Goal: Task Accomplishment & Management: Complete application form

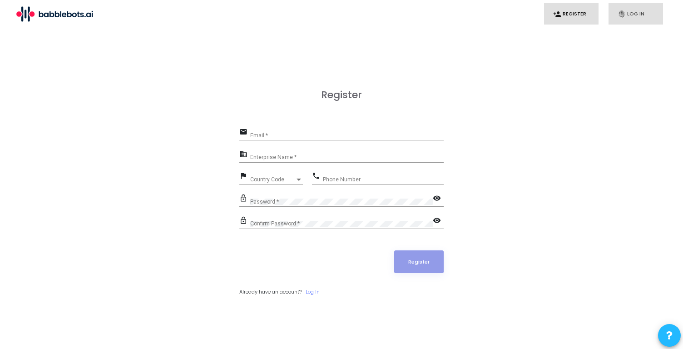
click at [626, 11] on link "fingerprint Log In" at bounding box center [636, 13] width 55 height 21
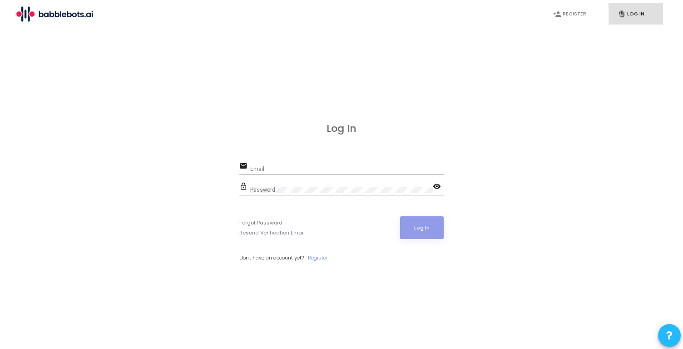
click at [314, 166] on input "Email" at bounding box center [347, 169] width 194 height 6
type input "jai@babblebots.ai"
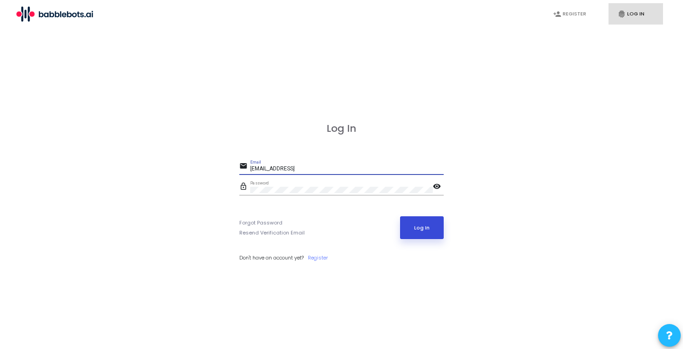
click at [436, 239] on button "Log In" at bounding box center [422, 227] width 44 height 23
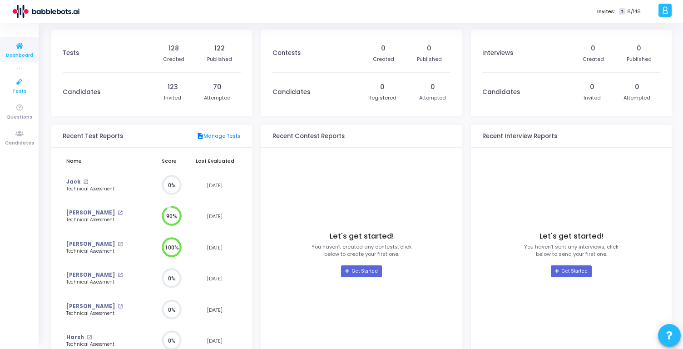
click at [32, 85] on link "Tests" at bounding box center [19, 85] width 39 height 25
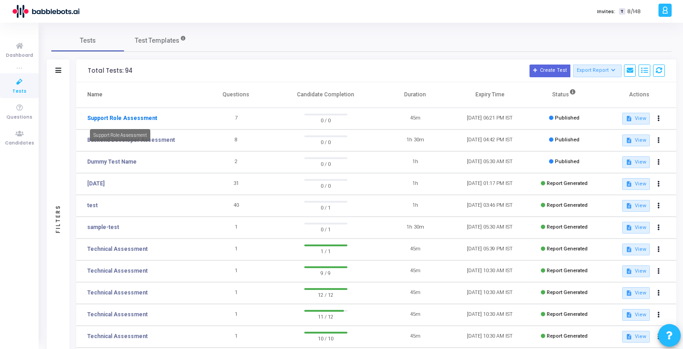
click at [147, 117] on link "Support Role Assessment" at bounding box center [122, 118] width 70 height 8
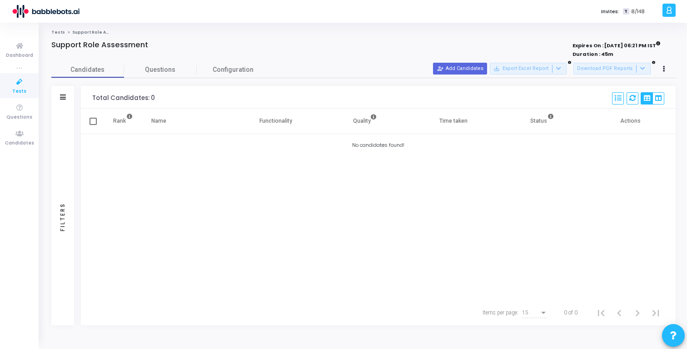
click at [11, 81] on icon at bounding box center [19, 81] width 19 height 11
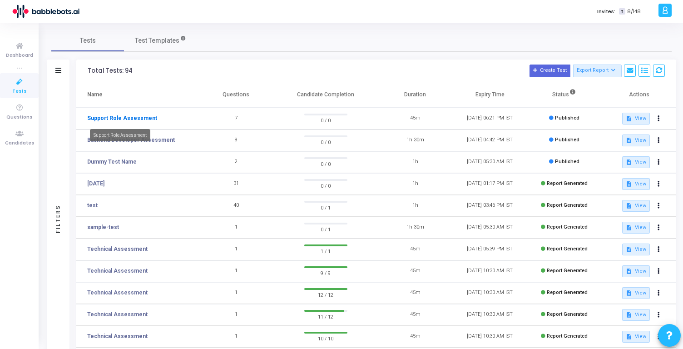
click at [134, 117] on link "Support Role Assessment" at bounding box center [122, 118] width 70 height 8
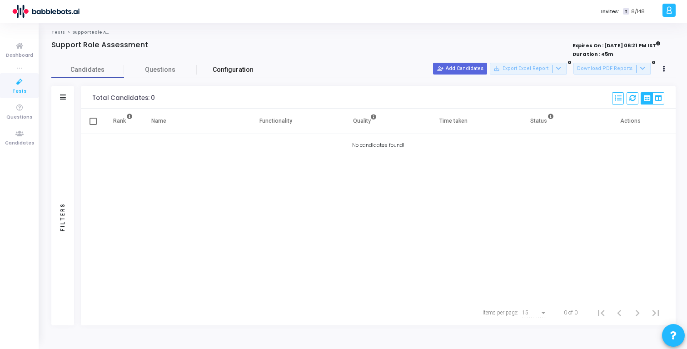
click at [233, 75] on link "Configuration" at bounding box center [233, 70] width 73 height 16
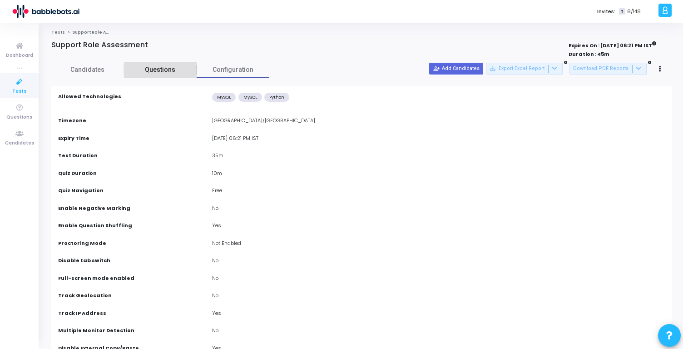
click at [178, 75] on link "Questions" at bounding box center [160, 70] width 73 height 16
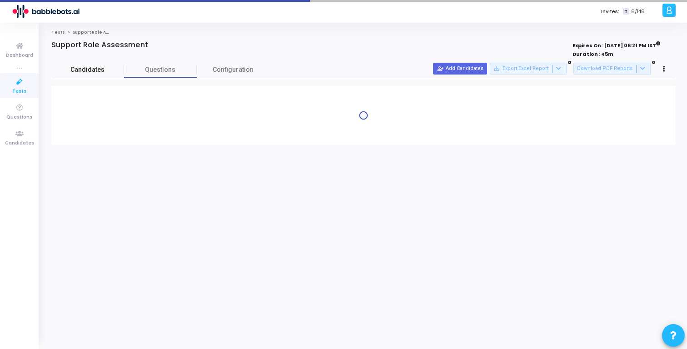
click at [113, 74] on span "Candidates" at bounding box center [87, 70] width 73 height 10
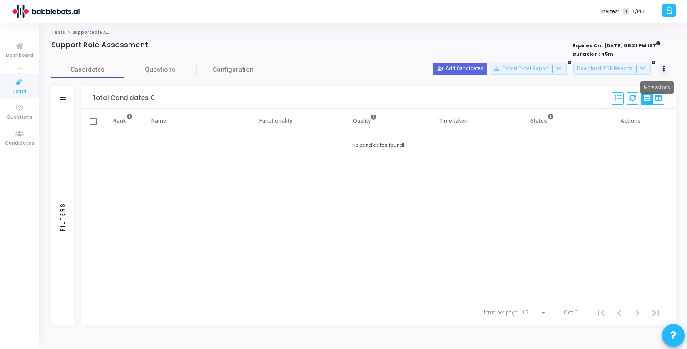
click at [670, 68] on button at bounding box center [664, 69] width 13 height 13
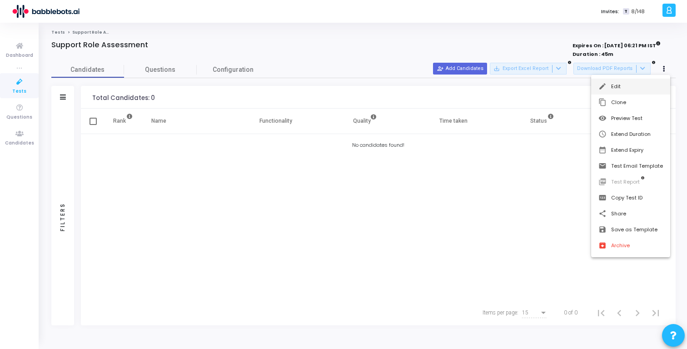
click at [629, 84] on button "edit Edit" at bounding box center [630, 87] width 79 height 16
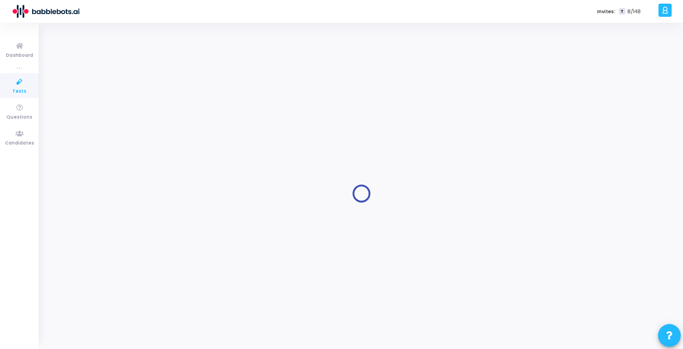
type input "Support Role Assessment"
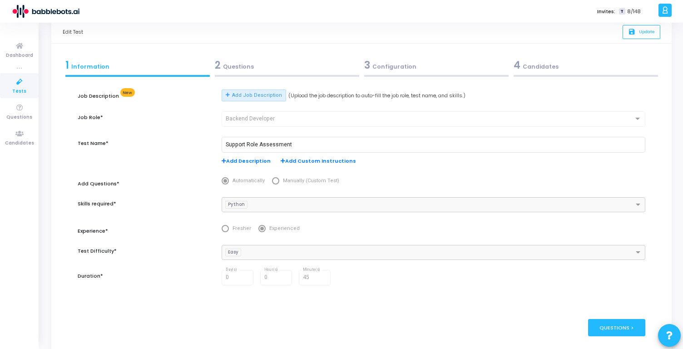
scroll to position [16, 0]
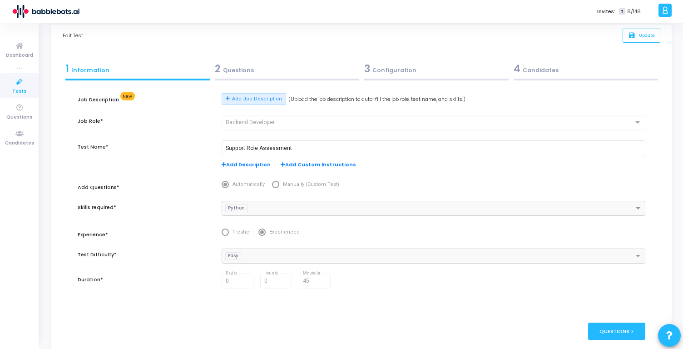
click at [297, 123] on div "Backend Developer" at bounding box center [430, 123] width 408 height 6
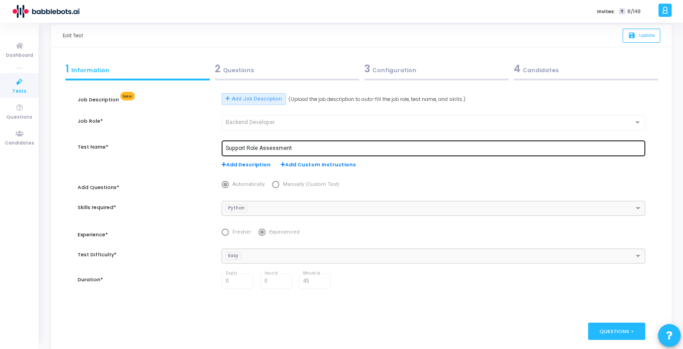
scroll to position [0, 0]
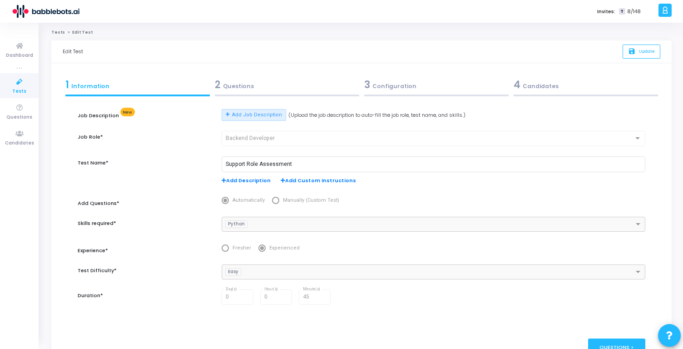
click at [83, 52] on div "Edit Test save Update" at bounding box center [361, 51] width 621 height 23
click at [57, 30] on link "Tests" at bounding box center [58, 32] width 14 height 5
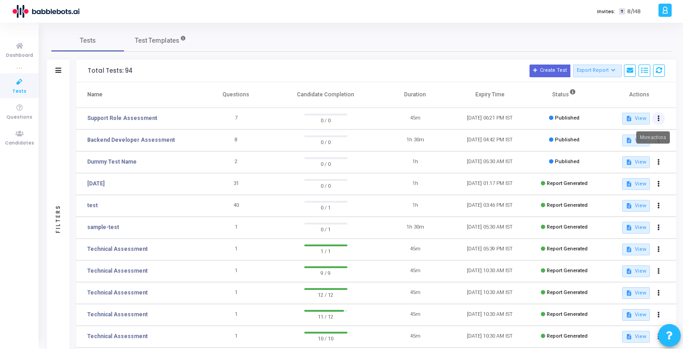
click at [658, 119] on icon at bounding box center [659, 118] width 2 height 5
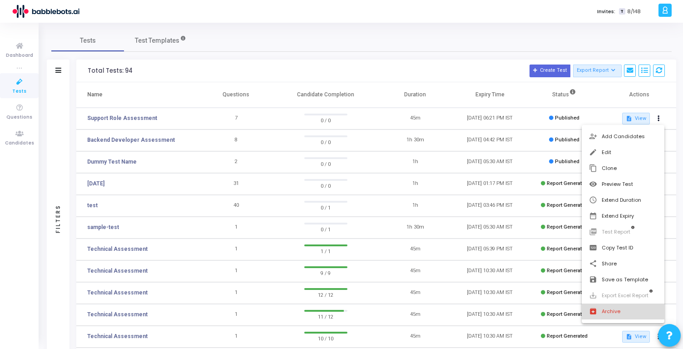
click at [620, 309] on button "archive Archive" at bounding box center [623, 312] width 83 height 16
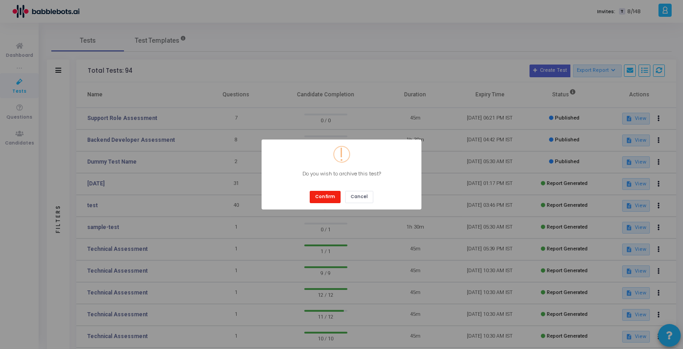
click at [328, 195] on button "Confirm" at bounding box center [325, 197] width 31 height 12
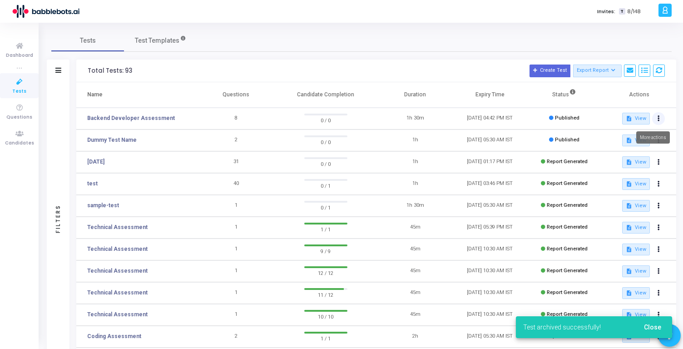
click at [654, 118] on button at bounding box center [658, 118] width 13 height 13
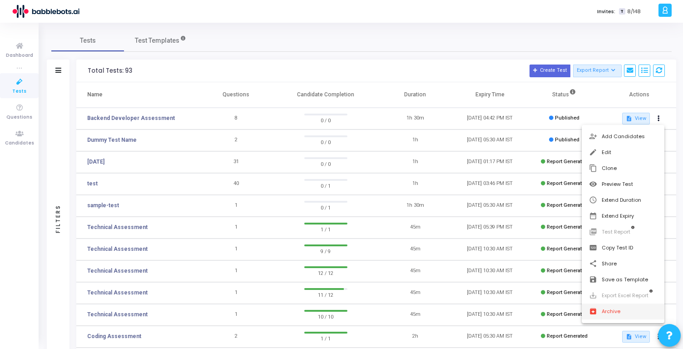
click at [618, 314] on button "archive Archive" at bounding box center [623, 312] width 83 height 16
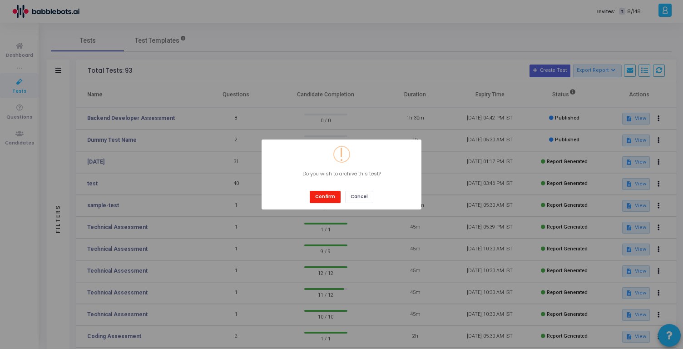
click at [322, 196] on button "Confirm" at bounding box center [325, 197] width 31 height 12
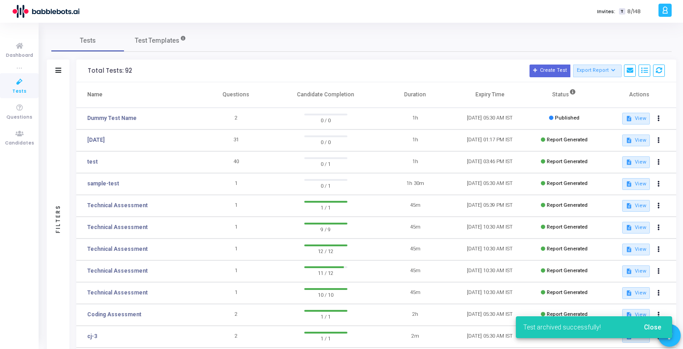
click at [12, 86] on icon at bounding box center [19, 81] width 19 height 11
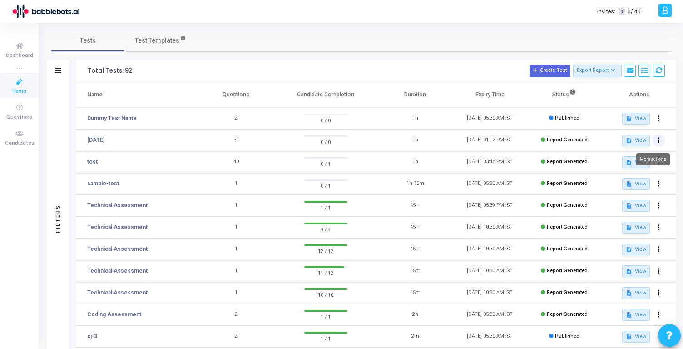
click at [659, 140] on icon at bounding box center [659, 140] width 2 height 5
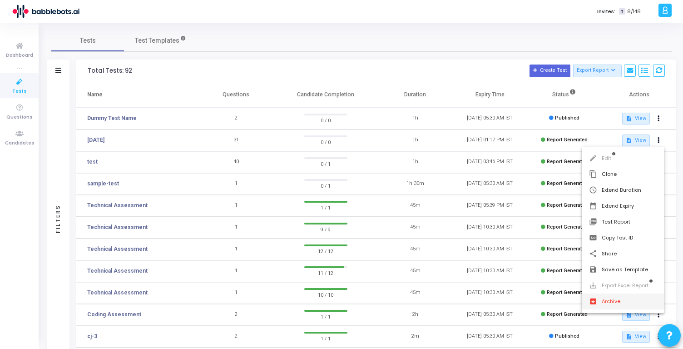
click at [627, 306] on button "archive Archive" at bounding box center [623, 302] width 83 height 16
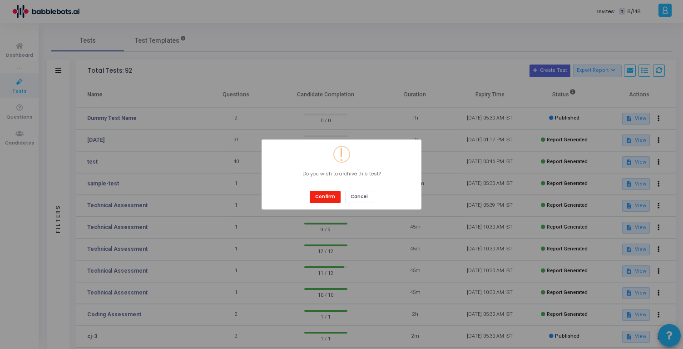
click at [330, 197] on button "Confirm" at bounding box center [325, 197] width 31 height 12
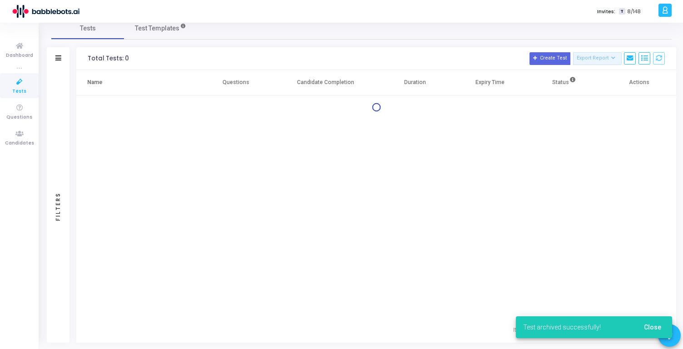
scroll to position [118, 0]
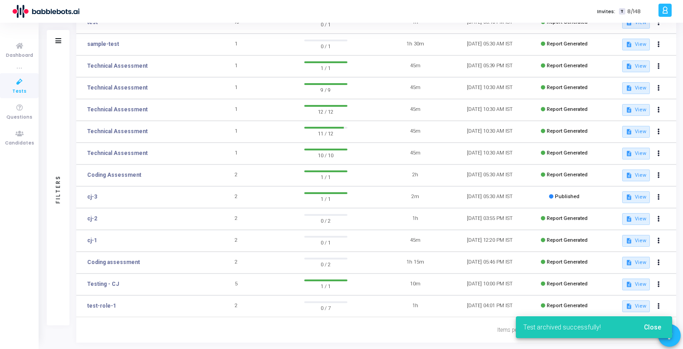
click at [655, 328] on span "Close" at bounding box center [652, 327] width 17 height 7
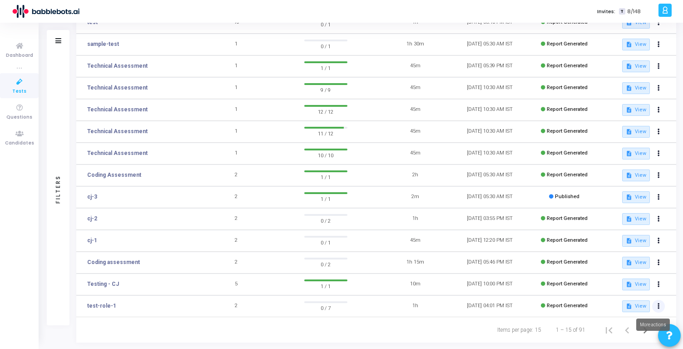
click at [660, 307] on button at bounding box center [658, 306] width 13 height 13
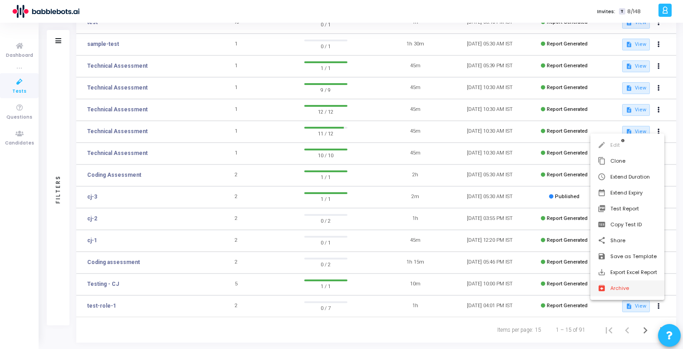
click at [637, 289] on button "archive Archive" at bounding box center [628, 288] width 74 height 16
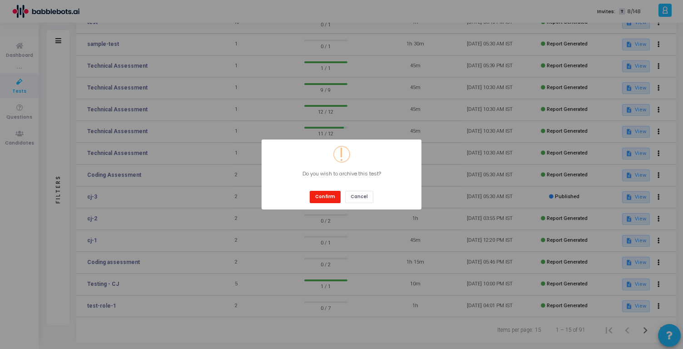
click at [335, 196] on button "Confirm" at bounding box center [325, 197] width 31 height 12
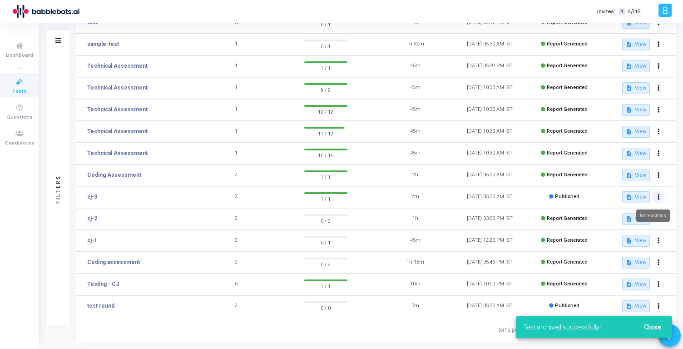
click at [658, 197] on icon at bounding box center [659, 197] width 2 height 5
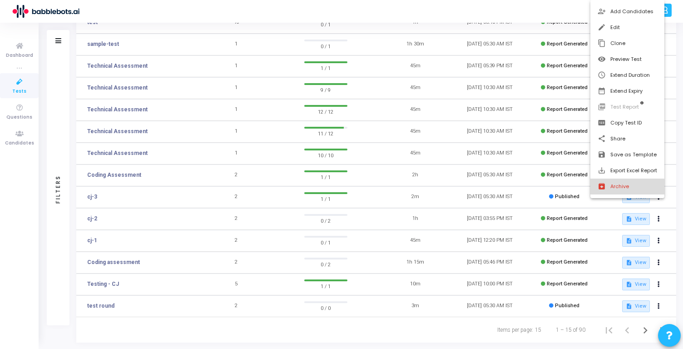
click at [622, 184] on button "archive Archive" at bounding box center [628, 187] width 74 height 16
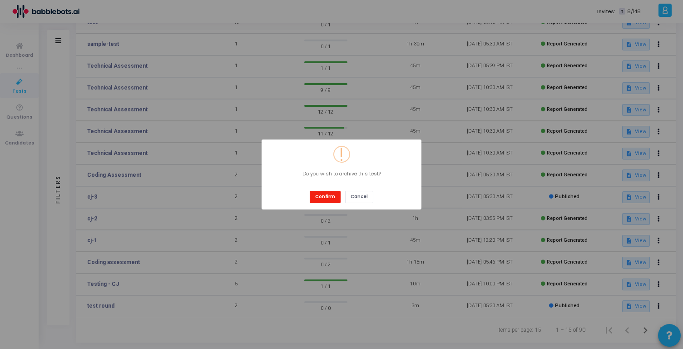
click at [330, 198] on button "Confirm" at bounding box center [325, 197] width 31 height 12
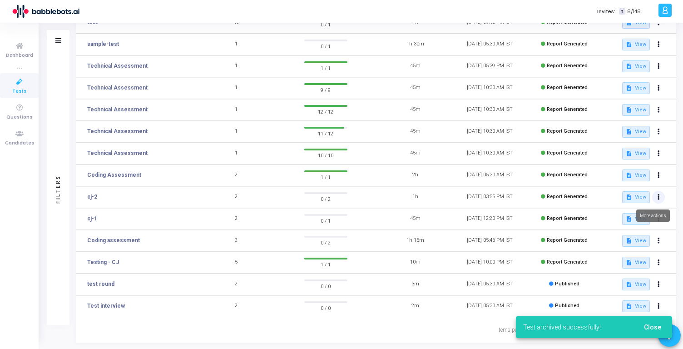
click at [657, 199] on button at bounding box center [658, 197] width 13 height 13
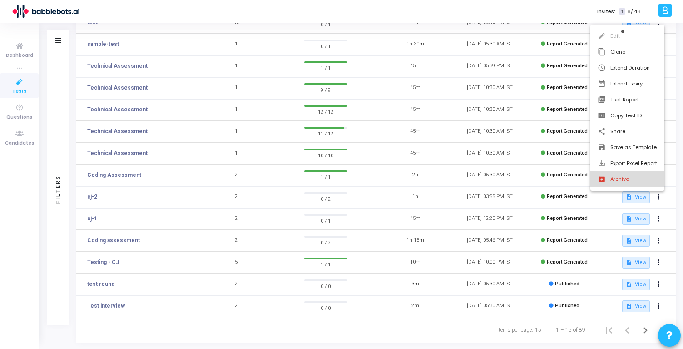
click at [627, 184] on button "archive Archive" at bounding box center [628, 179] width 74 height 16
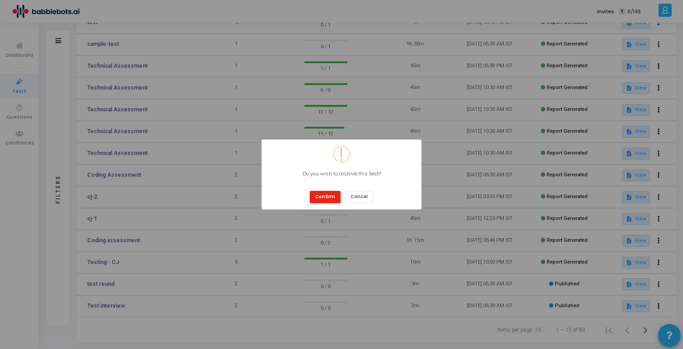
click at [320, 196] on button "Confirm" at bounding box center [325, 197] width 31 height 12
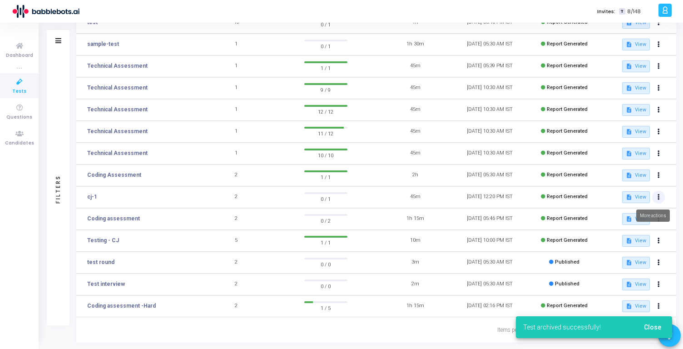
click at [660, 198] on button at bounding box center [658, 197] width 13 height 13
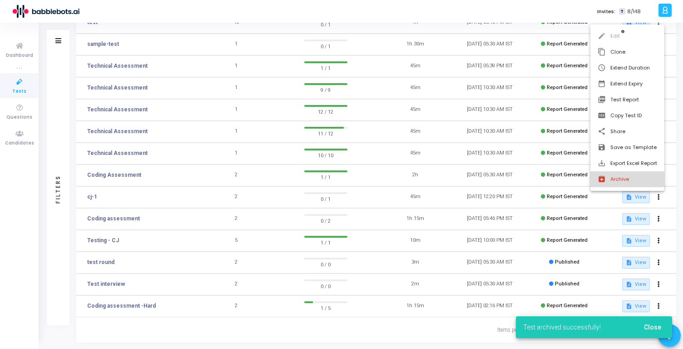
click at [605, 177] on mat-icon "archive" at bounding box center [602, 179] width 9 height 9
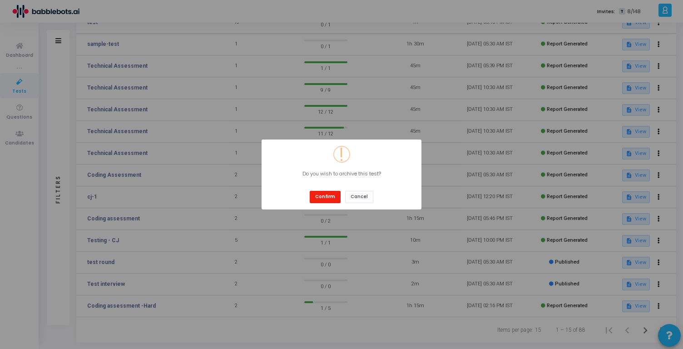
click at [322, 194] on button "Confirm" at bounding box center [325, 197] width 31 height 12
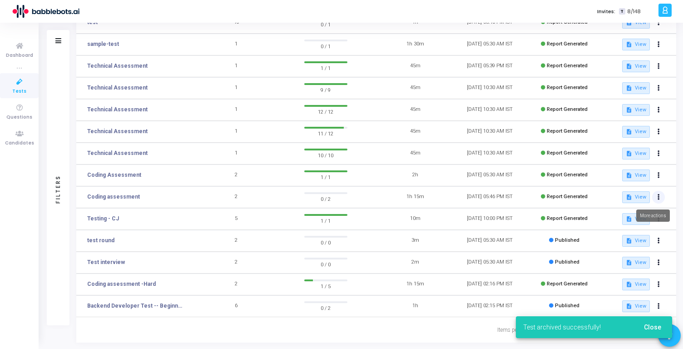
click at [658, 197] on icon at bounding box center [659, 197] width 2 height 5
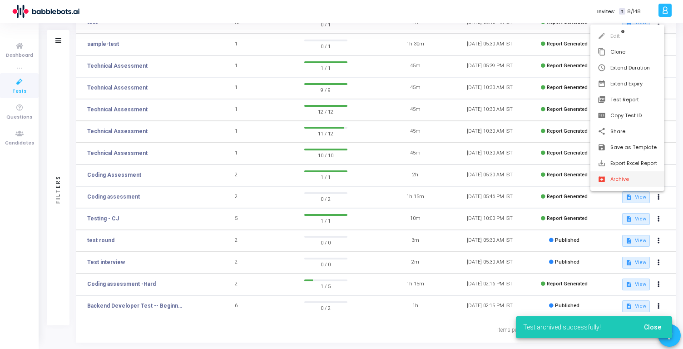
click at [625, 183] on button "archive Archive" at bounding box center [628, 179] width 74 height 16
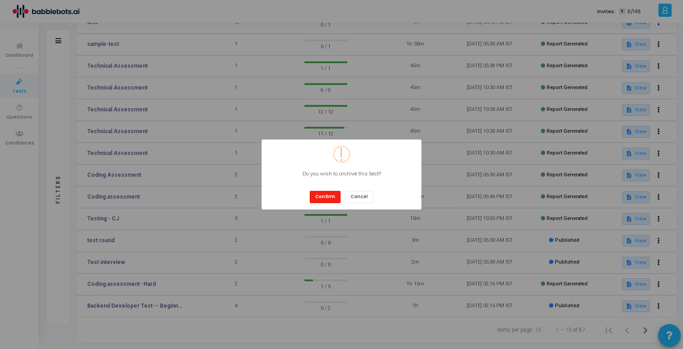
click at [328, 196] on button "Confirm" at bounding box center [325, 197] width 31 height 12
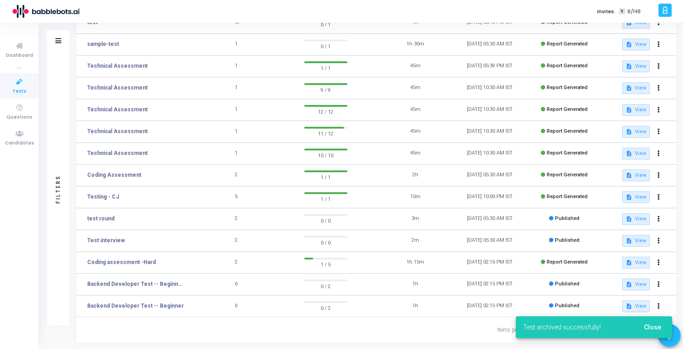
click at [17, 89] on span "Tests" at bounding box center [19, 92] width 14 height 8
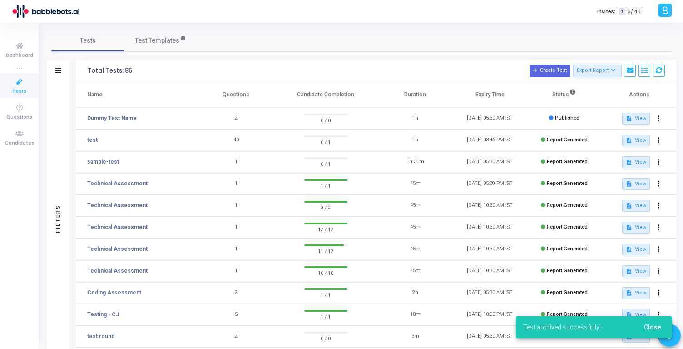
click at [17, 89] on span "Tests" at bounding box center [19, 92] width 14 height 8
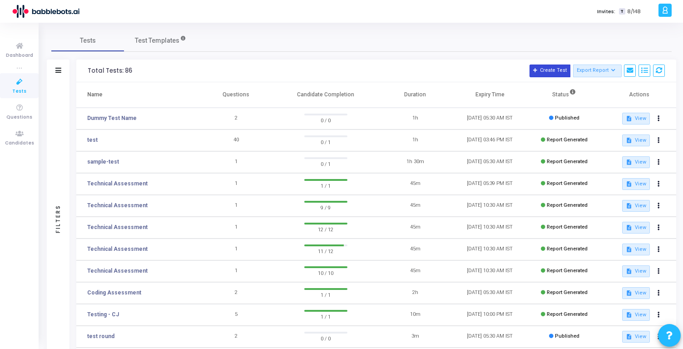
click at [538, 70] on icon at bounding box center [535, 70] width 5 height 5
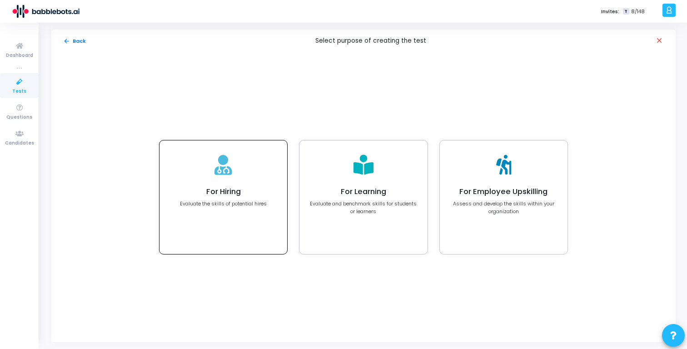
click at [239, 187] on h4 "For Hiring" at bounding box center [223, 191] width 87 height 9
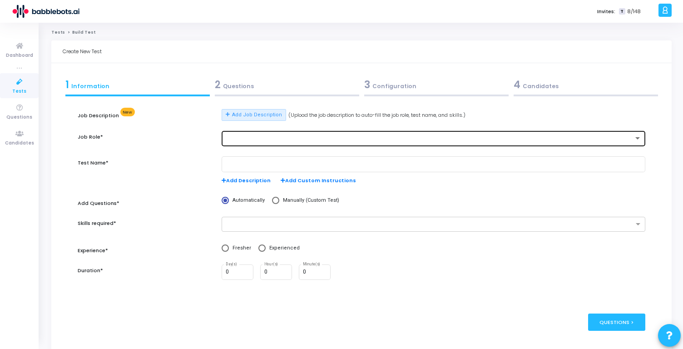
click at [275, 130] on div at bounding box center [434, 137] width 416 height 17
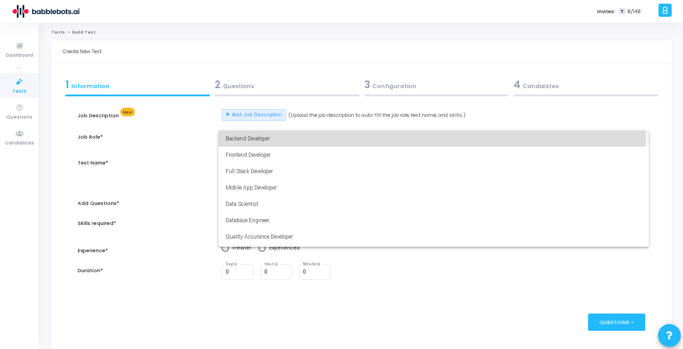
click at [275, 130] on span "Backend Developer" at bounding box center [434, 138] width 416 height 16
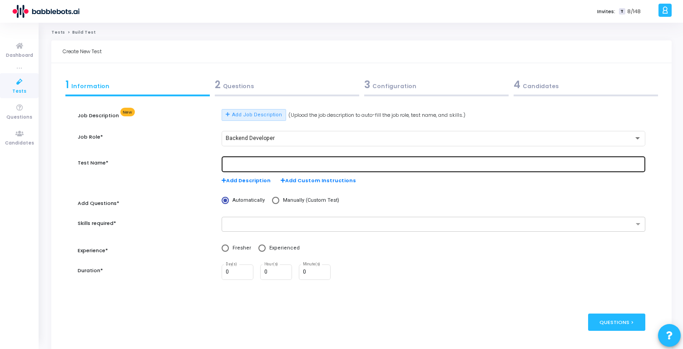
click at [264, 159] on div at bounding box center [434, 163] width 416 height 17
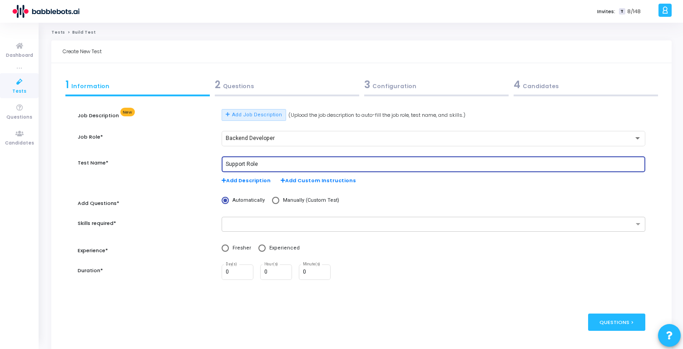
click at [261, 163] on input "Support Role" at bounding box center [434, 164] width 416 height 6
click at [257, 164] on input "Python Support Assessment" at bounding box center [434, 164] width 416 height 6
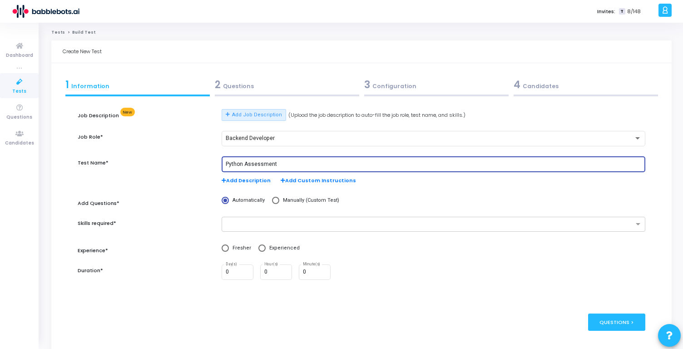
click at [284, 164] on input "Python Assessment" at bounding box center [434, 164] width 416 height 6
type input "Python Assessment"
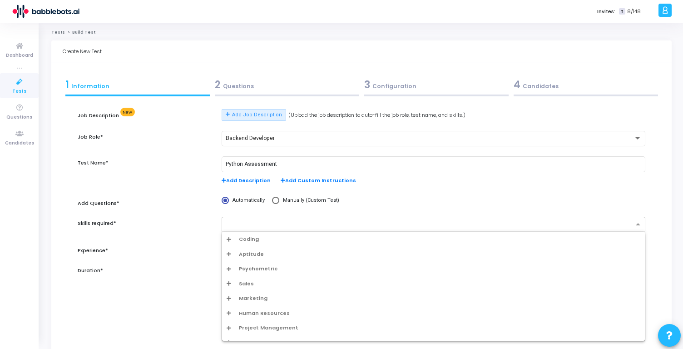
click at [253, 219] on div at bounding box center [428, 224] width 412 height 11
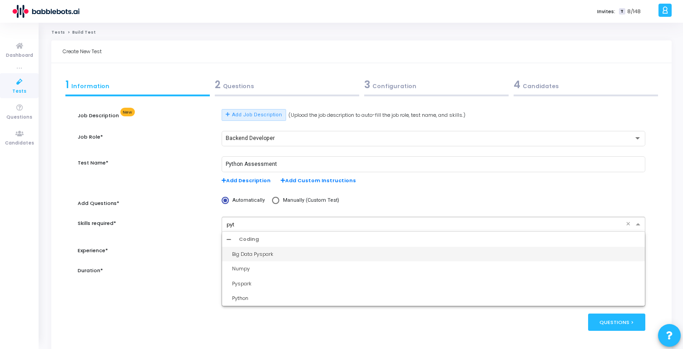
type input "pyth"
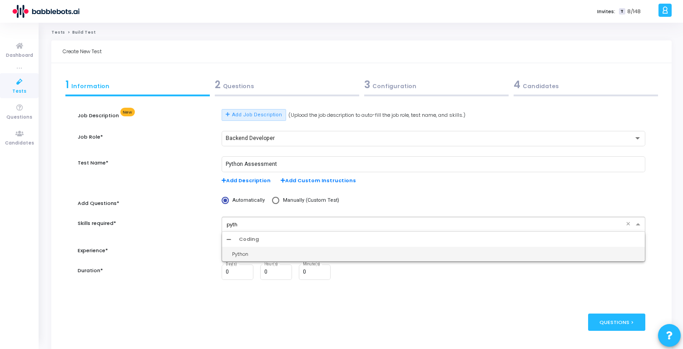
click at [238, 257] on div "Python" at bounding box center [436, 254] width 408 height 8
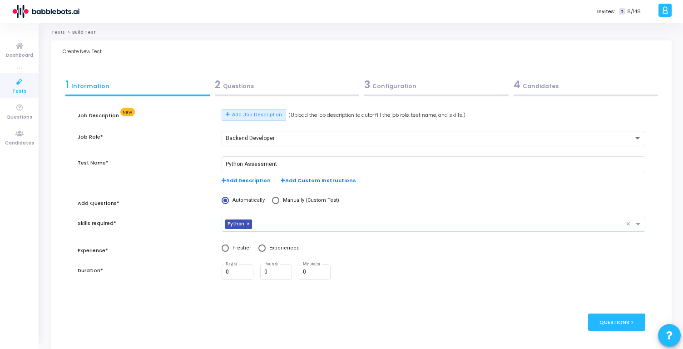
click at [264, 224] on input "text" at bounding box center [441, 225] width 370 height 8
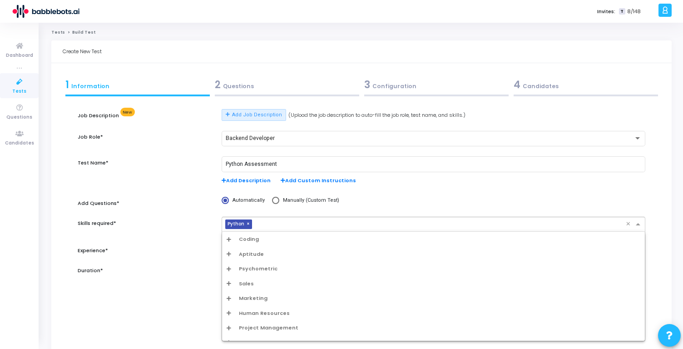
click at [274, 234] on div "Coding" at bounding box center [433, 239] width 423 height 15
click at [272, 237] on div "Coding" at bounding box center [434, 239] width 414 height 8
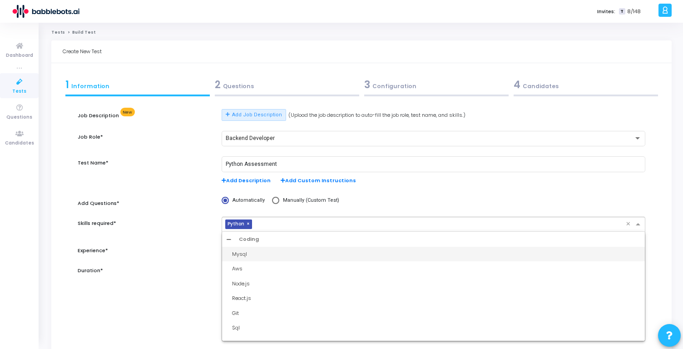
click at [264, 254] on div "Mysql" at bounding box center [436, 254] width 408 height 8
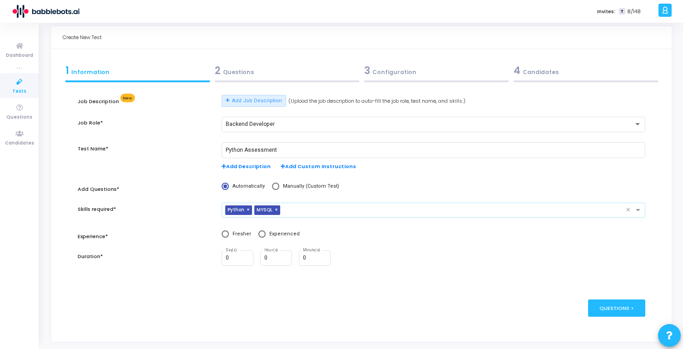
scroll to position [23, 0]
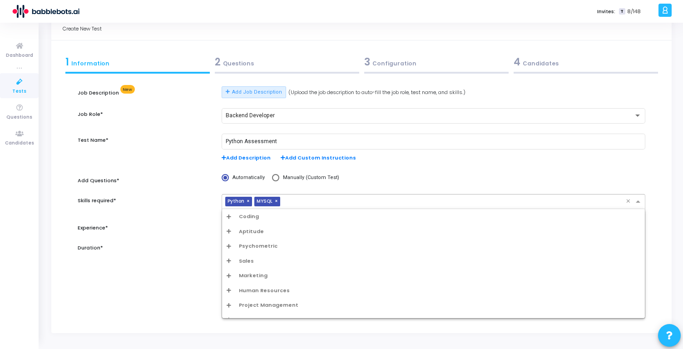
click at [307, 201] on input "text" at bounding box center [455, 202] width 342 height 8
click at [297, 217] on div "Coding" at bounding box center [434, 217] width 414 height 8
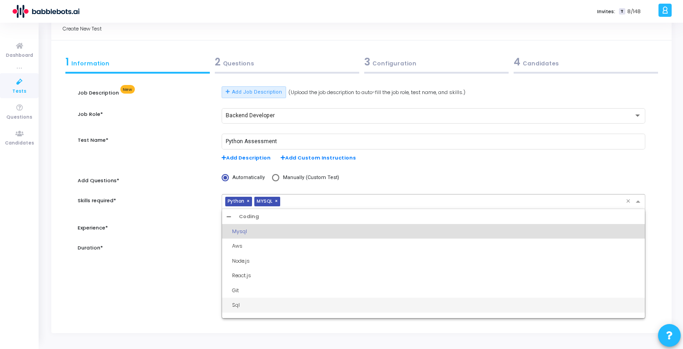
click at [184, 301] on div "publish Publish Now Questions >" at bounding box center [362, 299] width 568 height 44
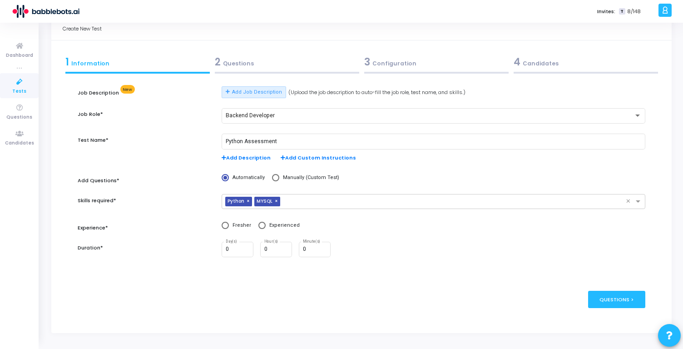
click at [262, 226] on span at bounding box center [262, 225] width 7 height 7
click at [262, 226] on input "Experienced" at bounding box center [262, 225] width 7 height 7
radio input "true"
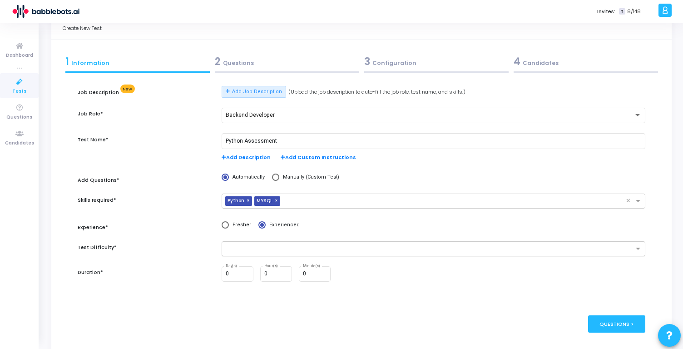
click at [301, 256] on ng-select at bounding box center [434, 248] width 424 height 15
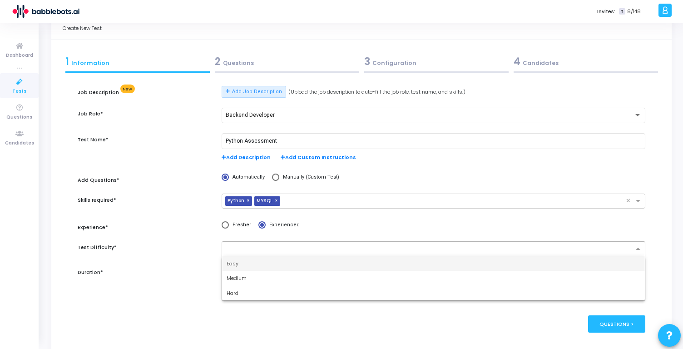
click at [290, 269] on div "Easy" at bounding box center [433, 263] width 423 height 15
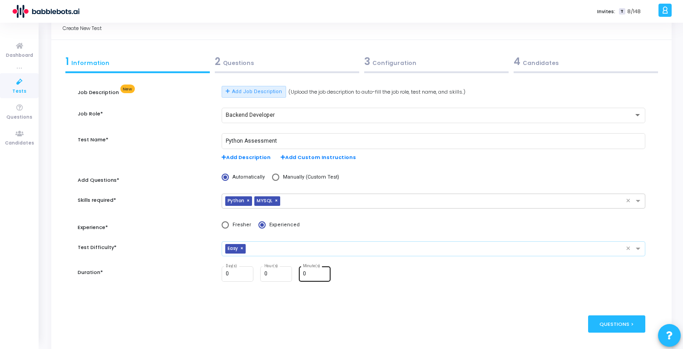
click at [314, 273] on input "0" at bounding box center [315, 274] width 25 height 6
type input "30"
click at [600, 322] on div "Questions >" at bounding box center [617, 323] width 58 height 17
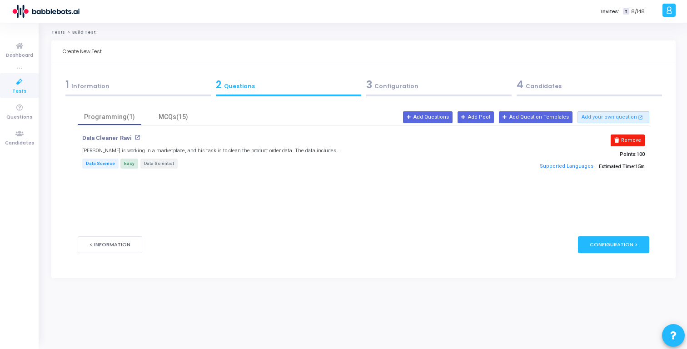
click at [627, 139] on button "Remove" at bounding box center [628, 140] width 34 height 12
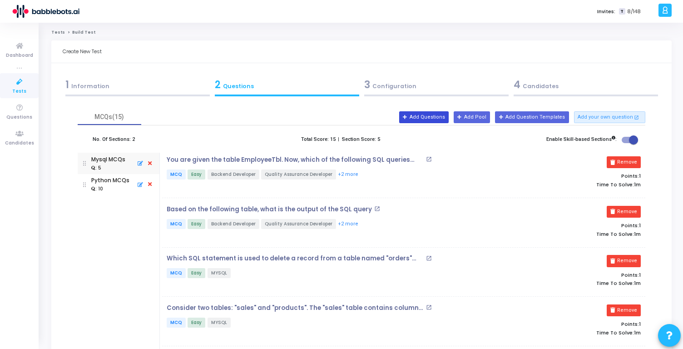
click at [447, 115] on button "Add Questions" at bounding box center [424, 117] width 50 height 12
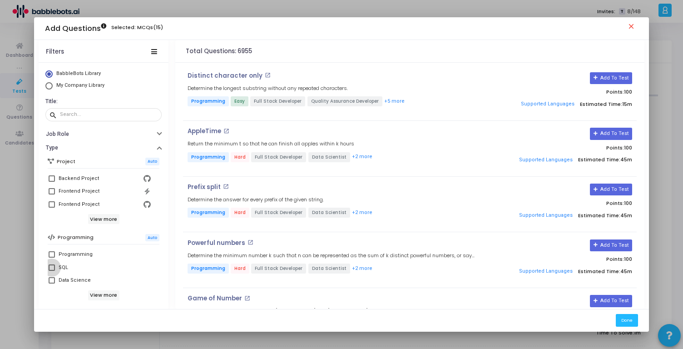
click at [50, 269] on span at bounding box center [52, 267] width 6 height 6
click at [51, 271] on input "SQL" at bounding box center [51, 271] width 0 height 0
checkbox input "true"
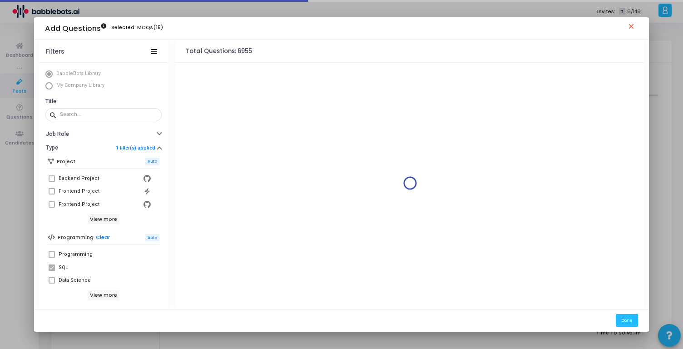
click at [50, 252] on span at bounding box center [52, 254] width 6 height 6
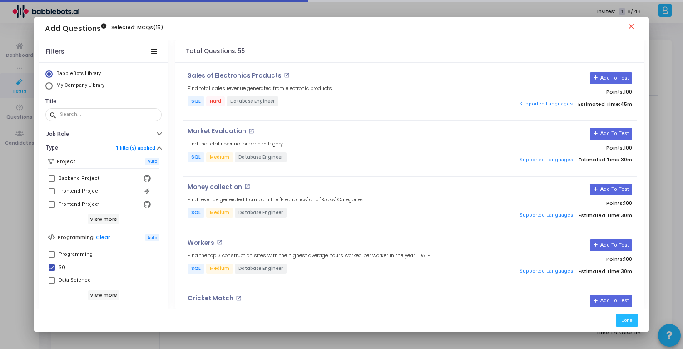
click at [50, 252] on span at bounding box center [52, 254] width 6 height 6
click at [51, 258] on input "Programming" at bounding box center [51, 258] width 0 height 0
checkbox input "true"
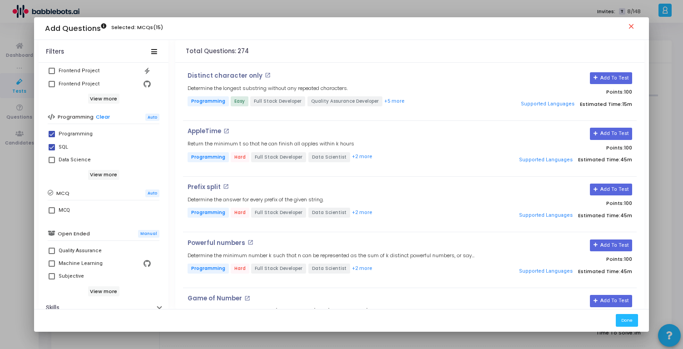
scroll to position [158, 0]
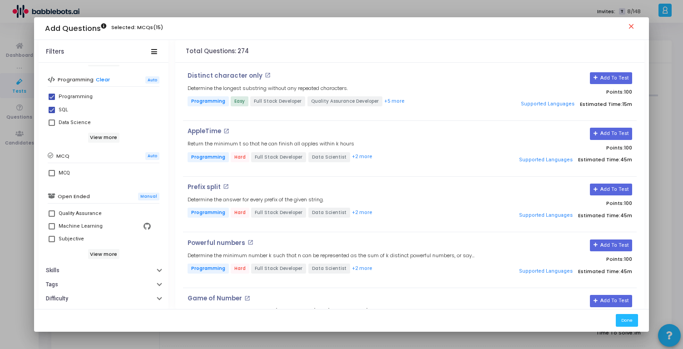
click at [49, 174] on span at bounding box center [52, 173] width 6 height 6
click at [51, 176] on input "MCQ" at bounding box center [51, 176] width 0 height 0
checkbox input "true"
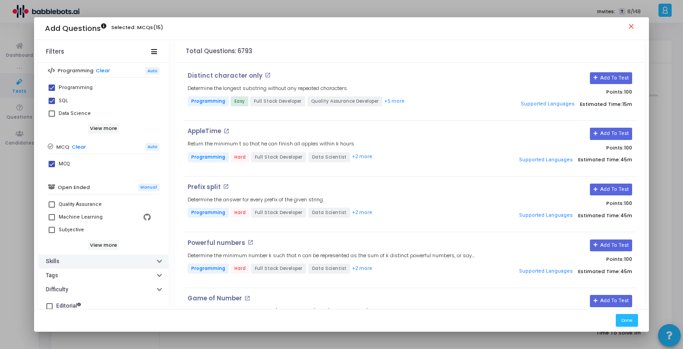
click at [103, 261] on button "Skills" at bounding box center [104, 261] width 130 height 14
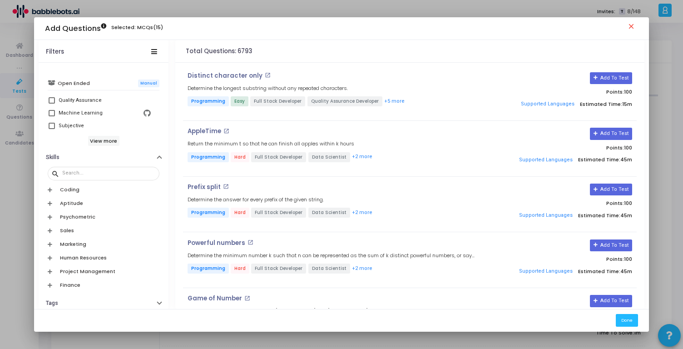
scroll to position [271, 0]
click at [85, 188] on div "Coding" at bounding box center [110, 189] width 100 height 6
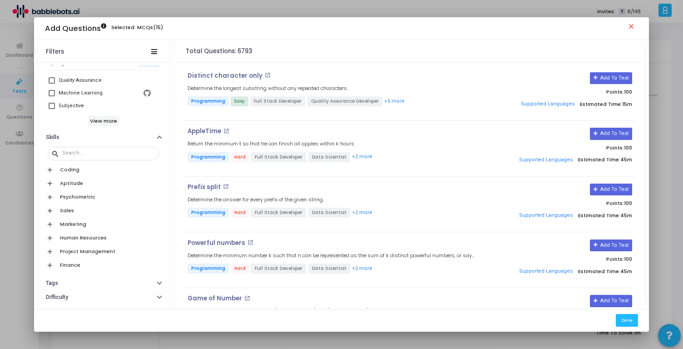
scroll to position [306, 0]
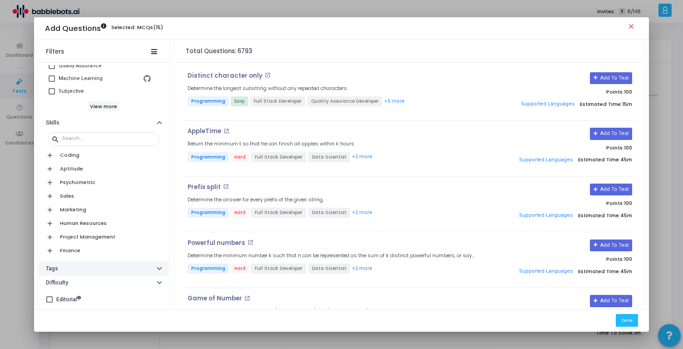
click at [73, 262] on button "Tags" at bounding box center [104, 269] width 130 height 14
click at [73, 262] on button "Tags" at bounding box center [104, 268] width 130 height 14
click at [72, 284] on button "Difficulty" at bounding box center [104, 283] width 130 height 14
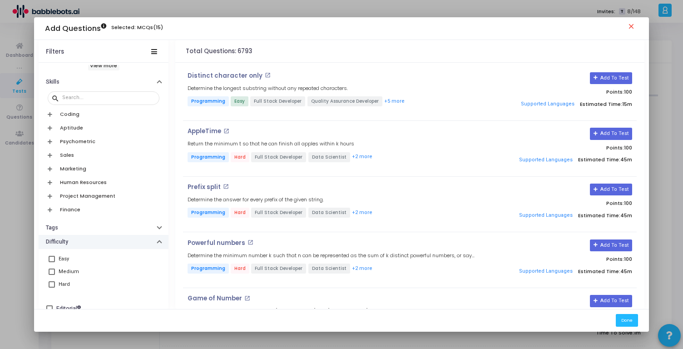
scroll to position [356, 0]
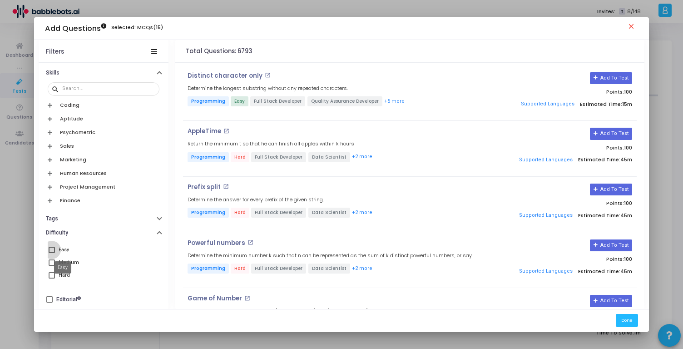
click at [60, 251] on div "Easy" at bounding box center [64, 249] width 10 height 11
click at [52, 253] on input "Easy" at bounding box center [51, 253] width 0 height 0
checkbox input "true"
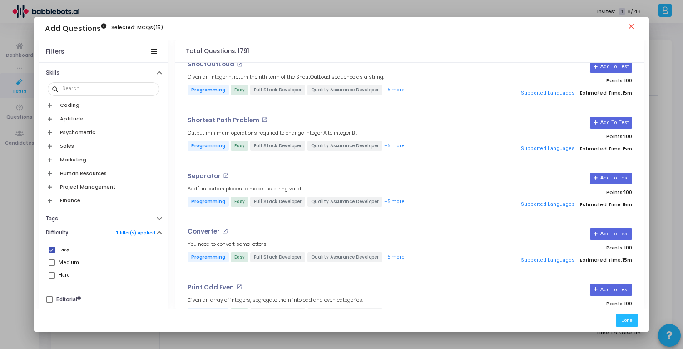
scroll to position [1439, 0]
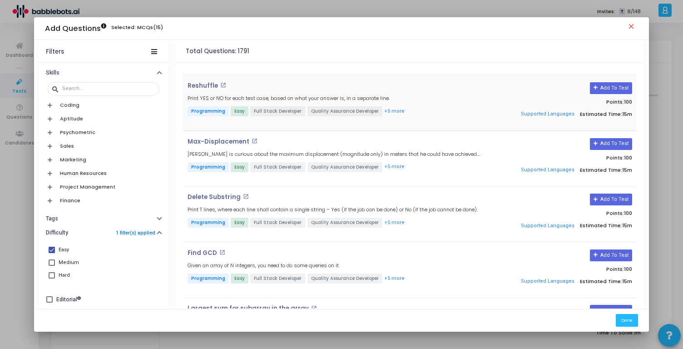
click at [220, 82] on mat-icon "open_in_new" at bounding box center [223, 85] width 6 height 6
click at [252, 138] on mat-icon "open_in_new" at bounding box center [255, 141] width 6 height 6
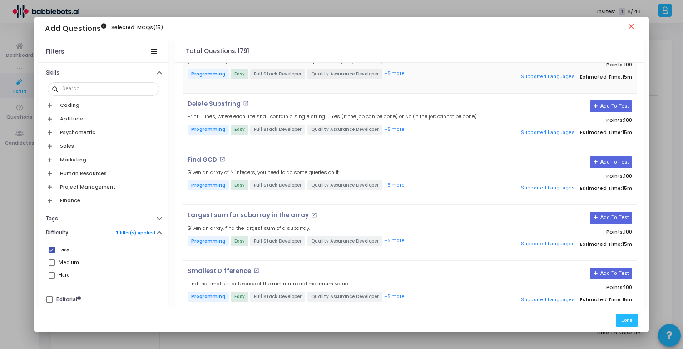
scroll to position [1544, 0]
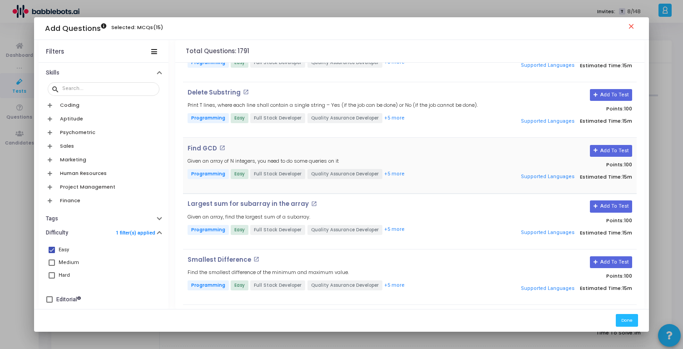
click at [219, 145] on mat-icon "open_in_new" at bounding box center [222, 148] width 6 height 6
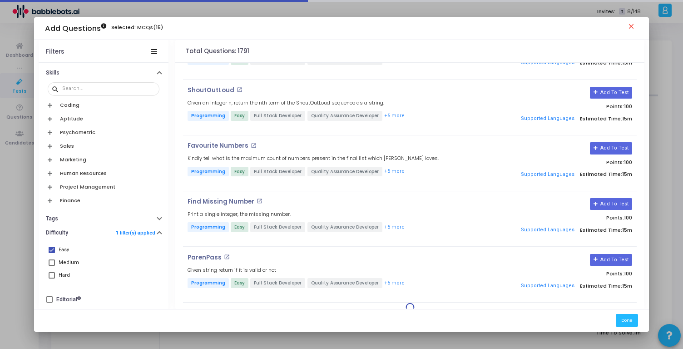
scroll to position [2271, 0]
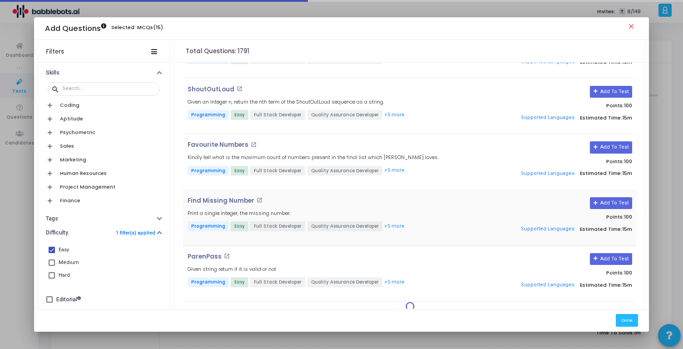
click at [257, 197] on mat-icon "open_in_new" at bounding box center [260, 200] width 6 height 6
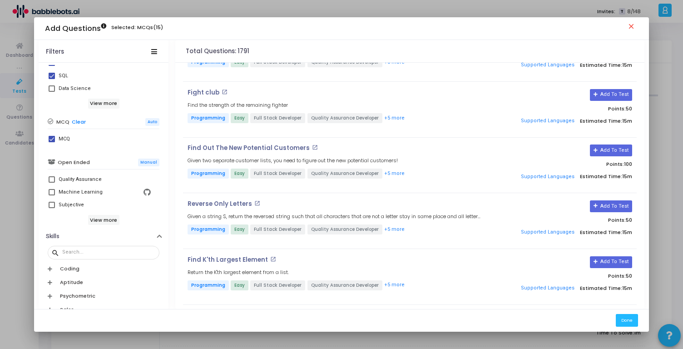
scroll to position [190, 0]
click at [62, 139] on div "MCQ" at bounding box center [64, 140] width 11 height 11
click at [52, 144] on input "MCQ" at bounding box center [51, 144] width 0 height 0
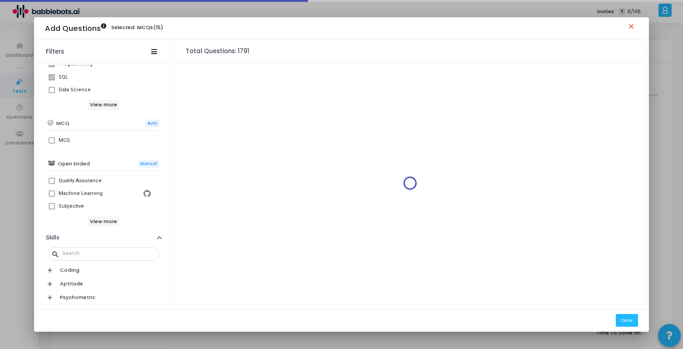
scroll to position [0, 0]
click at [62, 139] on div "MCQ" at bounding box center [64, 140] width 11 height 11
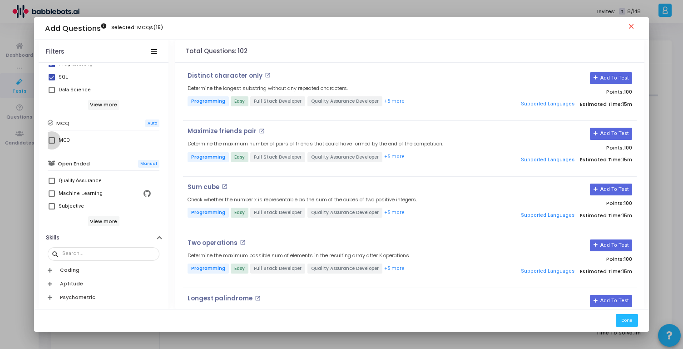
click at [50, 139] on span at bounding box center [52, 140] width 6 height 6
click at [51, 144] on input "MCQ" at bounding box center [51, 144] width 0 height 0
checkbox input "true"
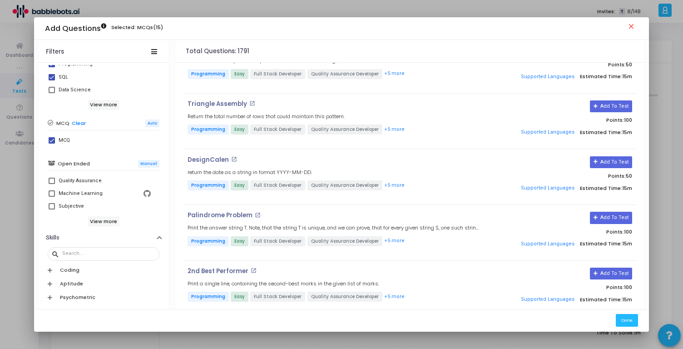
scroll to position [2271, 0]
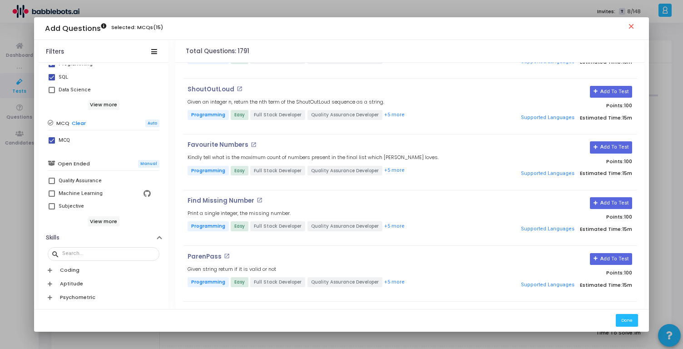
click at [632, 25] on mat-icon "close" at bounding box center [632, 27] width 11 height 11
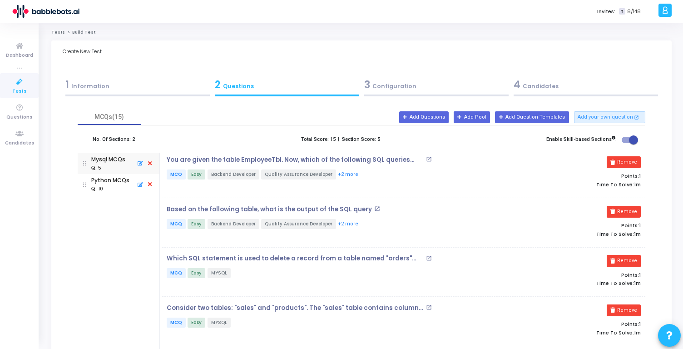
scroll to position [1, 0]
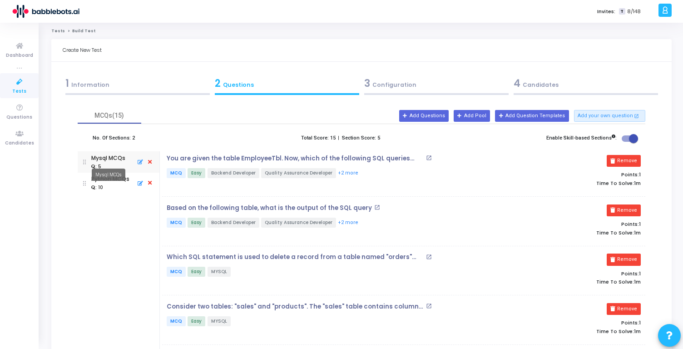
click at [110, 161] on div "Mysql MCQs" at bounding box center [108, 158] width 34 height 8
click at [139, 166] on icon at bounding box center [139, 162] width 8 height 10
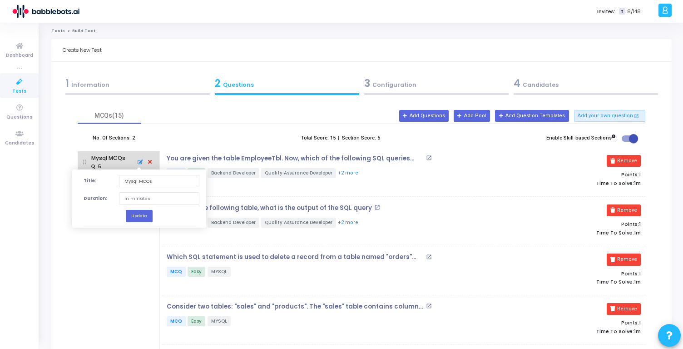
click at [135, 163] on icon at bounding box center [139, 162] width 8 height 10
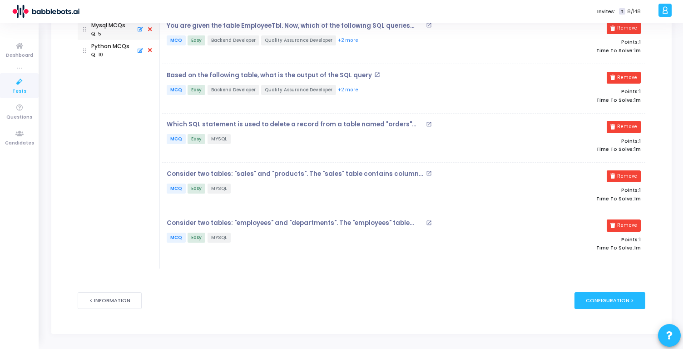
scroll to position [0, 0]
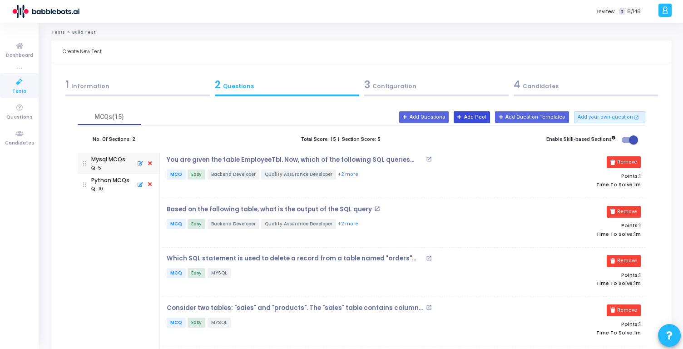
click at [487, 118] on button "Add Pool" at bounding box center [472, 117] width 36 height 12
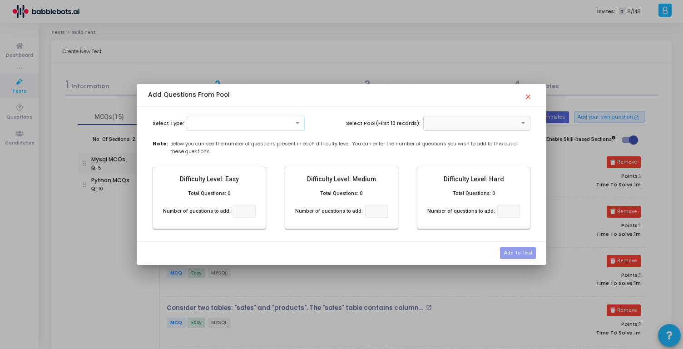
click at [279, 125] on div at bounding box center [245, 123] width 117 height 8
click at [244, 165] on div "SQL" at bounding box center [245, 167] width 117 height 15
click at [224, 192] on label "Total Questions: 0" at bounding box center [209, 194] width 42 height 8
click at [435, 124] on input "text" at bounding box center [468, 123] width 80 height 8
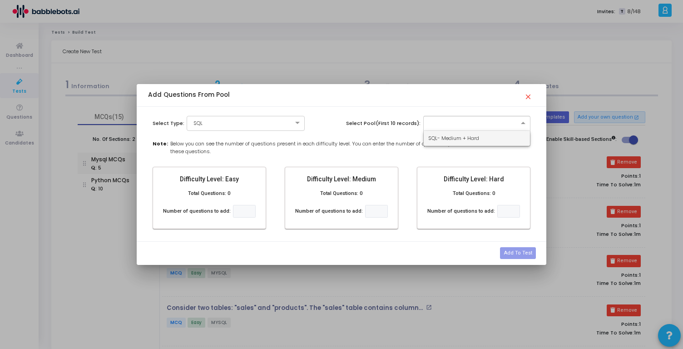
click at [377, 129] on div "Select Pool(First 10 records): SQL- Medium + Hard" at bounding box center [439, 123] width 194 height 15
click at [448, 120] on input "text" at bounding box center [468, 123] width 79 height 8
click at [452, 138] on span "SQL- Medium + Hard" at bounding box center [453, 137] width 51 height 7
click at [373, 212] on input "number" at bounding box center [376, 211] width 23 height 13
click at [459, 121] on input "text" at bounding box center [468, 123] width 80 height 8
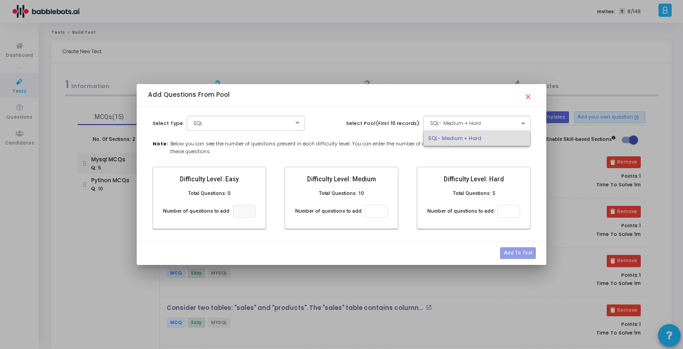
click at [369, 141] on span "Below you can see the number of questions present in each difficulty level. You…" at bounding box center [350, 147] width 360 height 15
click at [372, 209] on input "number" at bounding box center [376, 211] width 23 height 13
click at [529, 99] on mat-icon "close" at bounding box center [529, 94] width 11 height 11
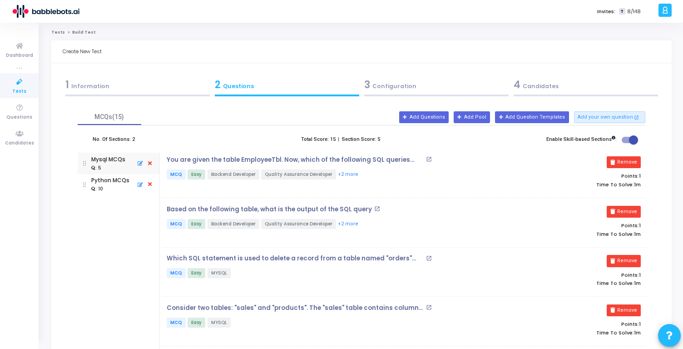
click at [140, 186] on icon at bounding box center [139, 185] width 8 height 10
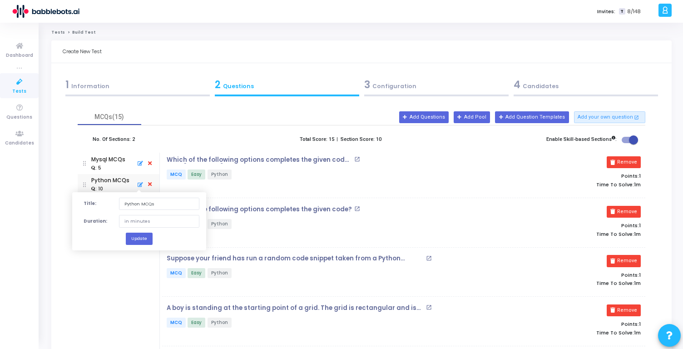
click at [139, 185] on icon at bounding box center [139, 185] width 8 height 10
click at [482, 119] on button "Add Pool" at bounding box center [472, 117] width 36 height 12
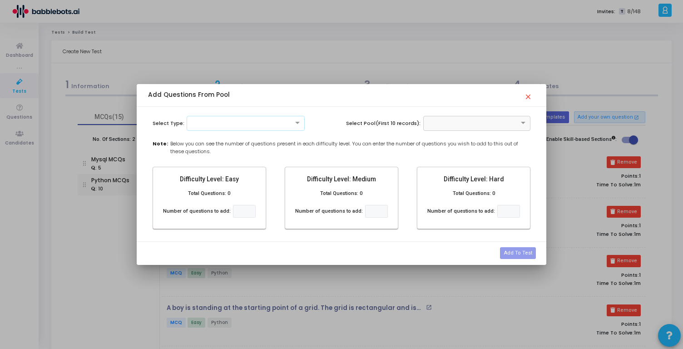
click at [226, 129] on div at bounding box center [246, 123] width 118 height 15
click at [226, 141] on div "MCQ" at bounding box center [245, 138] width 117 height 15
click at [288, 127] on div "× MCQ" at bounding box center [240, 124] width 106 height 8
click at [281, 120] on div at bounding box center [245, 123] width 117 height 8
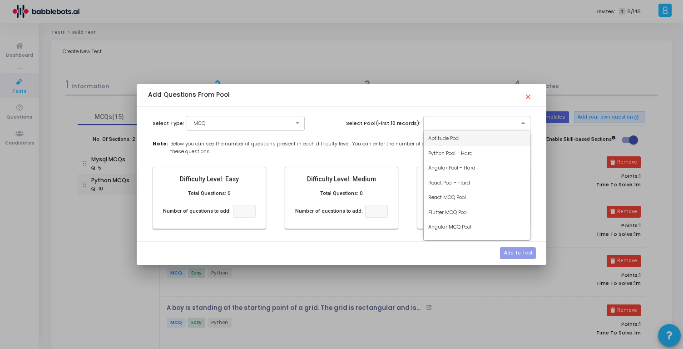
click at [508, 121] on input "text" at bounding box center [468, 123] width 80 height 8
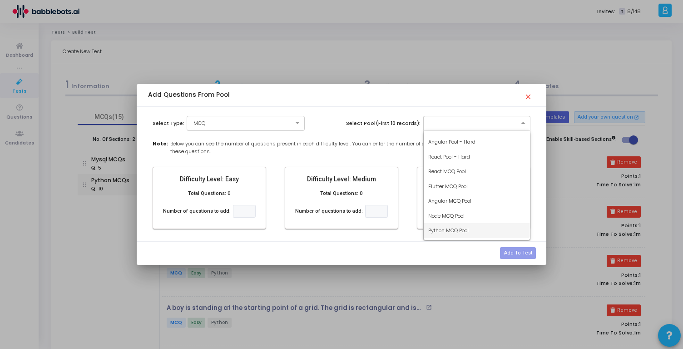
click at [471, 234] on div "Python MCQ Pool" at bounding box center [477, 230] width 107 height 15
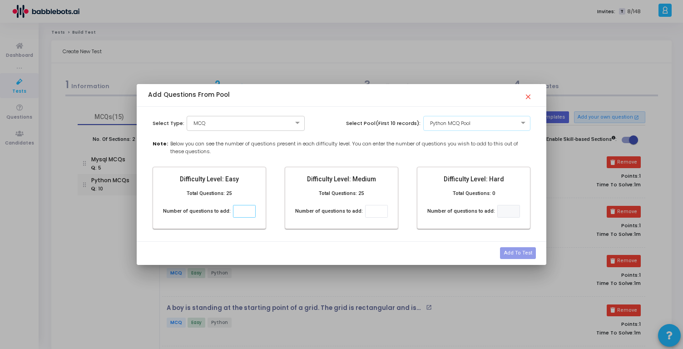
click at [247, 208] on input "number" at bounding box center [244, 211] width 23 height 13
type input "5"
click at [520, 253] on button "Add To Test" at bounding box center [517, 253] width 35 height 12
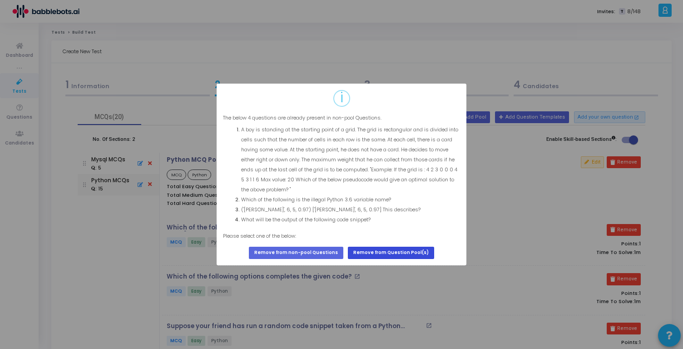
click at [369, 253] on button "Remove from Question Pool(s)" at bounding box center [391, 253] width 86 height 12
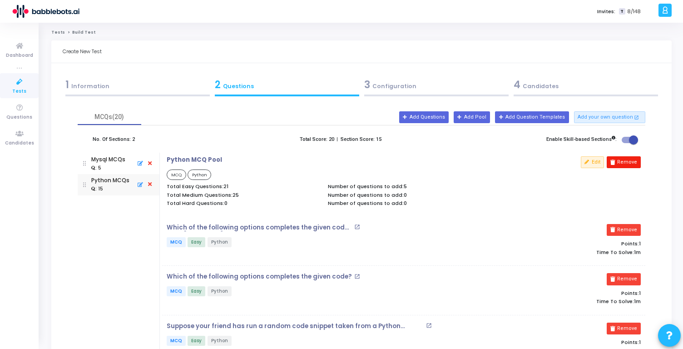
click at [616, 159] on button "Remove" at bounding box center [624, 162] width 34 height 12
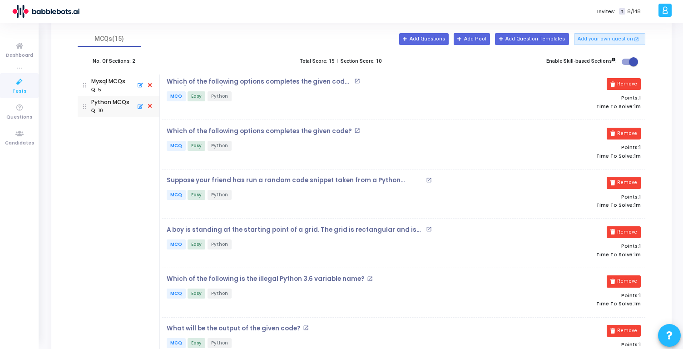
scroll to position [0, 0]
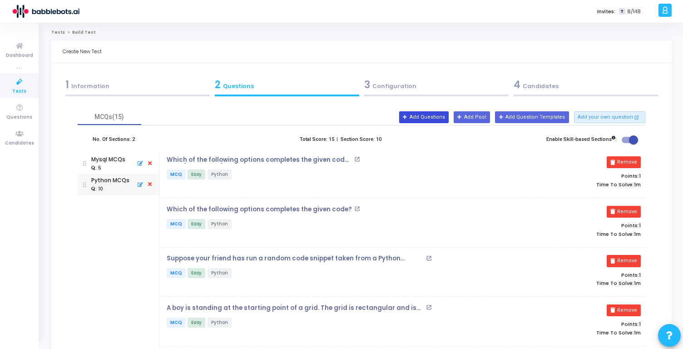
click at [435, 115] on button "Add Questions" at bounding box center [424, 117] width 50 height 12
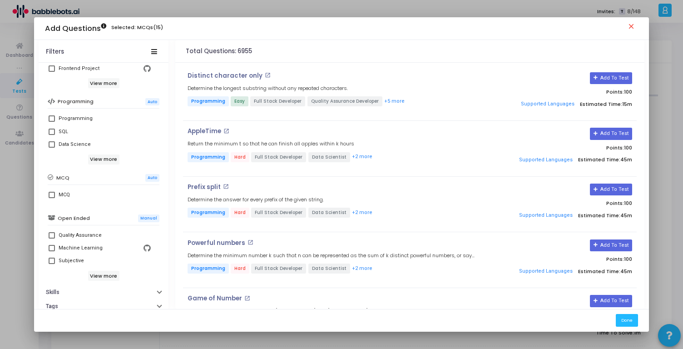
scroll to position [174, 0]
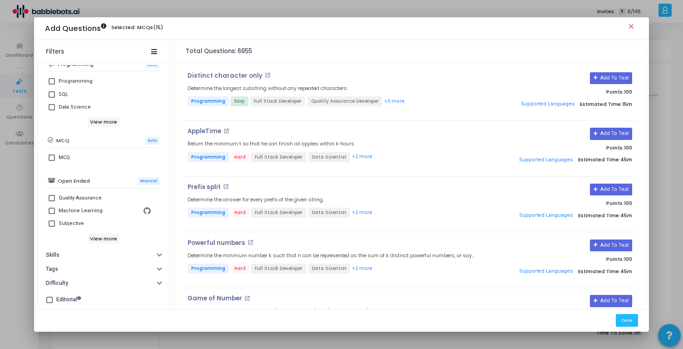
click at [49, 155] on span at bounding box center [52, 157] width 6 height 6
click at [51, 161] on input "MCQ" at bounding box center [51, 161] width 0 height 0
checkbox input "true"
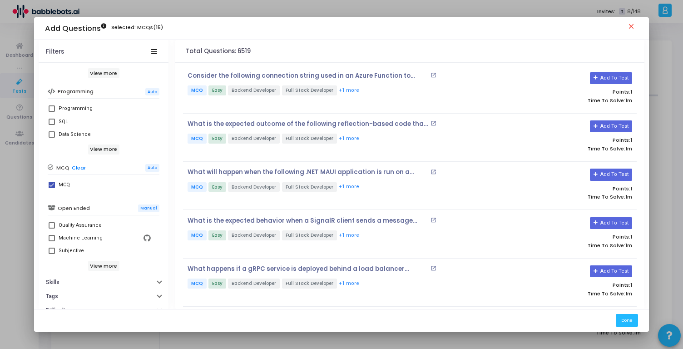
scroll to position [144, 0]
click at [99, 149] on h6 "View more" at bounding box center [103, 151] width 31 height 10
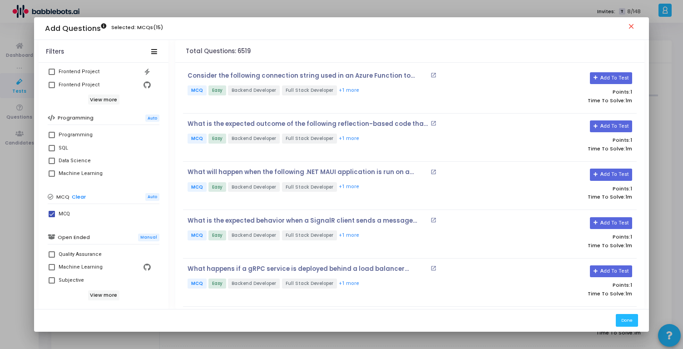
scroll to position [177, 0]
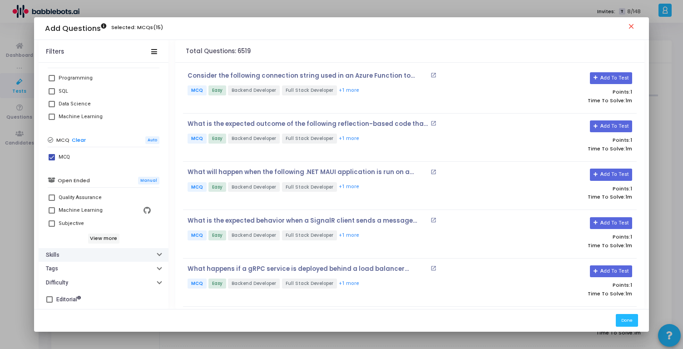
click at [55, 259] on button "Skills" at bounding box center [104, 255] width 130 height 14
click at [75, 269] on input "text" at bounding box center [109, 270] width 94 height 5
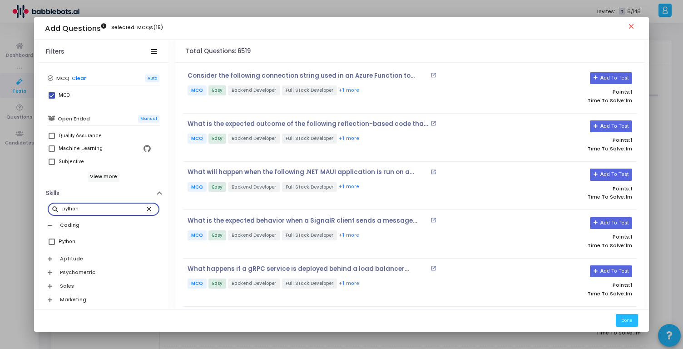
scroll to position [271, 0]
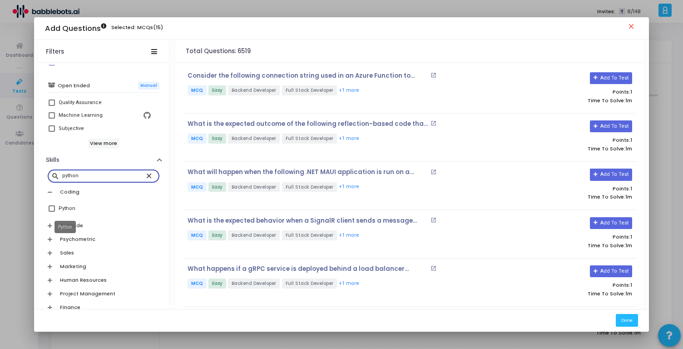
type input "python"
click at [61, 208] on div "Python" at bounding box center [67, 208] width 17 height 11
click at [52, 212] on input "Python" at bounding box center [51, 212] width 0 height 0
checkbox input "true"
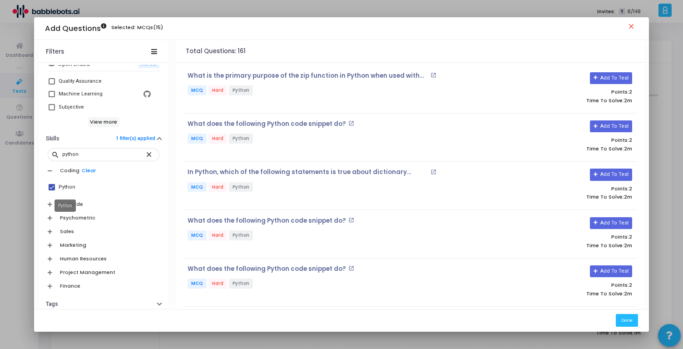
scroll to position [329, 0]
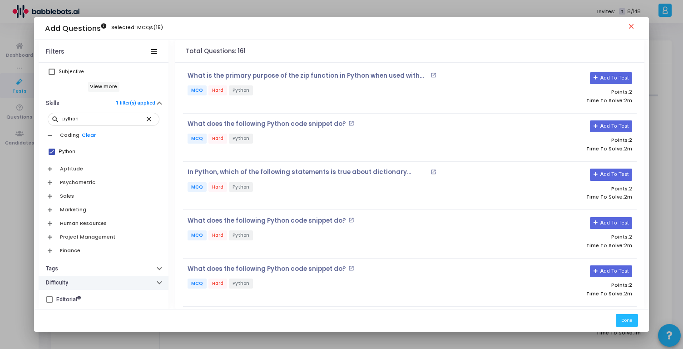
click at [55, 280] on h6 "Difficulty" at bounding box center [57, 282] width 22 height 7
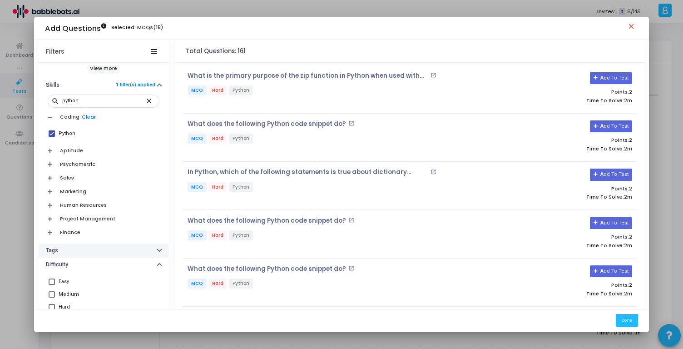
scroll to position [378, 0]
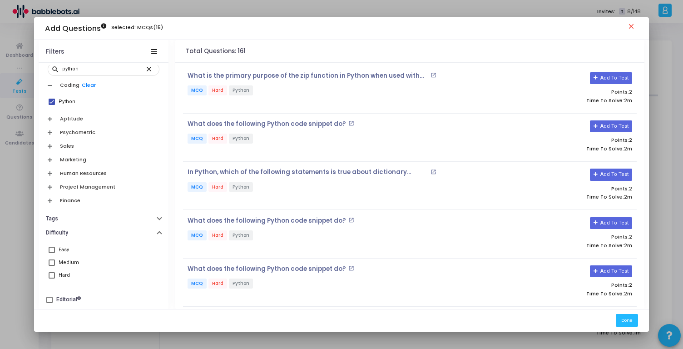
click at [49, 251] on span at bounding box center [52, 250] width 6 height 6
click at [51, 253] on input "Easy" at bounding box center [51, 253] width 0 height 0
checkbox input "true"
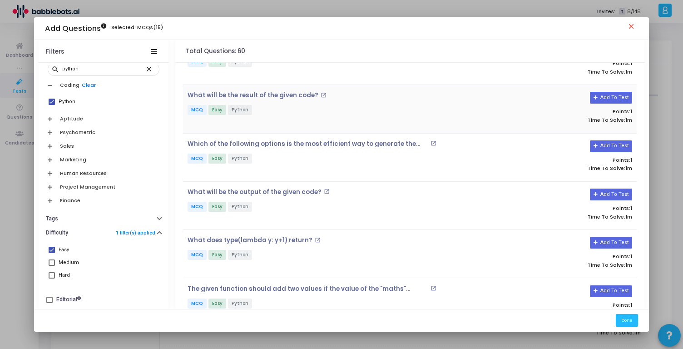
scroll to position [637, 0]
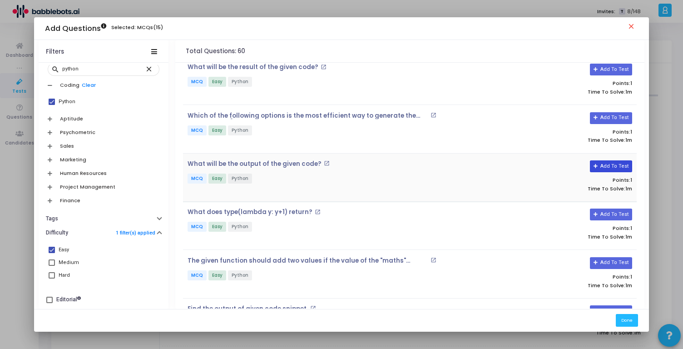
click at [613, 163] on button "Add To Test" at bounding box center [611, 166] width 42 height 12
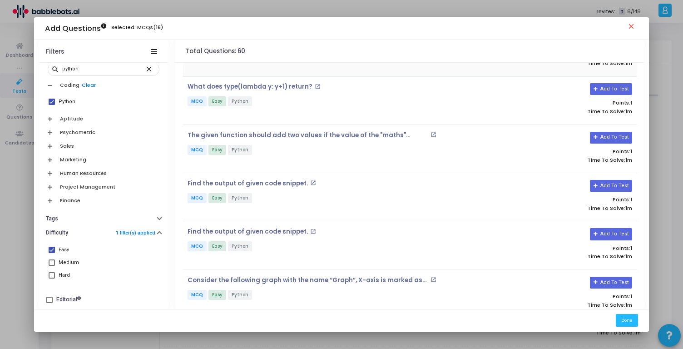
scroll to position [796, 0]
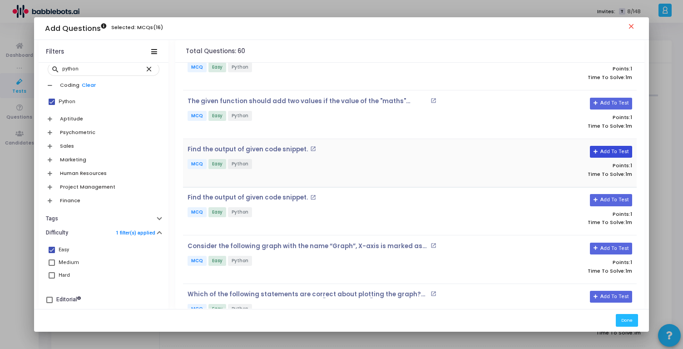
click at [607, 150] on button "Add To Test" at bounding box center [611, 152] width 42 height 12
click at [612, 196] on button "Add To Test" at bounding box center [611, 200] width 42 height 12
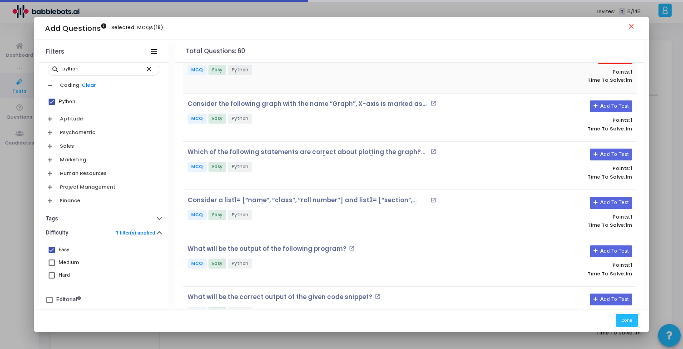
scroll to position [939, 0]
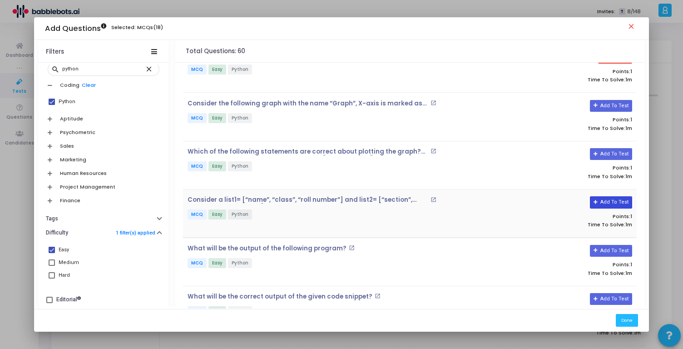
click at [609, 198] on button "Add To Test" at bounding box center [611, 202] width 42 height 12
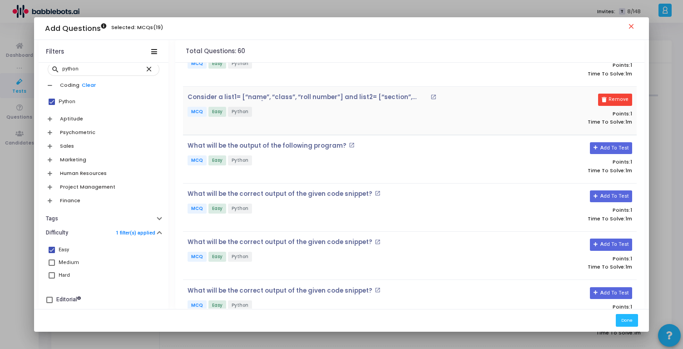
scroll to position [1062, 0]
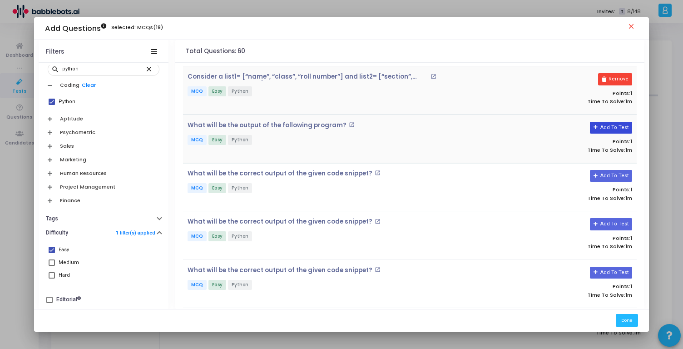
click at [606, 126] on button "Add To Test" at bounding box center [611, 128] width 42 height 12
click at [609, 218] on button "Add To Test" at bounding box center [611, 224] width 42 height 12
click at [627, 318] on button "Done" at bounding box center [627, 320] width 22 height 12
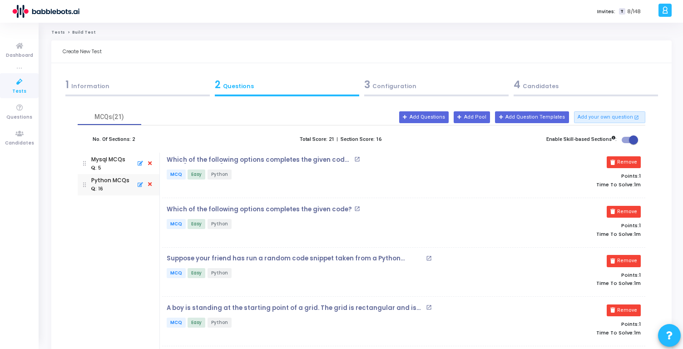
click at [141, 185] on icon at bounding box center [139, 185] width 8 height 10
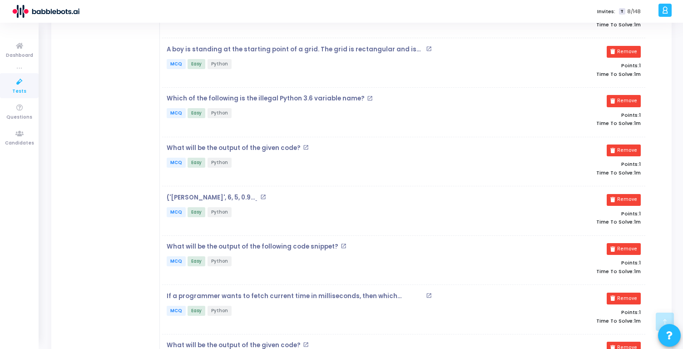
scroll to position [674, 0]
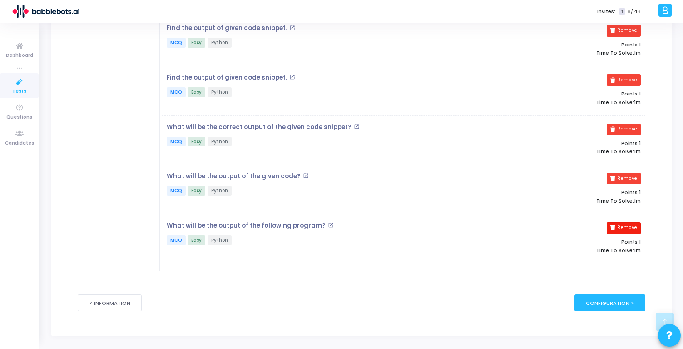
click at [622, 222] on button "Remove" at bounding box center [624, 228] width 34 height 12
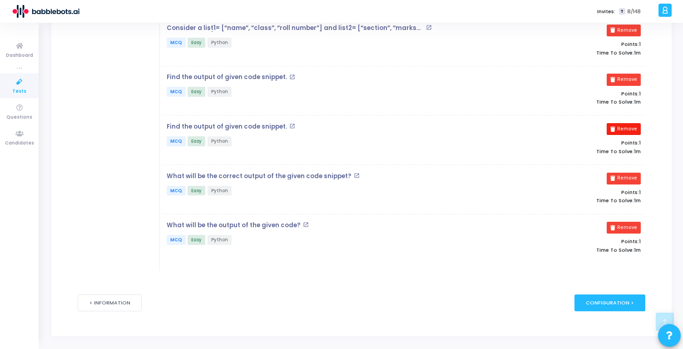
click at [630, 124] on button "Remove" at bounding box center [624, 129] width 34 height 12
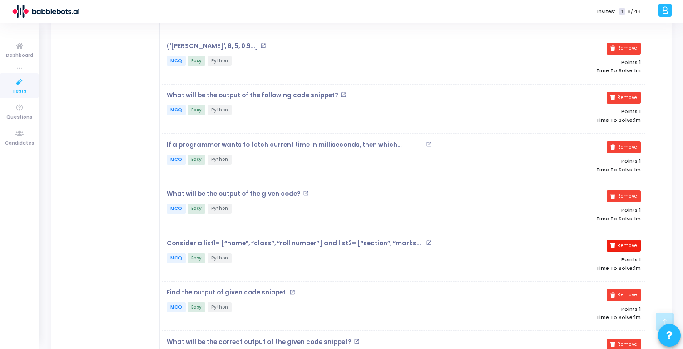
scroll to position [400, 0]
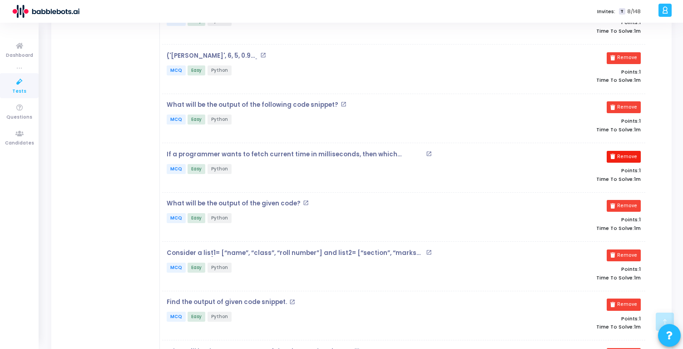
click at [629, 154] on button "Remove" at bounding box center [624, 157] width 34 height 12
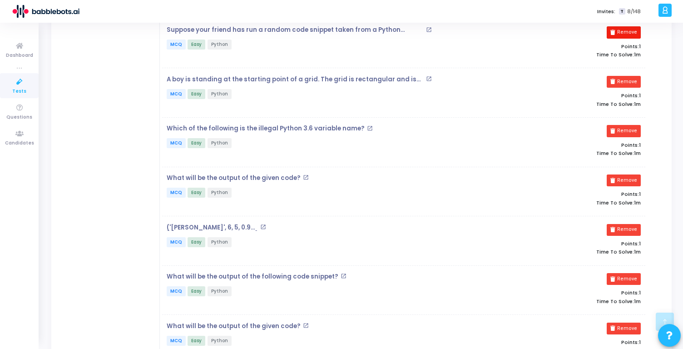
scroll to position [237, 0]
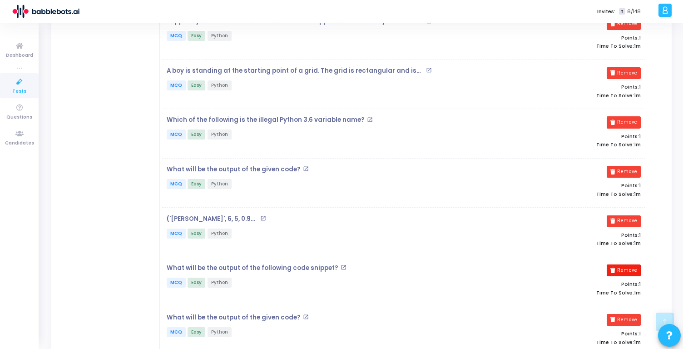
click at [622, 269] on button "Remove" at bounding box center [624, 270] width 34 height 12
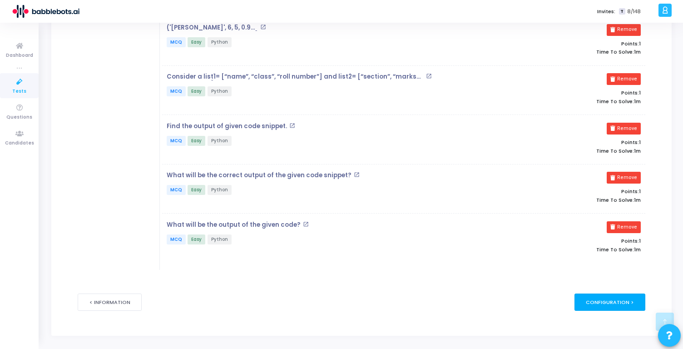
click at [595, 298] on div "Configuration >" at bounding box center [610, 302] width 71 height 17
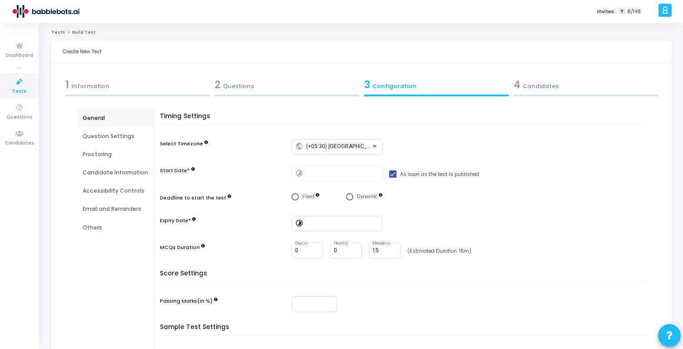
click at [339, 177] on div at bounding box center [342, 173] width 73 height 17
click at [325, 224] on input at bounding box center [342, 223] width 73 height 6
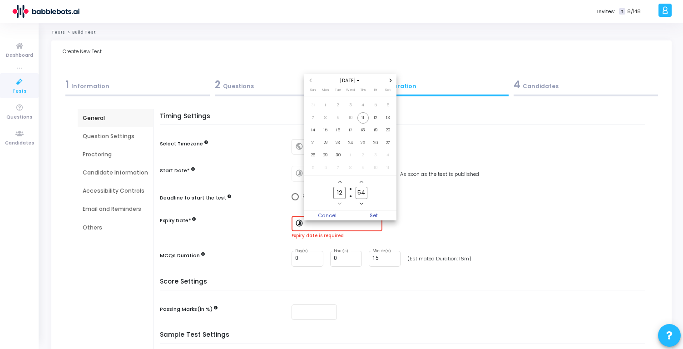
click at [391, 80] on icon "Next month" at bounding box center [391, 81] width 4 height 4
click at [377, 155] on span "31" at bounding box center [375, 154] width 11 height 11
click at [392, 77] on span "Next month" at bounding box center [391, 81] width 8 height 8
click at [346, 155] on span "31" at bounding box center [350, 154] width 11 height 11
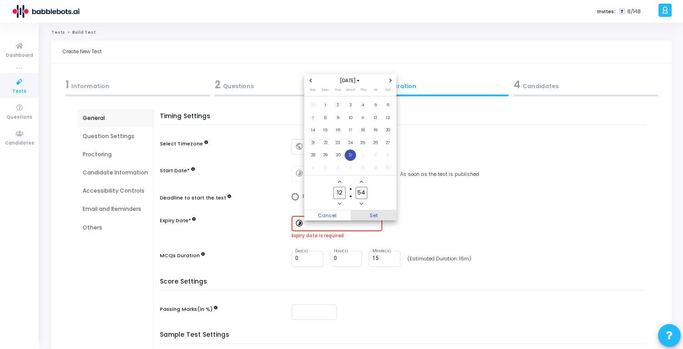
click at [371, 211] on span "Set" at bounding box center [374, 215] width 46 height 10
type input "12/31/2025, 12:54 PM"
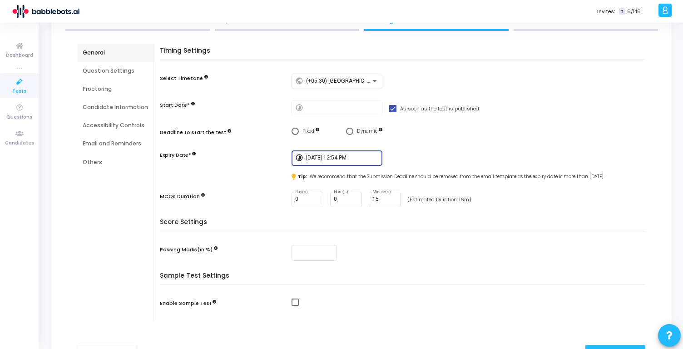
scroll to position [67, 0]
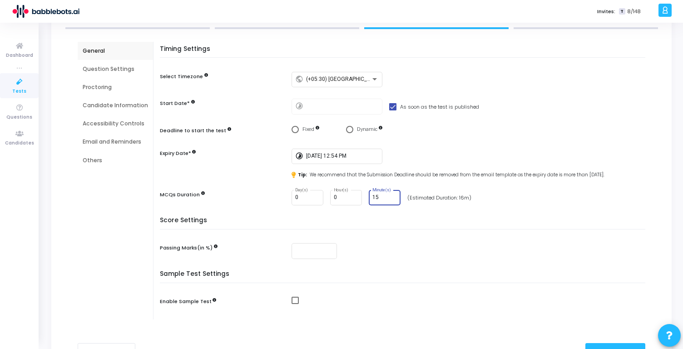
click at [383, 195] on input "15" at bounding box center [385, 197] width 25 height 6
type input "1"
type input "30"
click at [422, 234] on div "Score Settings Passing Marks(in %)" at bounding box center [404, 244] width 481 height 54
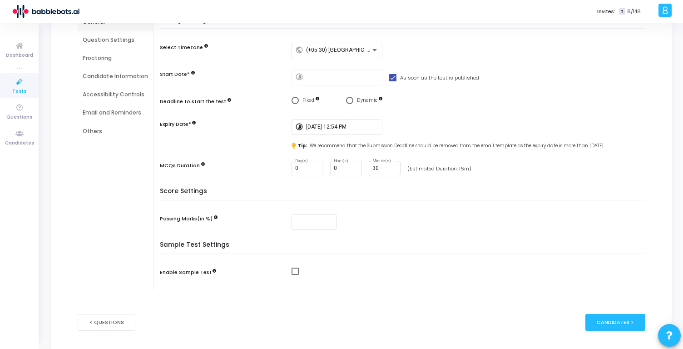
scroll to position [97, 0]
click at [292, 272] on span at bounding box center [295, 270] width 7 height 7
click at [295, 274] on input "checkbox" at bounding box center [295, 274] width 0 height 0
checkbox input "true"
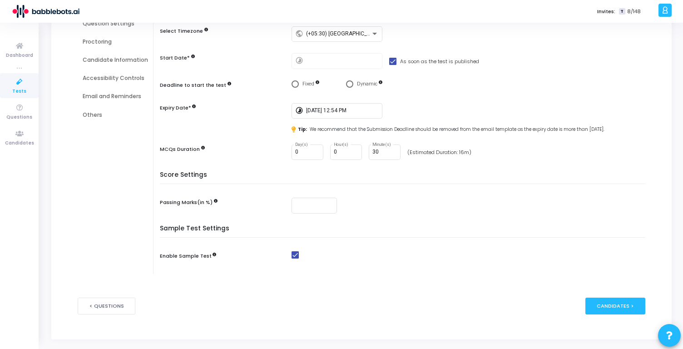
scroll to position [119, 0]
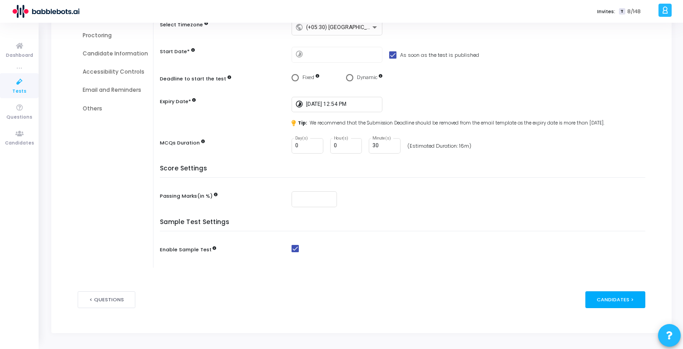
click at [631, 299] on div "Candidates >" at bounding box center [616, 299] width 60 height 17
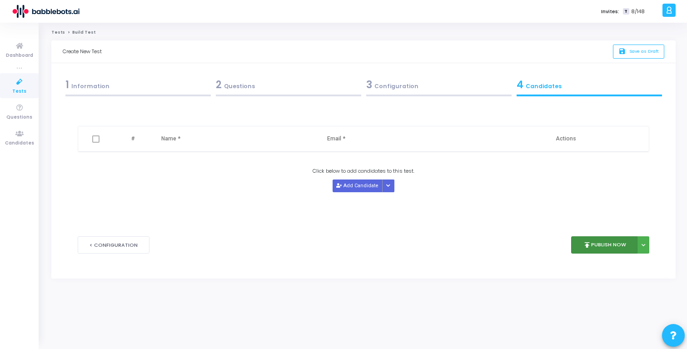
click at [606, 245] on button "publish Publish Now" at bounding box center [604, 245] width 67 height 18
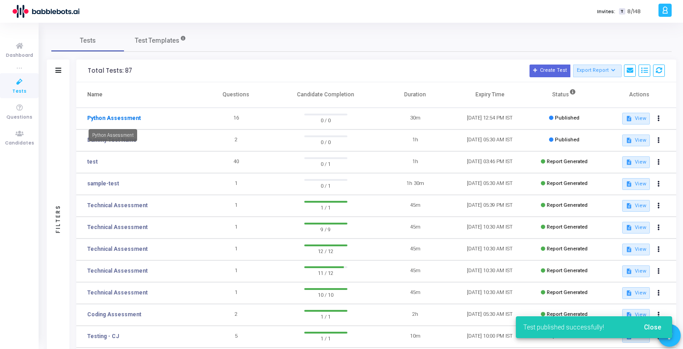
click at [124, 119] on link "Python Assessment" at bounding box center [114, 118] width 54 height 8
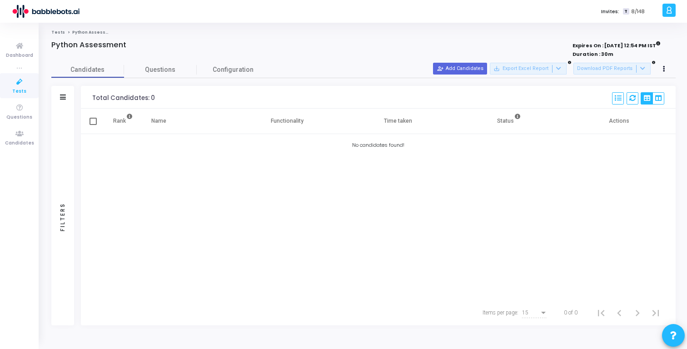
click at [16, 81] on icon at bounding box center [19, 81] width 19 height 11
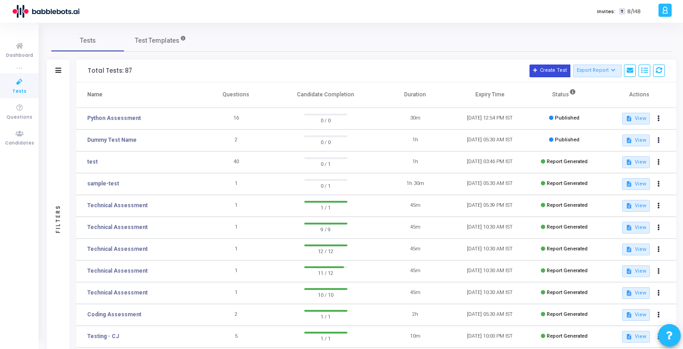
click at [551, 71] on button "Create Test" at bounding box center [550, 71] width 41 height 13
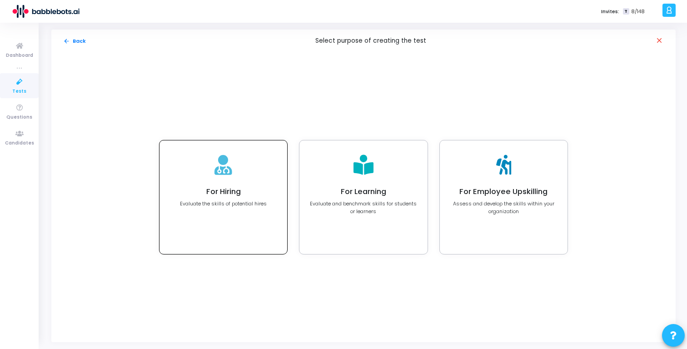
click at [215, 175] on div at bounding box center [223, 165] width 18 height 30
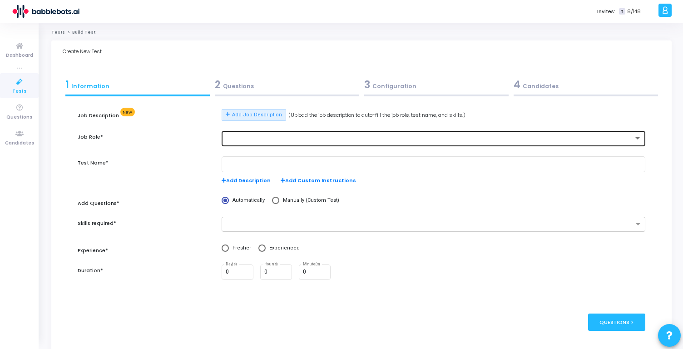
click at [246, 137] on div at bounding box center [430, 138] width 408 height 6
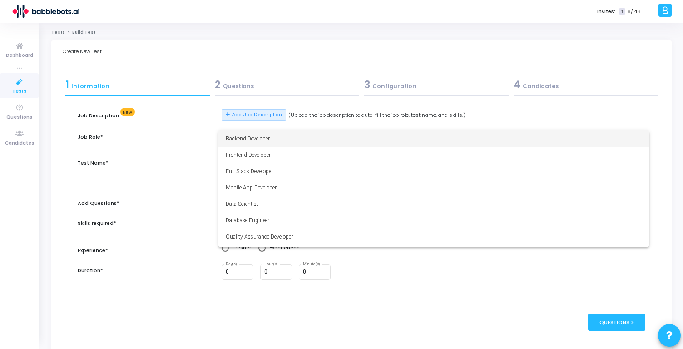
click at [246, 137] on span "Backend Developer" at bounding box center [434, 138] width 416 height 16
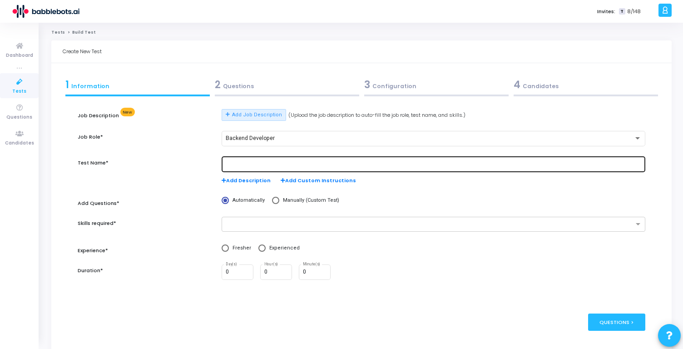
click at [272, 169] on div at bounding box center [434, 163] width 416 height 17
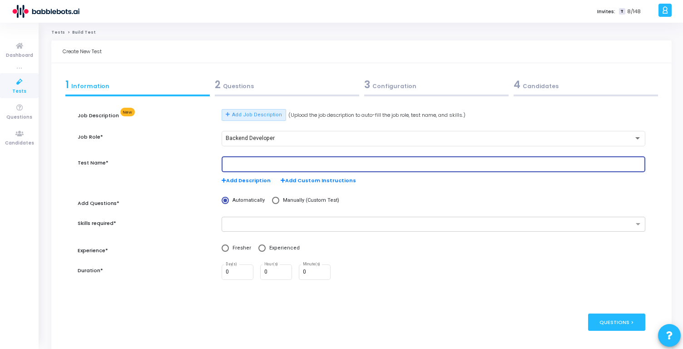
type input "s"
drag, startPoint x: 243, startPoint y: 163, endPoint x: 214, endPoint y: 163, distance: 29.5
click at [214, 163] on div "Test Name* Python Assessment Add Description Add Custom Instructions" at bounding box center [361, 175] width 577 height 38
click at [244, 164] on input "Python Assessment" at bounding box center [434, 164] width 416 height 6
type input "Python Developer Assessment"
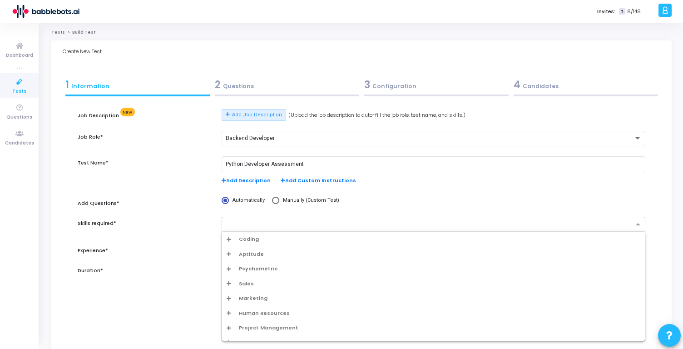
click at [290, 224] on input "text" at bounding box center [430, 225] width 407 height 8
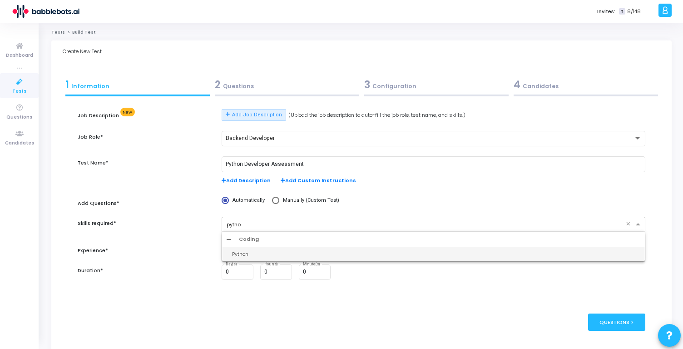
type input "python"
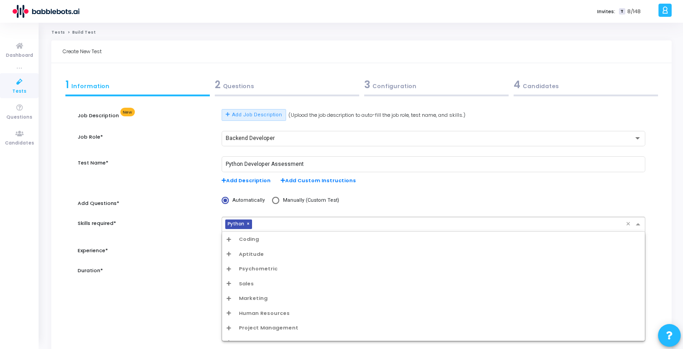
click at [313, 222] on input "text" at bounding box center [441, 225] width 370 height 8
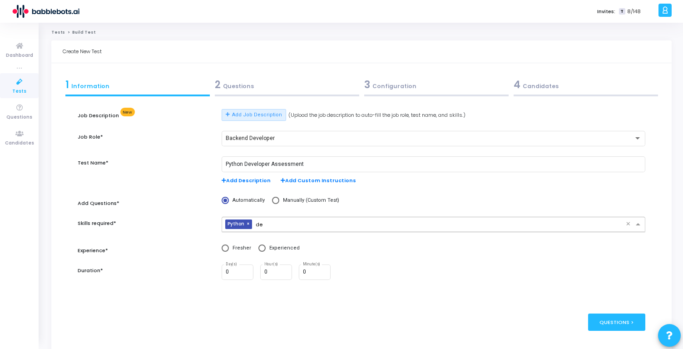
type input "d"
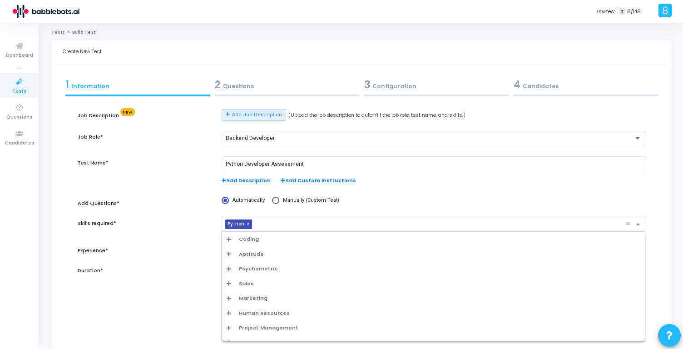
click at [195, 229] on div "Skills required*" at bounding box center [145, 229] width 144 height 25
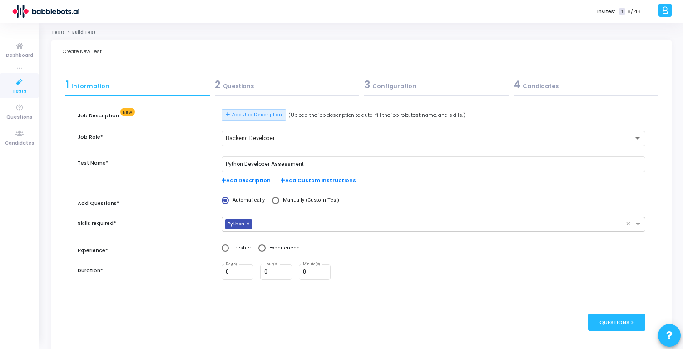
scroll to position [23, 0]
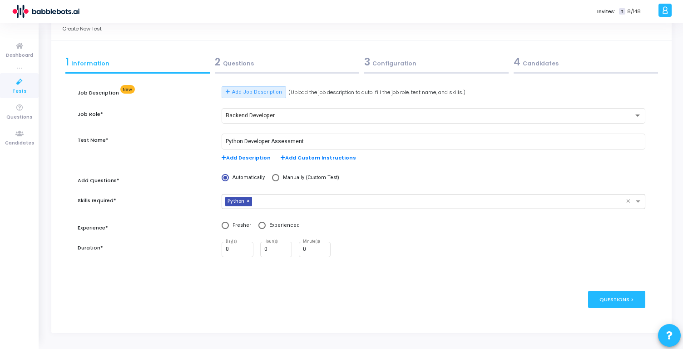
click at [259, 228] on span at bounding box center [262, 225] width 7 height 7
click at [259, 228] on input "Experienced" at bounding box center [262, 225] width 7 height 7
radio input "true"
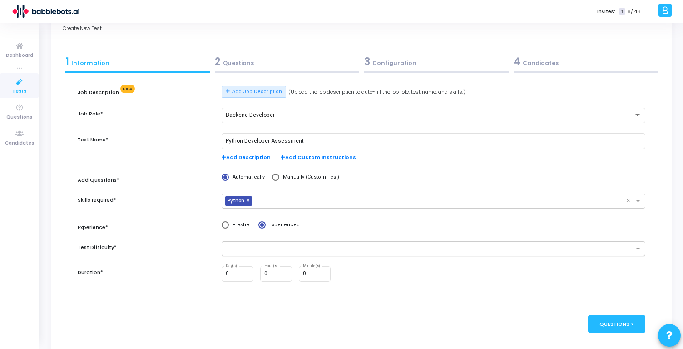
click at [289, 251] on input "text" at bounding box center [430, 249] width 407 height 8
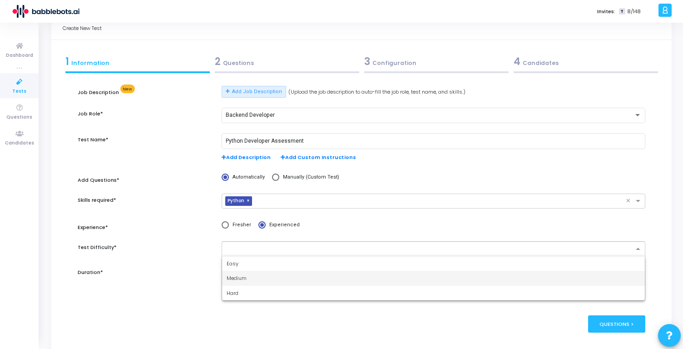
click at [278, 277] on div "Medium" at bounding box center [433, 278] width 423 height 15
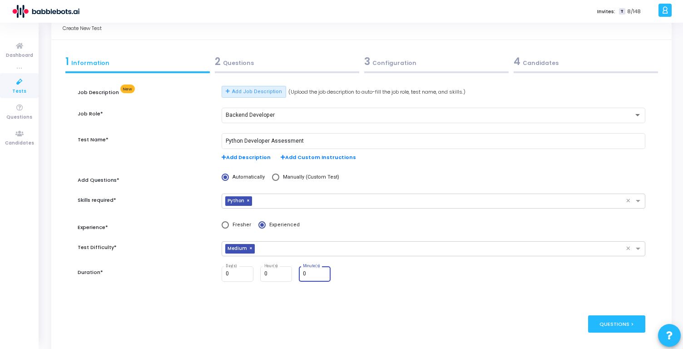
click at [312, 276] on input "0" at bounding box center [315, 274] width 25 height 6
type input "0"
type input "45"
click at [596, 320] on div "Questions >" at bounding box center [617, 323] width 58 height 17
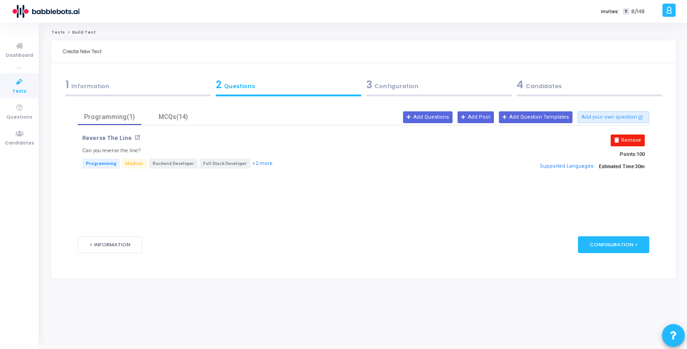
click at [631, 142] on button "Remove" at bounding box center [628, 140] width 34 height 12
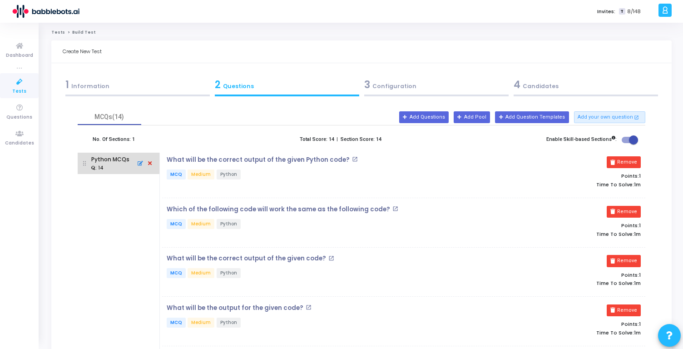
click at [139, 165] on icon at bounding box center [139, 164] width 8 height 10
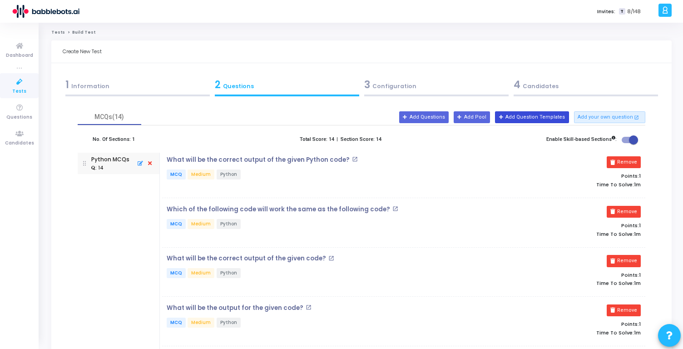
click at [526, 116] on button "Add Question Templates" at bounding box center [532, 117] width 74 height 12
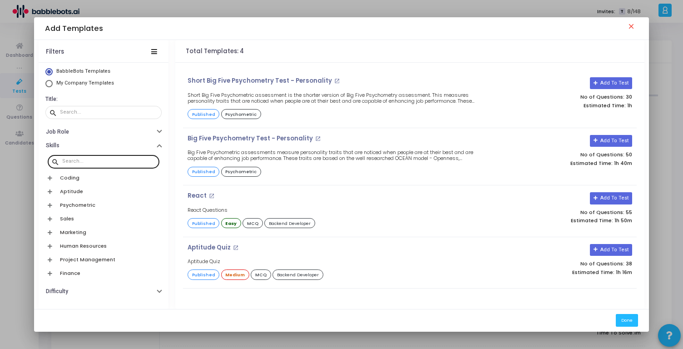
click at [102, 161] on input "text" at bounding box center [109, 161] width 94 height 5
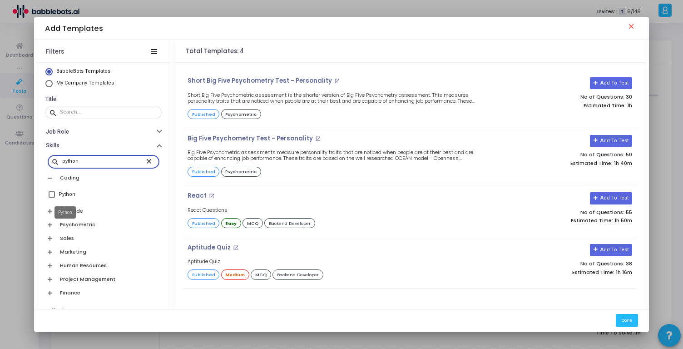
type input "python"
click at [61, 196] on div "Python" at bounding box center [67, 194] width 17 height 11
click at [52, 198] on input "Python" at bounding box center [51, 198] width 0 height 0
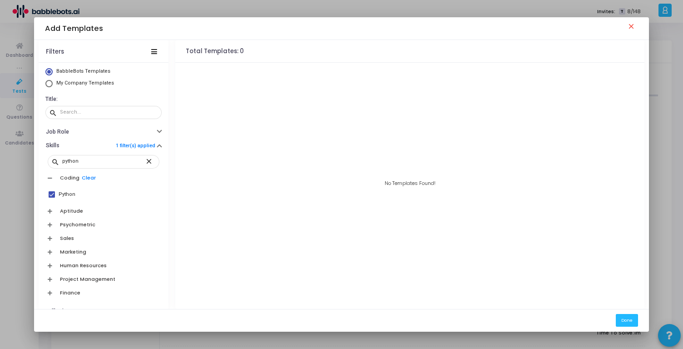
click at [60, 195] on div "Python" at bounding box center [67, 194] width 17 height 11
click at [52, 198] on input "Python" at bounding box center [51, 198] width 0 height 0
checkbox input "false"
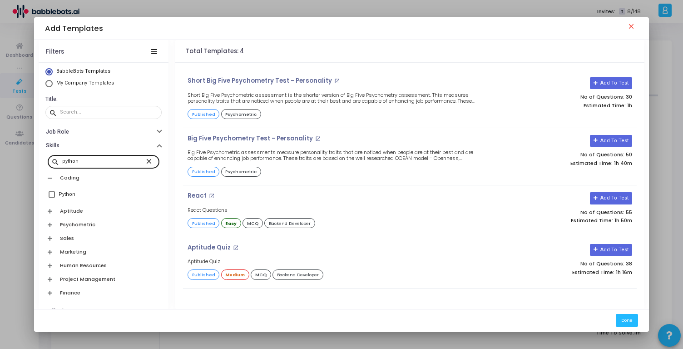
click at [145, 164] on mat-icon "close" at bounding box center [150, 161] width 11 height 8
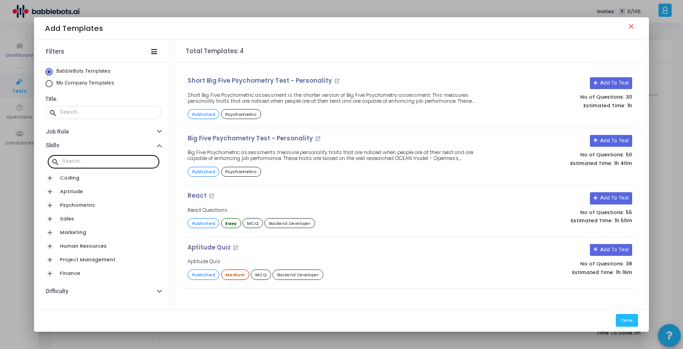
click at [13, 176] on div at bounding box center [341, 174] width 683 height 349
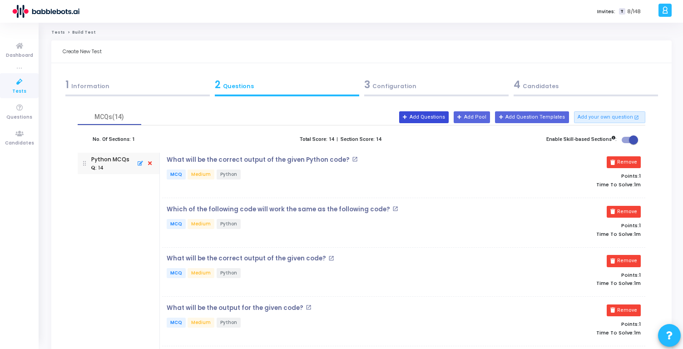
click at [444, 117] on button "Add Questions" at bounding box center [424, 117] width 50 height 12
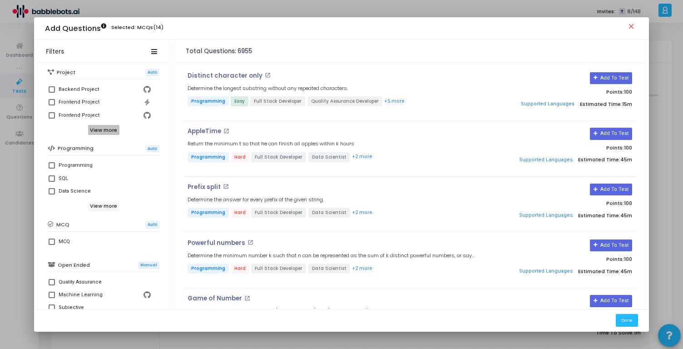
scroll to position [94, 0]
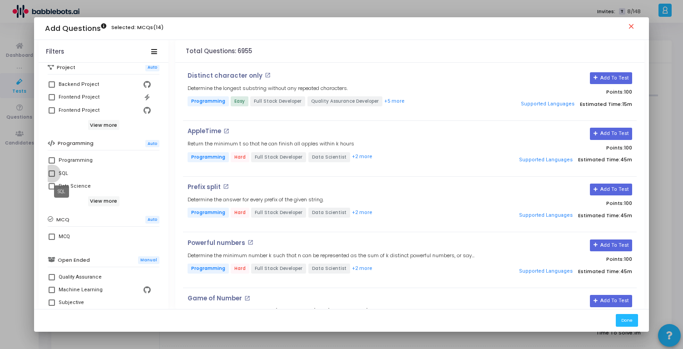
click at [59, 174] on div "SQL" at bounding box center [64, 173] width 10 height 11
click at [52, 177] on input "SQL" at bounding box center [51, 177] width 0 height 0
checkbox input "true"
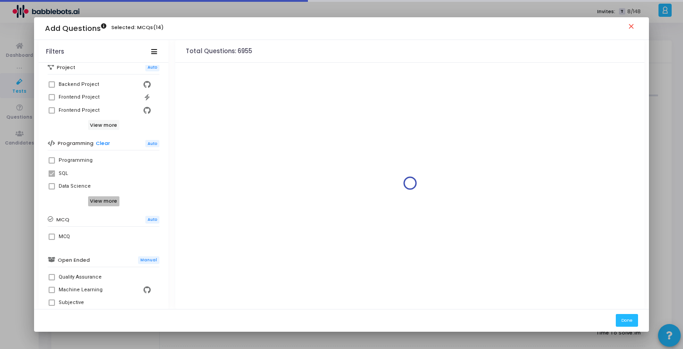
click at [95, 200] on h6 "View more" at bounding box center [103, 201] width 31 height 10
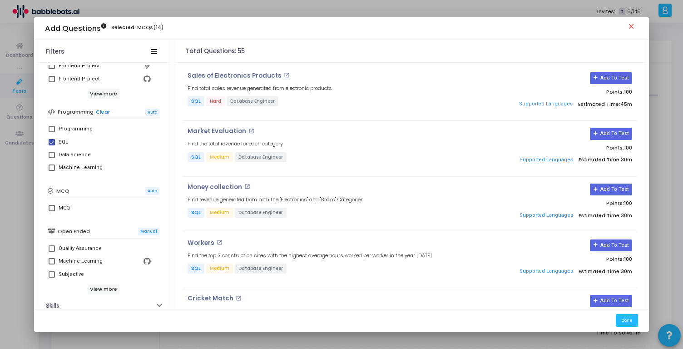
scroll to position [134, 0]
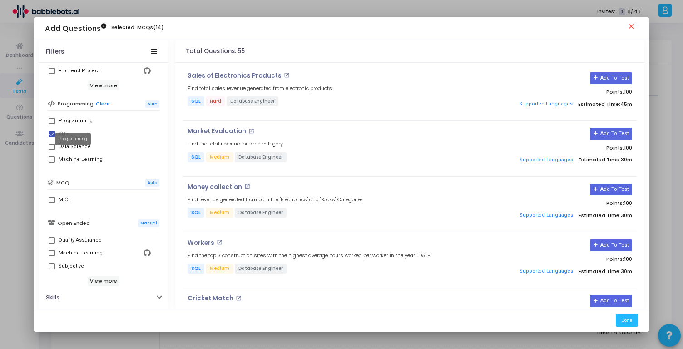
click at [60, 120] on div "Programming" at bounding box center [76, 120] width 34 height 11
click at [52, 124] on input "Programming" at bounding box center [51, 124] width 0 height 0
checkbox input "true"
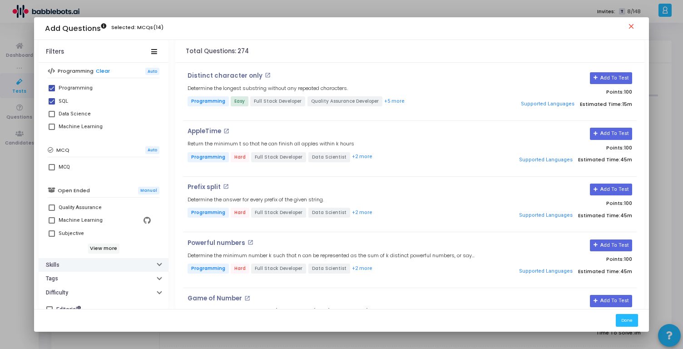
scroll to position [177, 0]
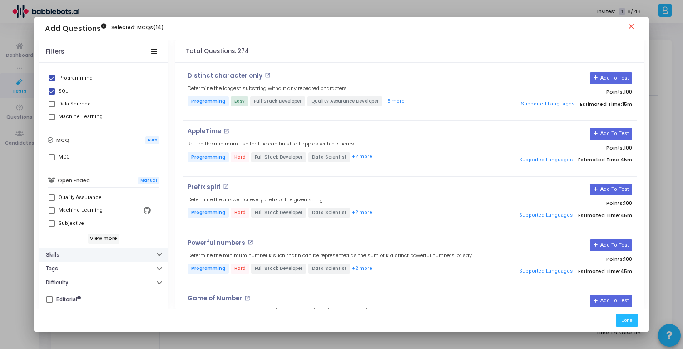
click at [87, 254] on button "Skills" at bounding box center [104, 255] width 130 height 14
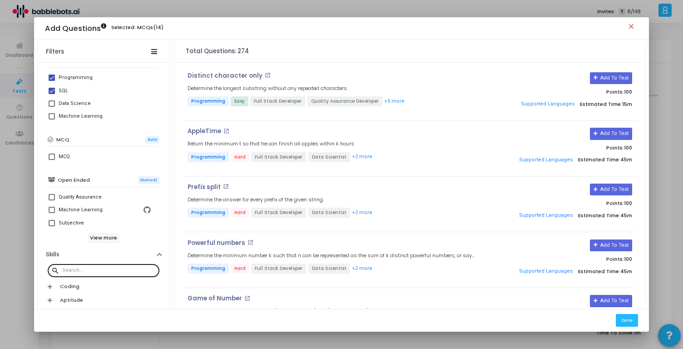
click at [74, 269] on input "text" at bounding box center [109, 270] width 94 height 5
type input "python"
click at [80, 304] on div "Python" at bounding box center [105, 303] width 92 height 11
click at [52, 306] on input "Python" at bounding box center [51, 306] width 0 height 0
checkbox input "true"
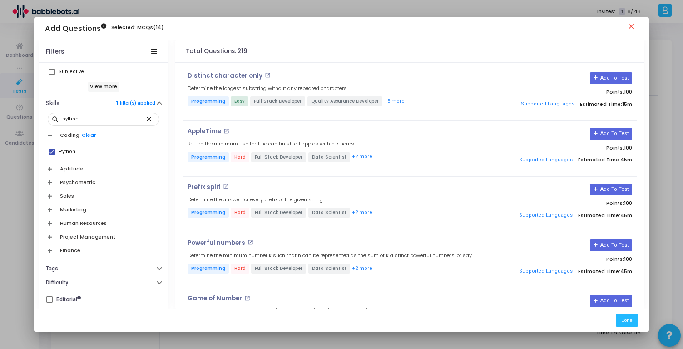
scroll to position [323, 0]
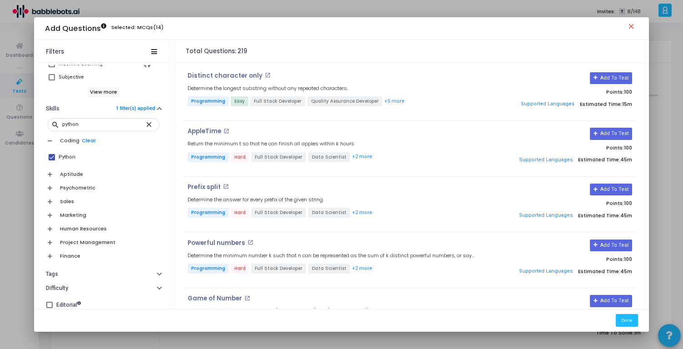
click at [74, 213] on h6 "Marketing" at bounding box center [73, 215] width 26 height 6
click at [68, 201] on h6 "Sales" at bounding box center [67, 202] width 14 height 6
click at [84, 185] on h6 "Psychometric" at bounding box center [77, 188] width 35 height 6
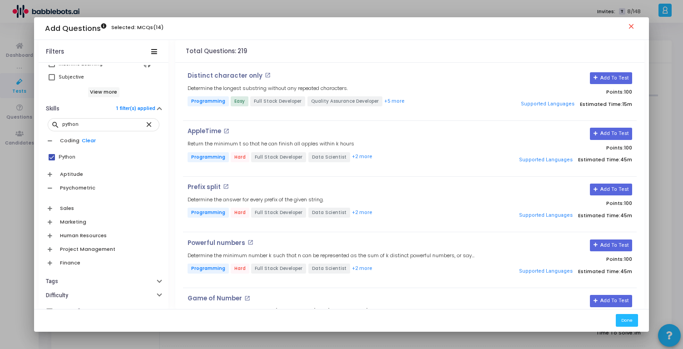
click at [84, 185] on h6 "Psychometric" at bounding box center [77, 188] width 35 height 6
click at [71, 177] on h6 "Aptitude" at bounding box center [71, 174] width 23 height 6
click at [71, 229] on h6 "Human Resources" at bounding box center [83, 229] width 47 height 6
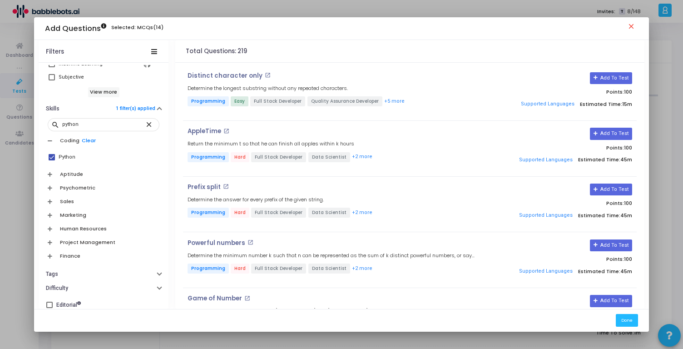
click at [74, 242] on h6 "Project Management" at bounding box center [87, 242] width 55 height 6
click at [69, 253] on h6 "Finance" at bounding box center [70, 256] width 20 height 6
click at [110, 124] on input "python" at bounding box center [103, 124] width 83 height 5
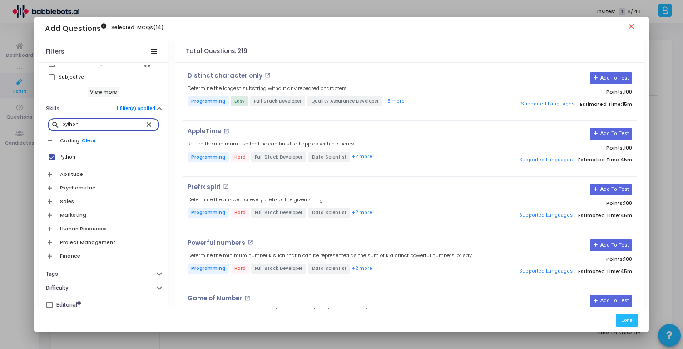
click at [110, 124] on input "python" at bounding box center [103, 124] width 83 height 5
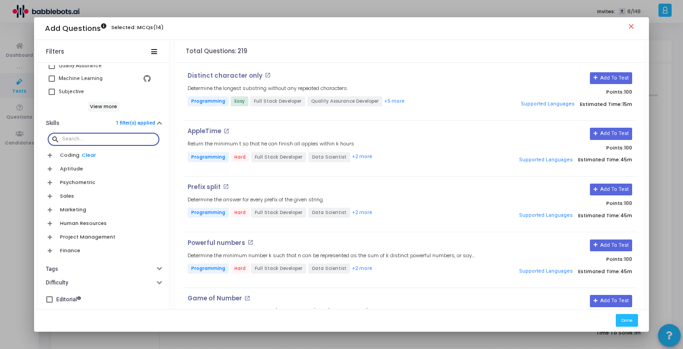
scroll to position [309, 0]
click at [63, 156] on h6 "Coding" at bounding box center [70, 155] width 20 height 6
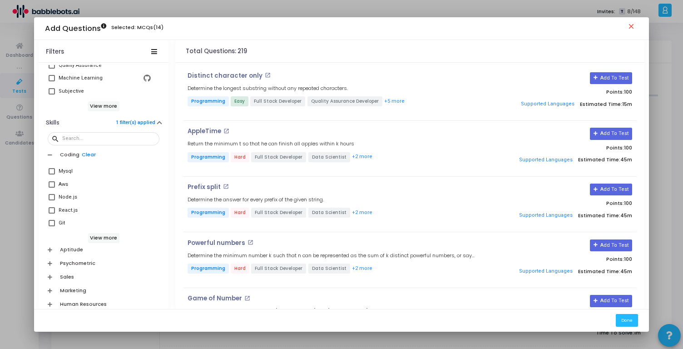
click at [51, 172] on span at bounding box center [52, 171] width 6 height 6
click at [51, 174] on input "Mysql" at bounding box center [51, 174] width 0 height 0
checkbox input "true"
click at [81, 145] on div "search" at bounding box center [104, 138] width 112 height 18
click at [79, 139] on input "text" at bounding box center [109, 138] width 94 height 5
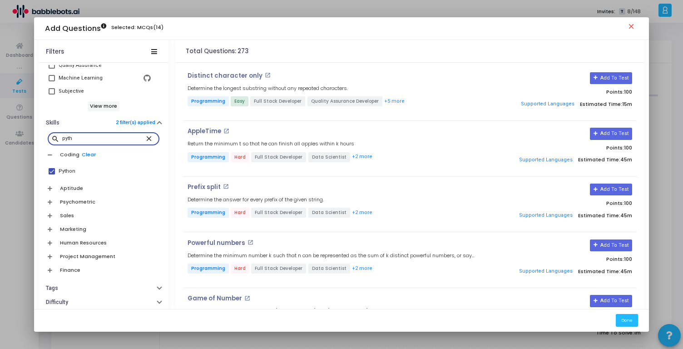
type input "pyth"
click at [145, 139] on mat-icon "close" at bounding box center [150, 138] width 11 height 8
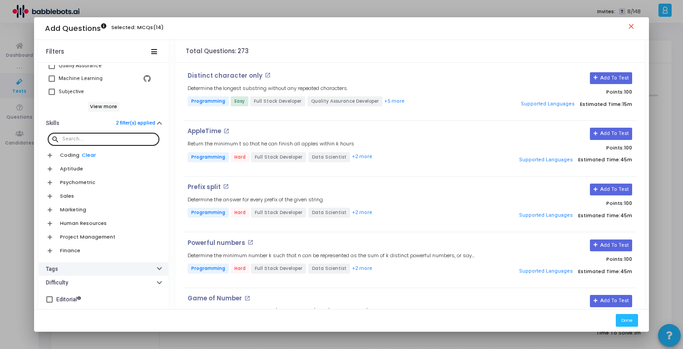
click at [71, 272] on button "Tags" at bounding box center [104, 269] width 130 height 14
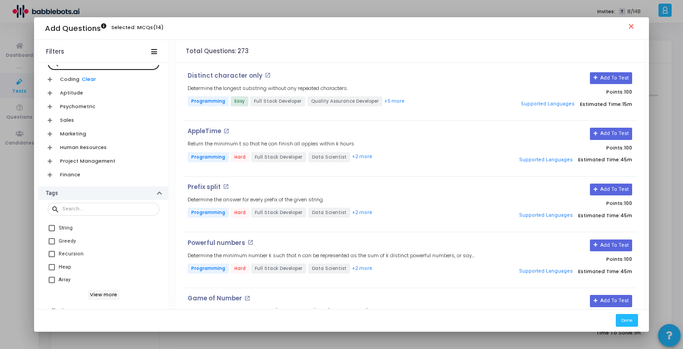
scroll to position [413, 0]
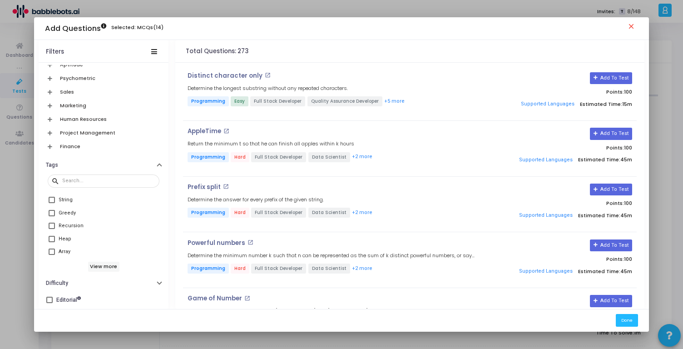
click at [75, 290] on div "BabbleBots Library My Company Library Title: search Job Role Type 2 filter(s) a…" at bounding box center [104, 187] width 130 height 244
click at [84, 284] on button "Difficulty" at bounding box center [104, 283] width 130 height 14
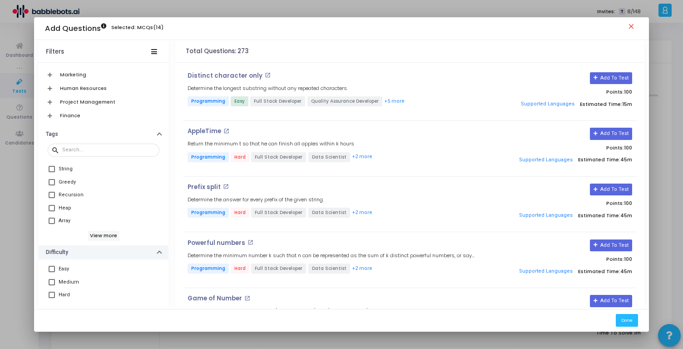
scroll to position [463, 0]
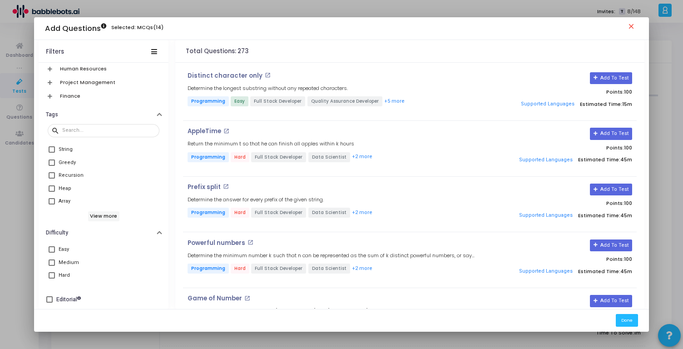
click at [50, 262] on span at bounding box center [52, 262] width 6 height 6
click at [51, 266] on input "Medium" at bounding box center [51, 266] width 0 height 0
checkbox input "true"
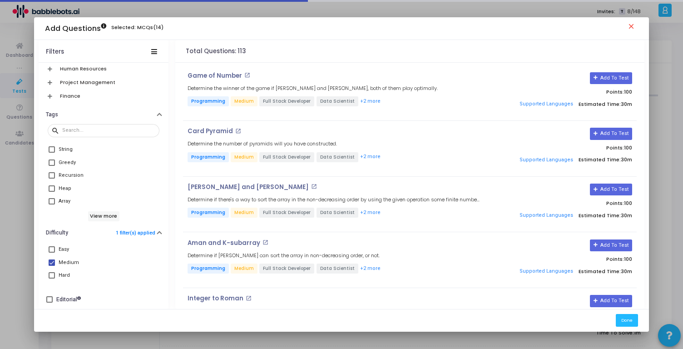
click at [50, 274] on span at bounding box center [52, 275] width 6 height 6
click at [51, 279] on input "Hard" at bounding box center [51, 279] width 0 height 0
checkbox input "true"
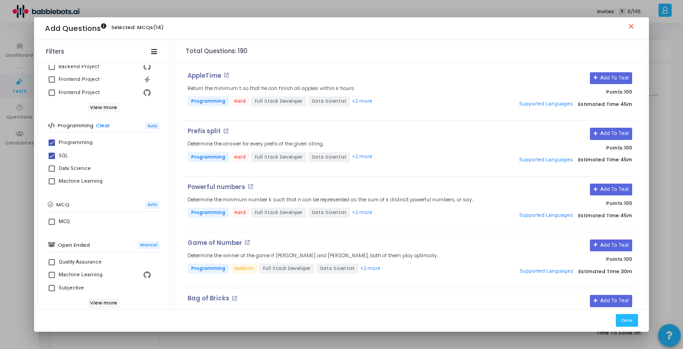
scroll to position [114, 0]
click at [54, 221] on label "MCQ" at bounding box center [104, 219] width 110 height 11
click at [52, 223] on input "MCQ" at bounding box center [51, 223] width 0 height 0
checkbox input "true"
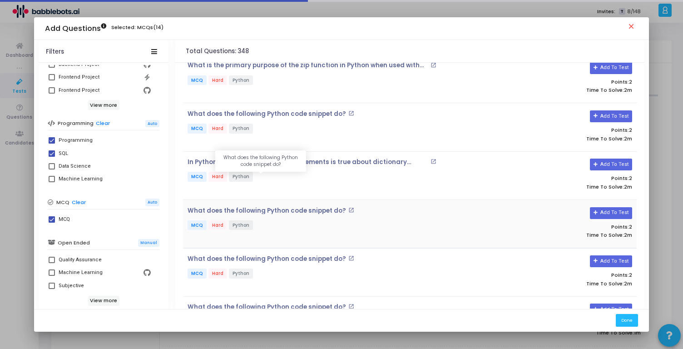
scroll to position [10600, 0]
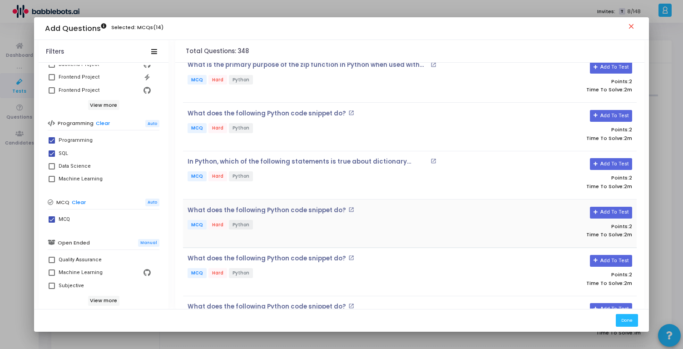
click at [349, 207] on mat-icon "open_in_new" at bounding box center [352, 210] width 6 height 6
click at [349, 255] on mat-icon "open_in_new" at bounding box center [352, 258] width 6 height 6
click at [615, 255] on button "Add To Test" at bounding box center [611, 261] width 42 height 12
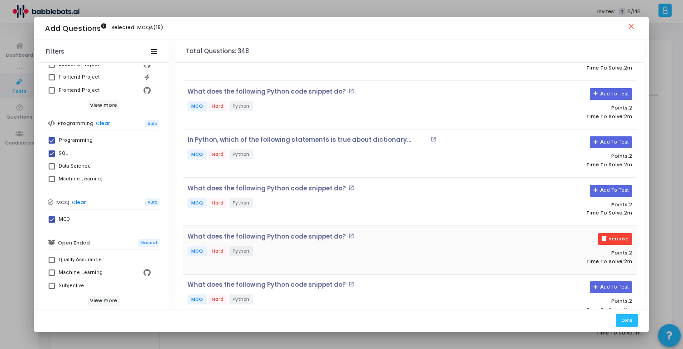
scroll to position [10623, 0]
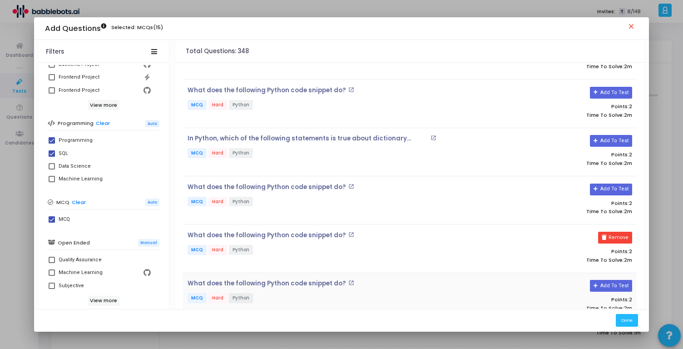
click at [349, 280] on mat-icon "open_in_new" at bounding box center [352, 283] width 6 height 6
click at [597, 284] on icon at bounding box center [596, 286] width 5 height 5
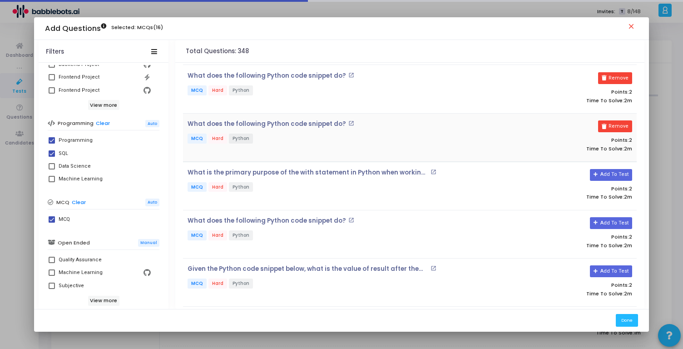
scroll to position [10788, 0]
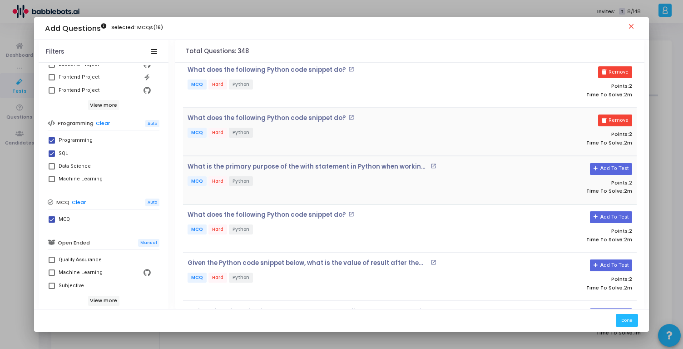
click at [434, 163] on mat-icon "open_in_new" at bounding box center [434, 166] width 6 height 6
click at [349, 211] on mat-icon "open_in_new" at bounding box center [352, 214] width 6 height 6
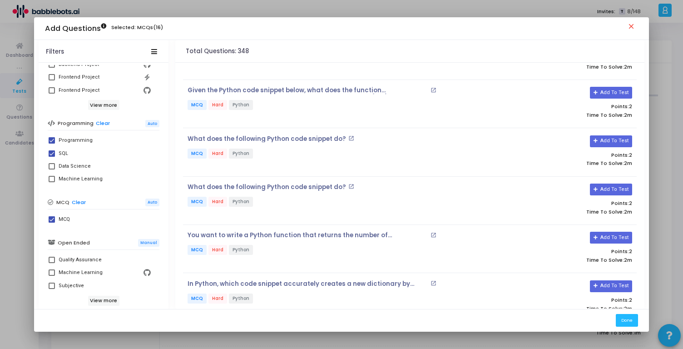
scroll to position [11107, 0]
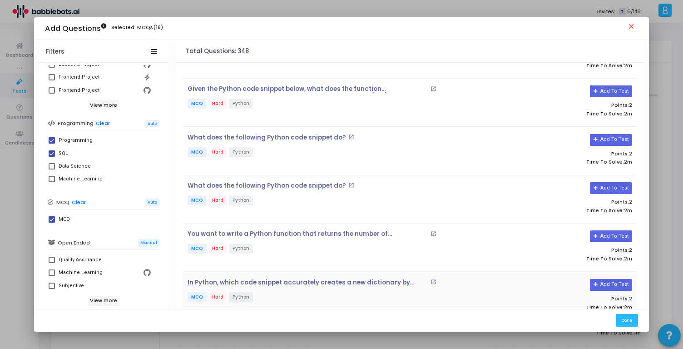
click at [428, 279] on h4 "In Python, which code snippet accurately creates a new dictionary by filtering …" at bounding box center [335, 282] width 294 height 7
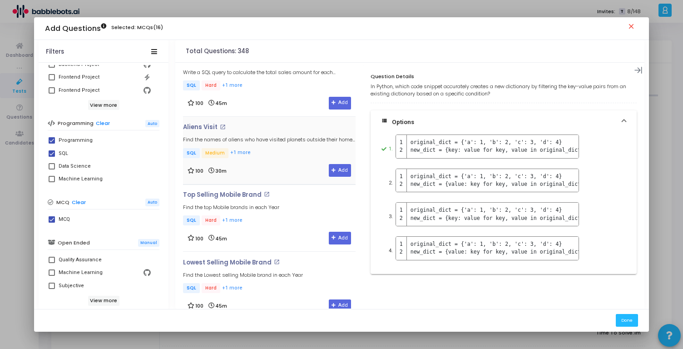
scroll to position [11302, 0]
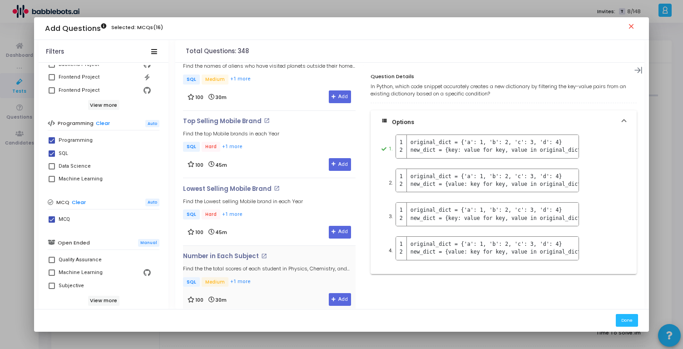
click at [290, 253] on h4 "Number in Each Subject open_in_new" at bounding box center [269, 256] width 173 height 7
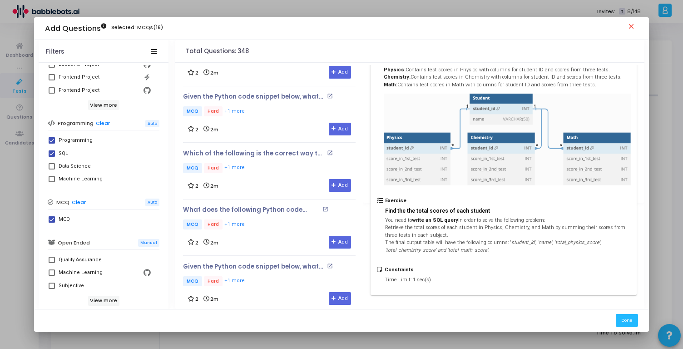
scroll to position [13320, 0]
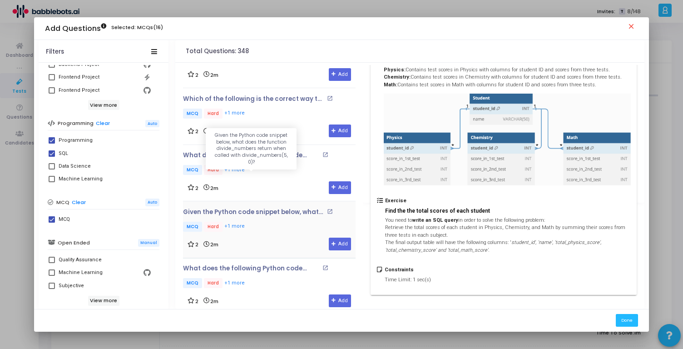
click at [291, 209] on p "Given the Python code snippet below, what does the function divide_numbers retu…" at bounding box center [254, 212] width 142 height 7
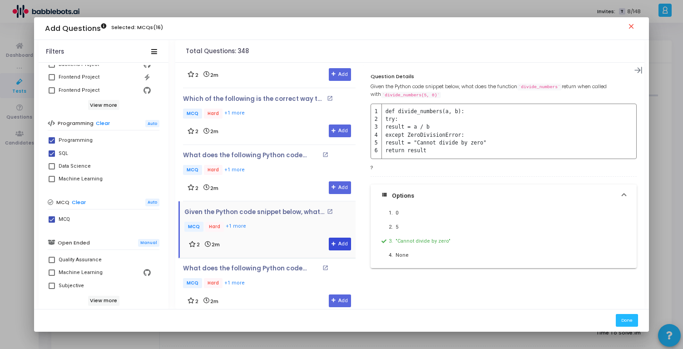
click at [340, 238] on button "Add" at bounding box center [340, 244] width 22 height 13
click at [293, 165] on p "MCQ Hard +1 more" at bounding box center [266, 170] width 167 height 11
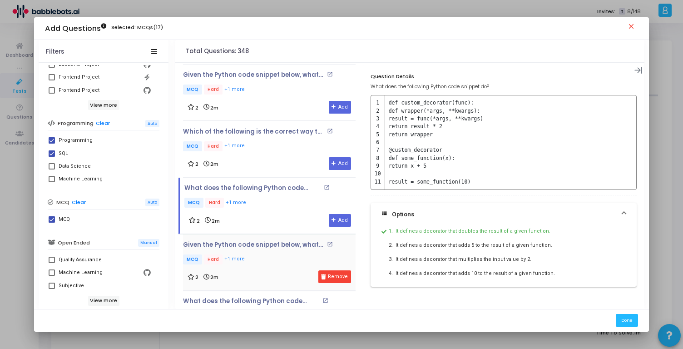
scroll to position [13286, 0]
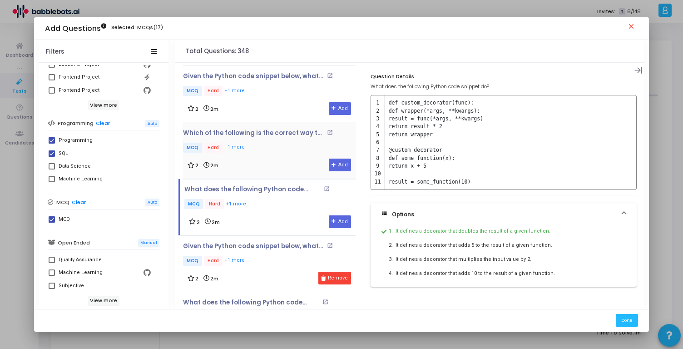
click at [287, 159] on div "2 2m Add" at bounding box center [270, 165] width 164 height 13
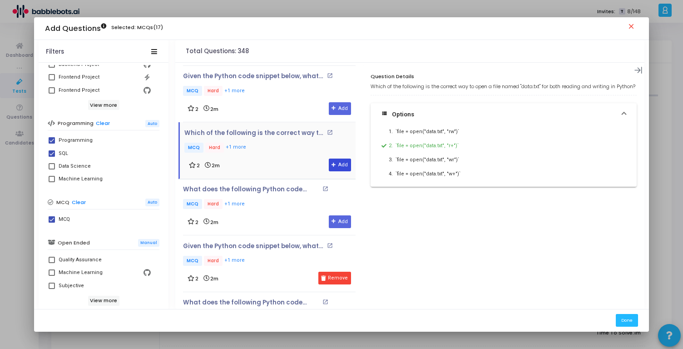
click at [336, 159] on button "Add" at bounding box center [340, 165] width 22 height 13
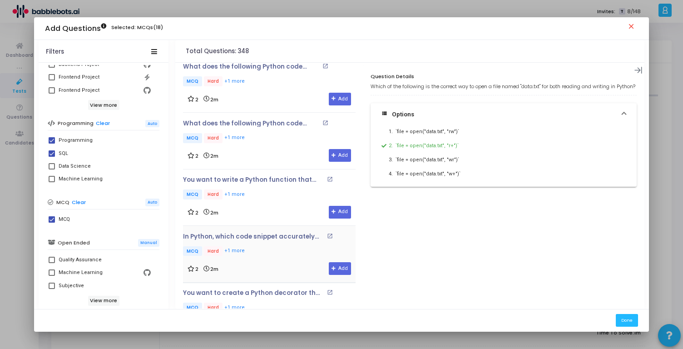
scroll to position [13538, 0]
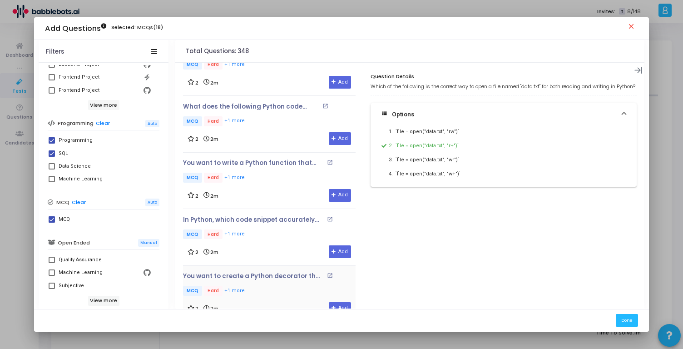
click at [291, 286] on p "MCQ Hard +1 more" at bounding box center [269, 291] width 173 height 11
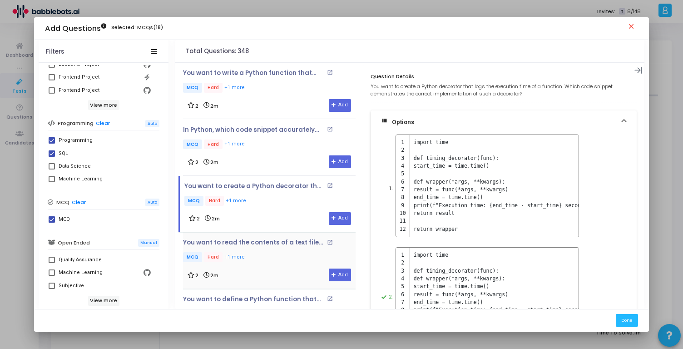
click at [292, 252] on p "MCQ Hard +1 more" at bounding box center [269, 257] width 173 height 11
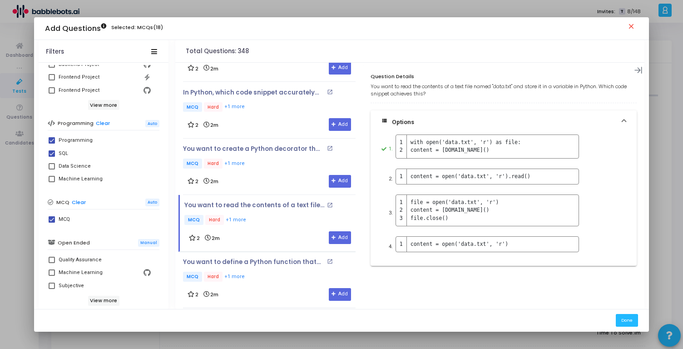
scroll to position [13587, 0]
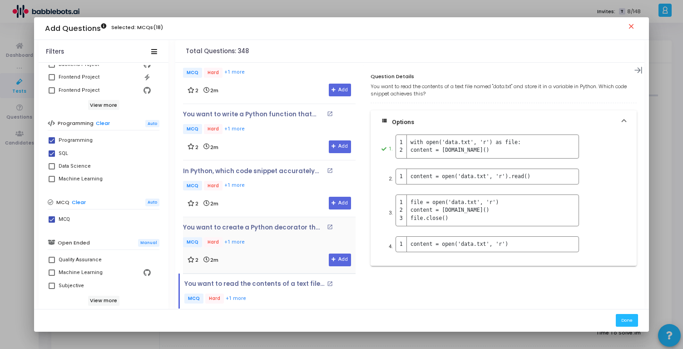
click at [296, 237] on p "MCQ Hard +1 more" at bounding box center [269, 242] width 173 height 11
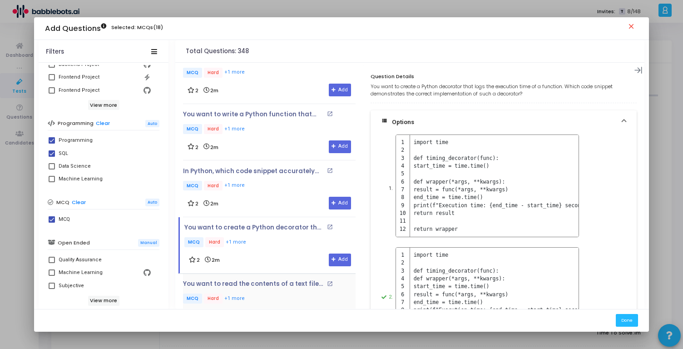
click at [290, 294] on p "MCQ Hard +1 more" at bounding box center [269, 299] width 173 height 11
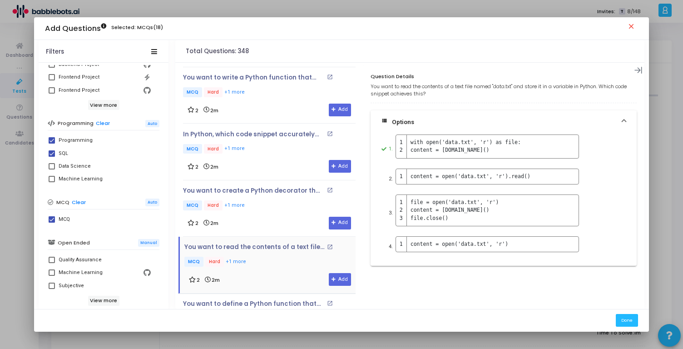
scroll to position [13636, 0]
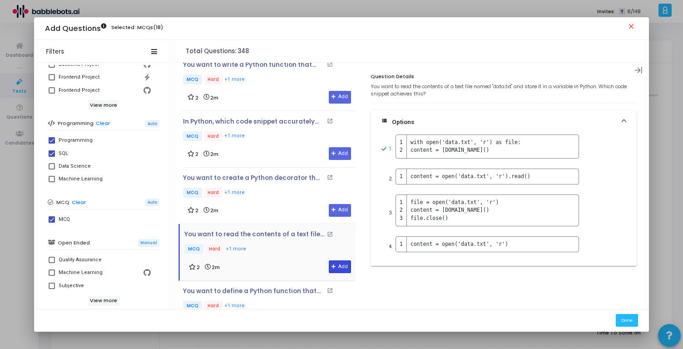
click at [334, 260] on button "Add" at bounding box center [340, 266] width 22 height 13
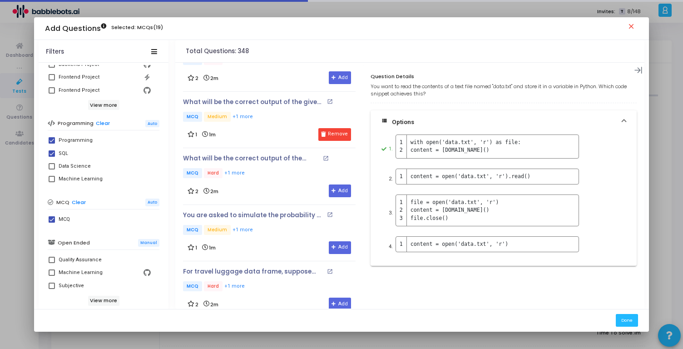
scroll to position [15542, 0]
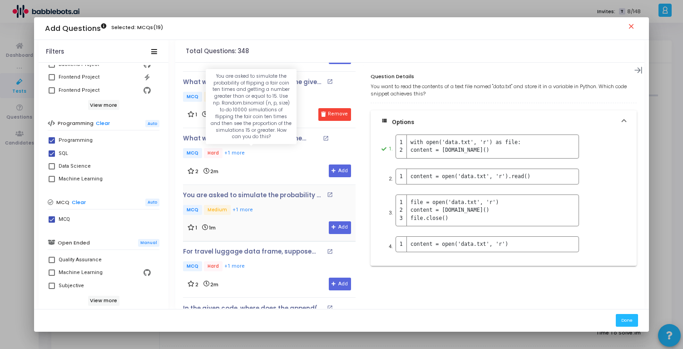
click at [274, 205] on p "MCQ Medium +1 more" at bounding box center [269, 210] width 173 height 11
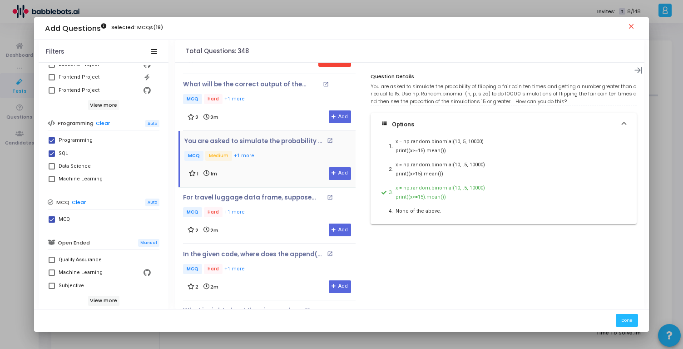
scroll to position [15621, 0]
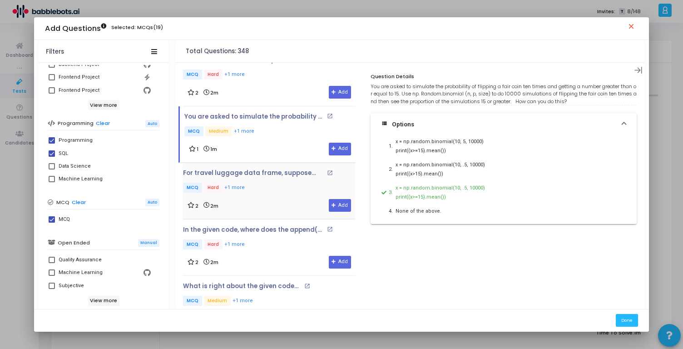
click at [279, 199] on div "2 2m Add" at bounding box center [270, 205] width 164 height 13
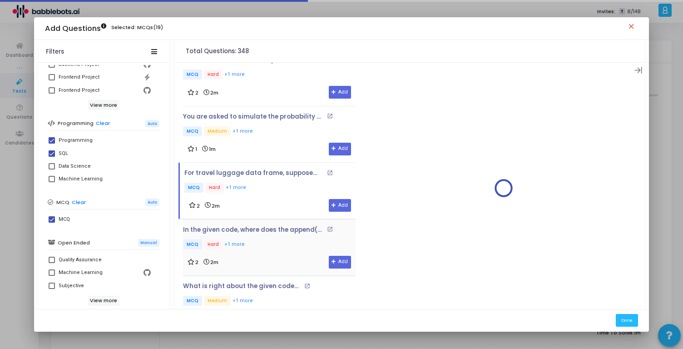
click at [277, 239] on p "MCQ Hard +1 more" at bounding box center [269, 244] width 173 height 11
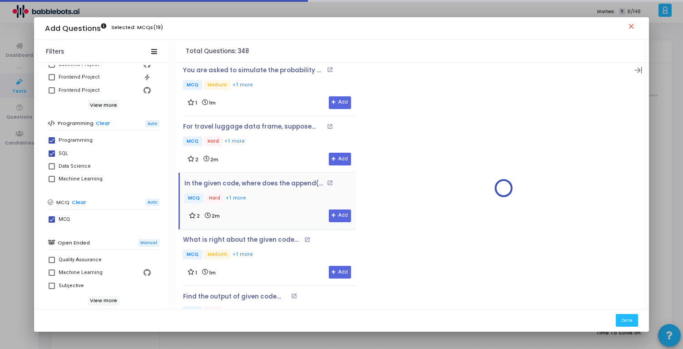
scroll to position [15691, 0]
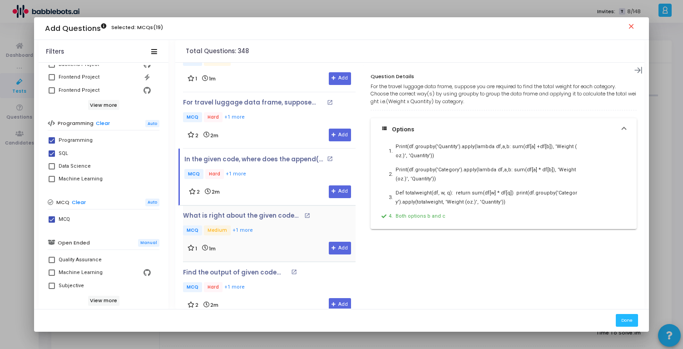
click at [271, 242] on div "1 1m Add" at bounding box center [270, 248] width 164 height 13
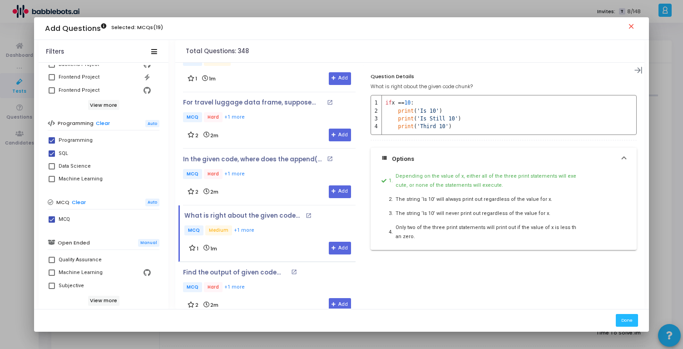
copy tbody "if x == 10 : print ( 'Is 10' ) print ( 'Is Still 10' ) print ( 'Third 10' )"
drag, startPoint x: 449, startPoint y: 127, endPoint x: 383, endPoint y: 105, distance: 69.7
click at [383, 105] on tbody "if x == 10 : print ( 'Is 10' ) print ( 'Is Still 10' ) print ( 'Third 10' )" at bounding box center [416, 114] width 90 height 39
click at [338, 242] on button "Add" at bounding box center [340, 248] width 22 height 13
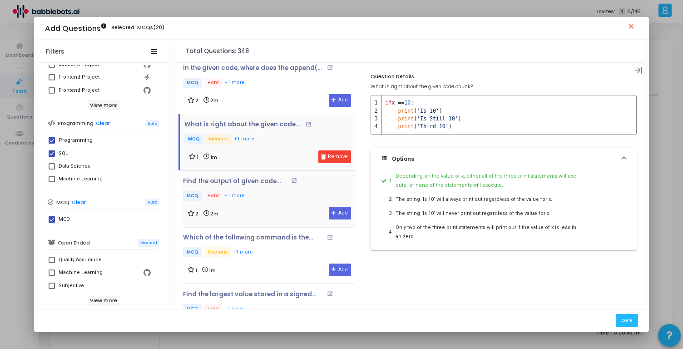
scroll to position [15838, 0]
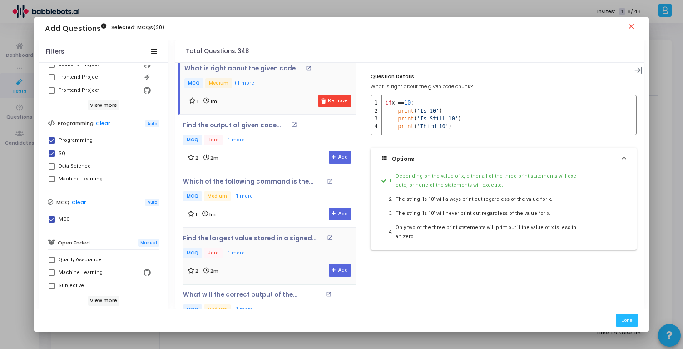
click at [310, 248] on p "MCQ Hard +1 more" at bounding box center [269, 253] width 173 height 11
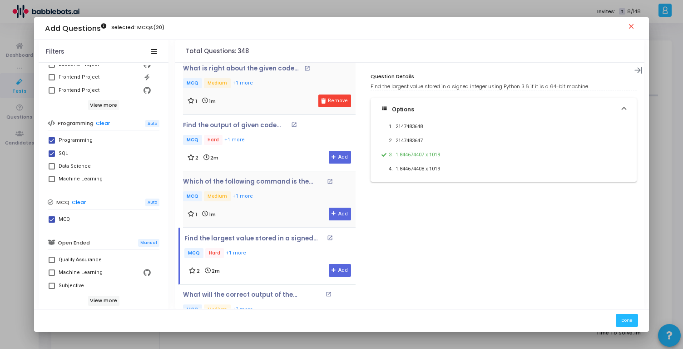
click at [282, 191] on p "MCQ Medium +1 more" at bounding box center [269, 196] width 173 height 11
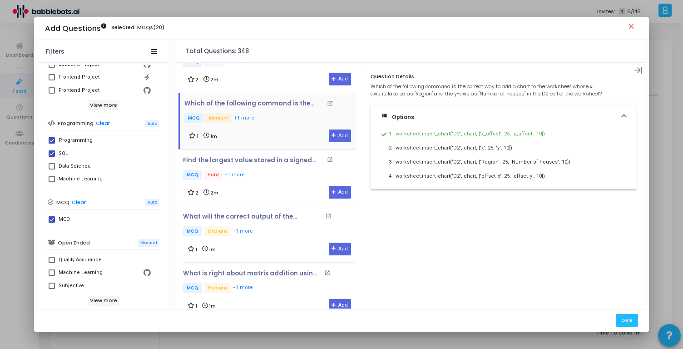
scroll to position [15923, 0]
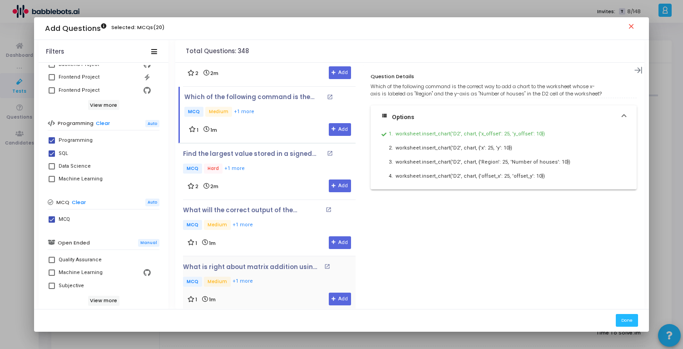
click at [269, 264] on div "What is right about matrix addition using Arrays? open_in_new MCQ Medium +1 more" at bounding box center [267, 276] width 169 height 25
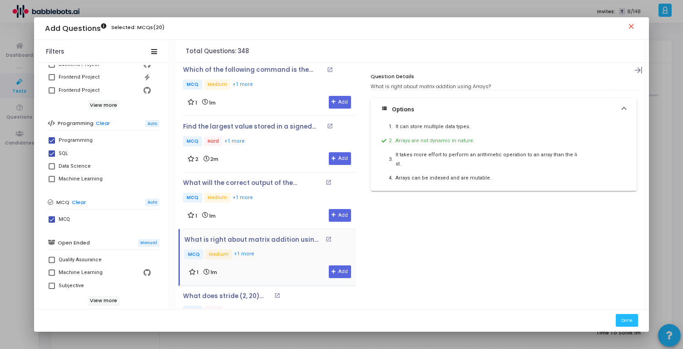
scroll to position [15980, 0]
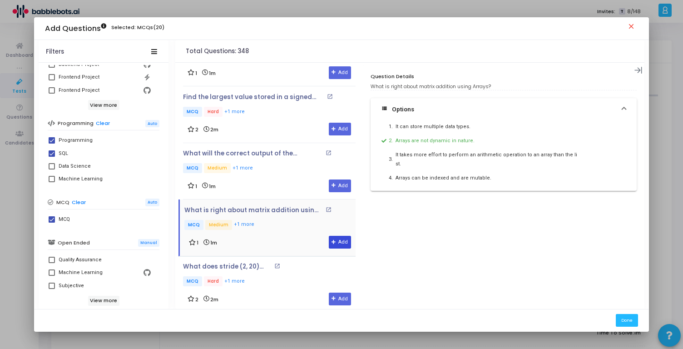
click at [336, 236] on button "Add" at bounding box center [340, 242] width 22 height 13
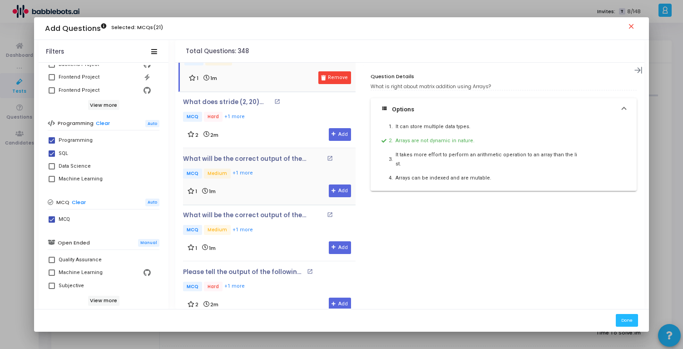
scroll to position [16168, 0]
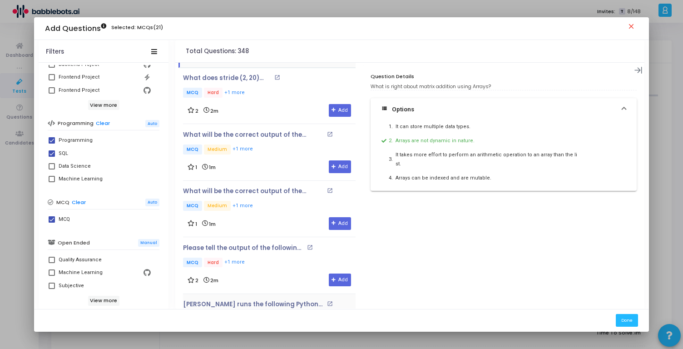
click at [281, 314] on p "MCQ Medium +1 more" at bounding box center [269, 319] width 173 height 11
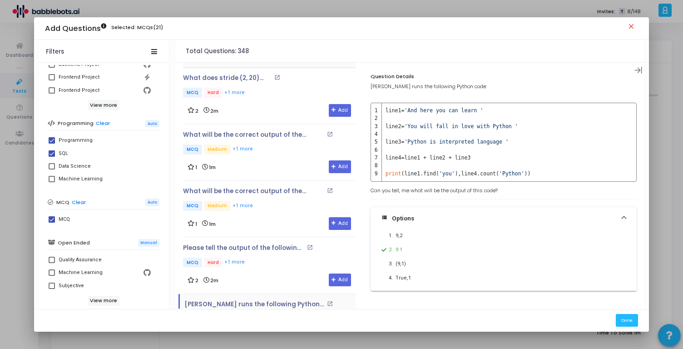
click at [329, 330] on button "Add" at bounding box center [340, 336] width 22 height 13
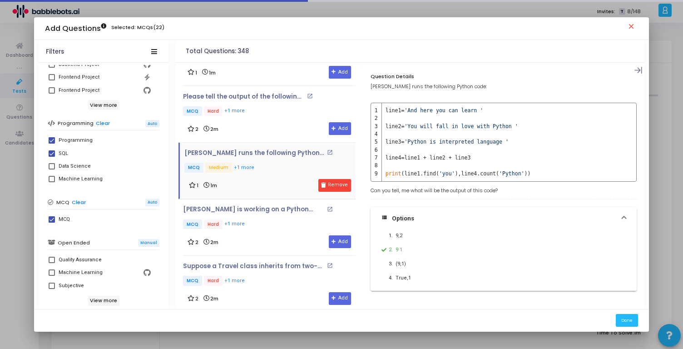
scroll to position [16324, 0]
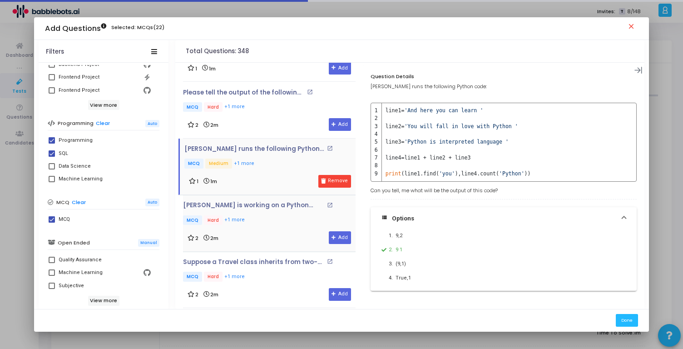
click at [289, 231] on div "2 2m Add" at bounding box center [270, 237] width 164 height 13
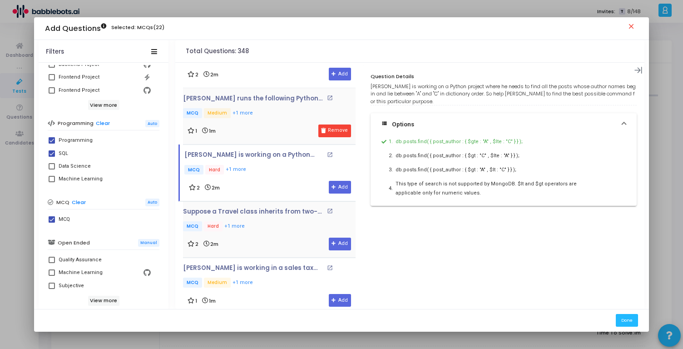
scroll to position [16425, 0]
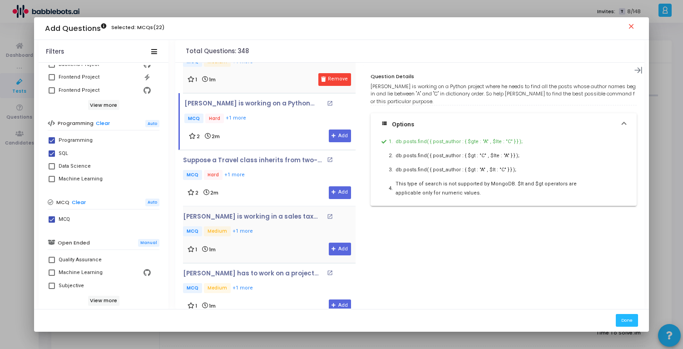
click at [286, 243] on div "1 1m Add" at bounding box center [270, 249] width 164 height 13
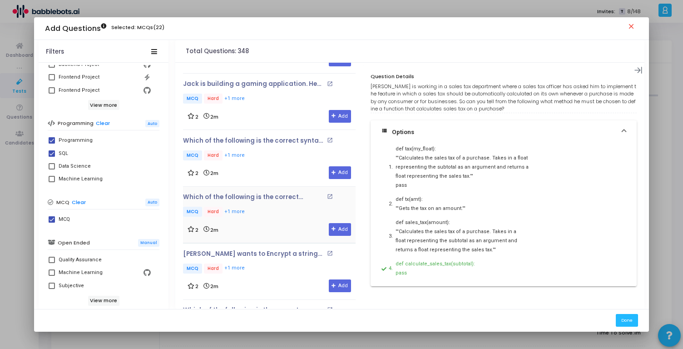
scroll to position [16808, 0]
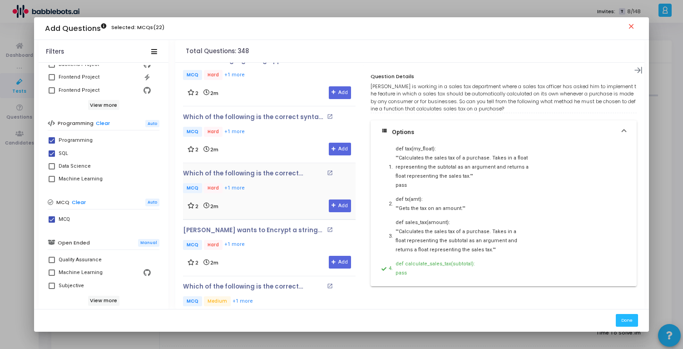
click at [291, 313] on div "1 1m Add" at bounding box center [270, 319] width 164 height 13
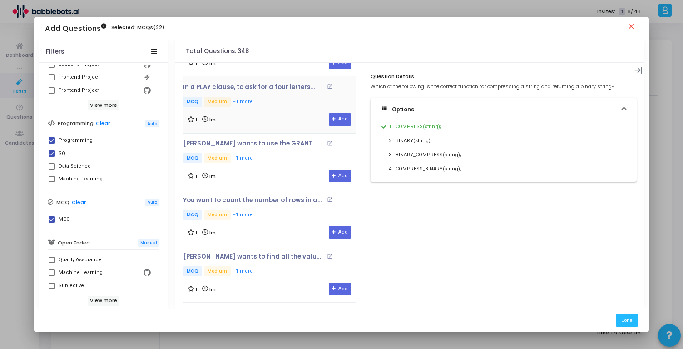
scroll to position [17574, 0]
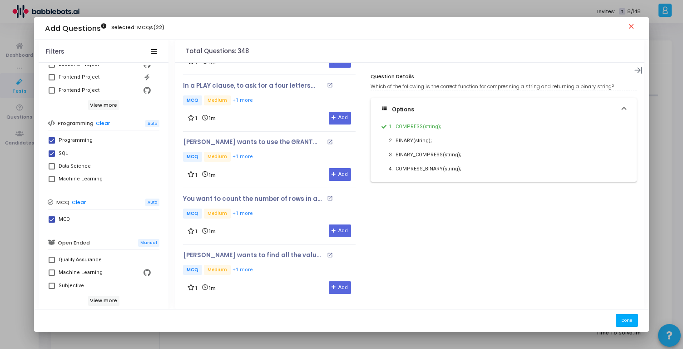
click at [625, 318] on button "Done" at bounding box center [627, 320] width 22 height 12
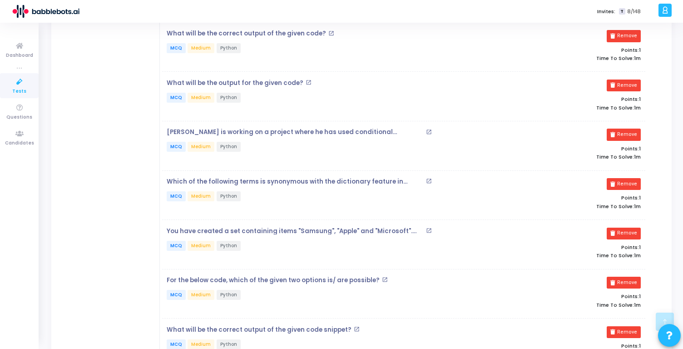
scroll to position [0, 0]
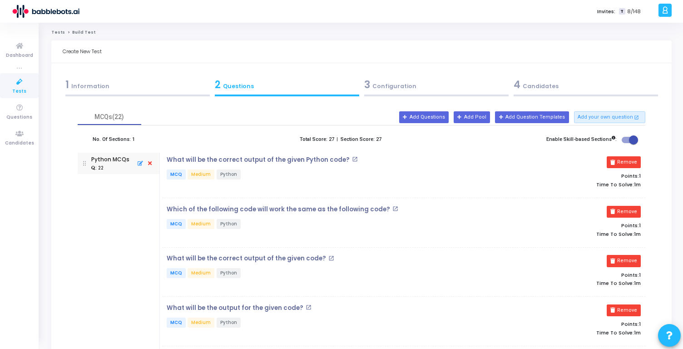
click at [627, 139] on span at bounding box center [630, 140] width 16 height 6
click at [627, 143] on input "checkbox" at bounding box center [626, 143] width 0 height 0
click at [630, 139] on span at bounding box center [626, 139] width 9 height 9
click at [627, 143] on input "checkbox" at bounding box center [626, 143] width 0 height 0
checkbox input "true"
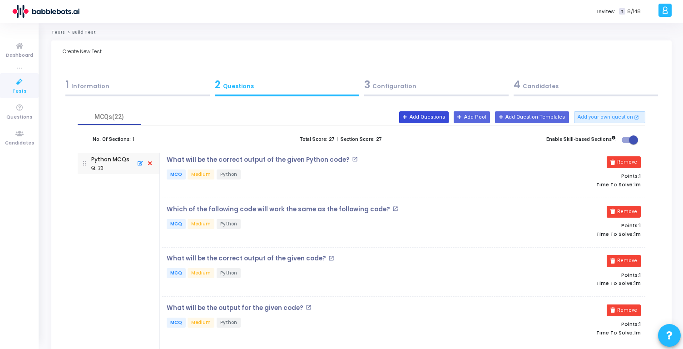
click at [448, 115] on button "Add Questions" at bounding box center [424, 117] width 50 height 12
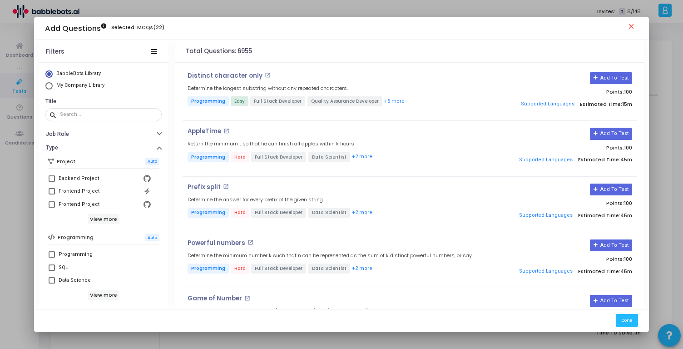
click at [11, 173] on div at bounding box center [341, 174] width 683 height 349
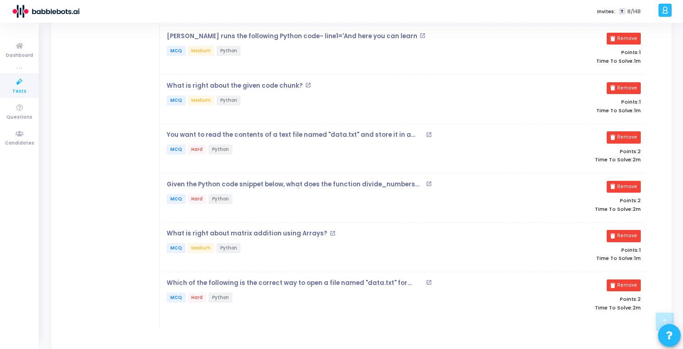
scroll to position [912, 0]
click at [305, 83] on mat-icon "open_in_new" at bounding box center [308, 86] width 6 height 6
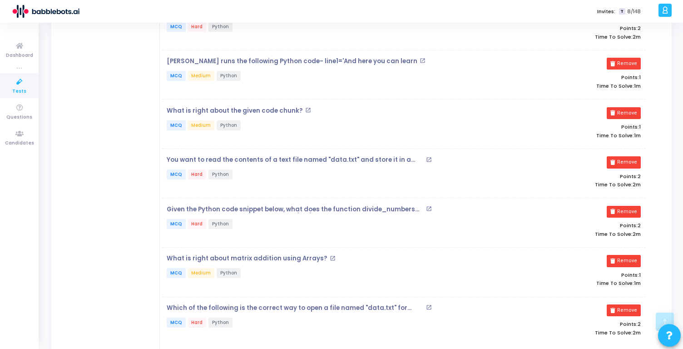
scroll to position [801, 0]
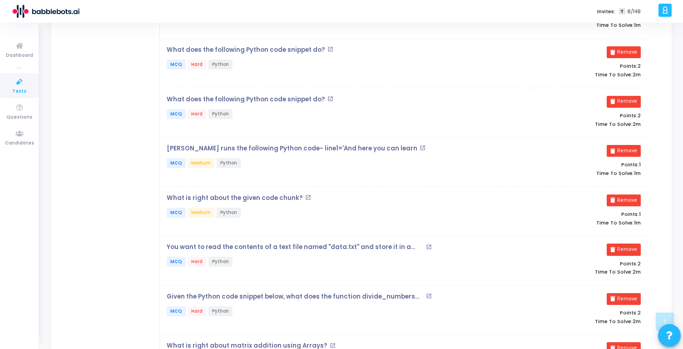
click at [420, 145] on mat-icon "open_in_new" at bounding box center [423, 148] width 6 height 6
click at [328, 96] on mat-icon "open_in_new" at bounding box center [331, 99] width 6 height 6
click at [328, 46] on mat-icon "open_in_new" at bounding box center [331, 49] width 6 height 6
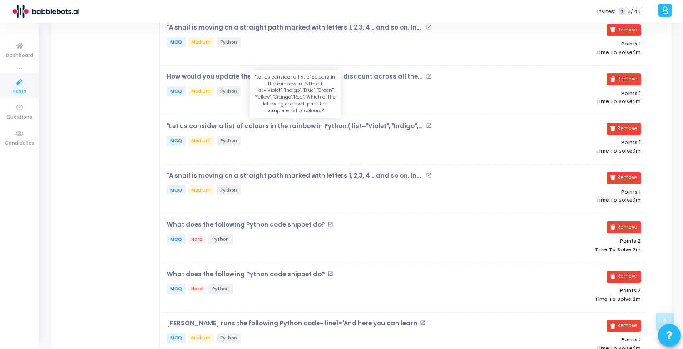
scroll to position [601, 0]
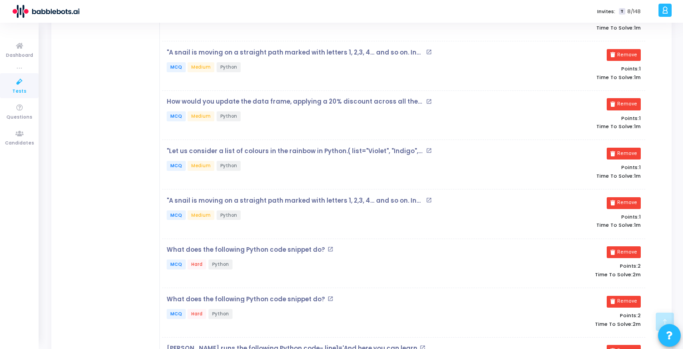
click at [427, 100] on mat-icon "open_in_new" at bounding box center [429, 102] width 6 height 6
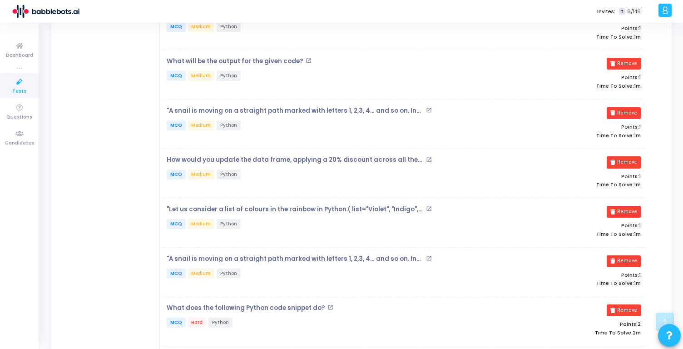
scroll to position [542, 0]
click at [430, 108] on mat-icon "open_in_new" at bounding box center [429, 111] width 6 height 6
click at [306, 59] on mat-icon "open_in_new" at bounding box center [309, 62] width 6 height 6
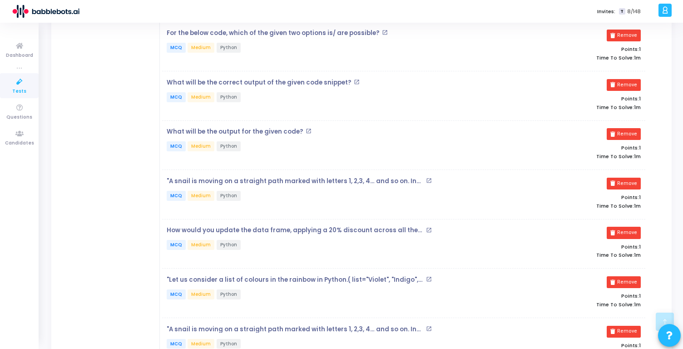
click at [354, 80] on mat-icon "open_in_new" at bounding box center [357, 82] width 6 height 6
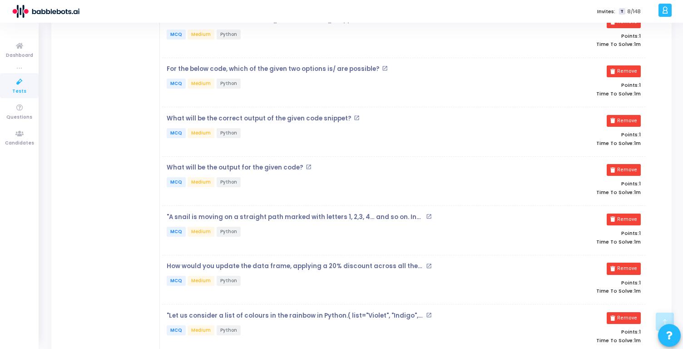
scroll to position [406, 0]
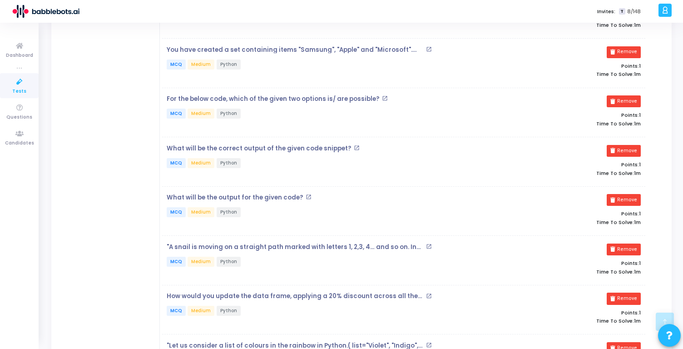
click at [382, 97] on mat-icon "open_in_new" at bounding box center [385, 98] width 6 height 6
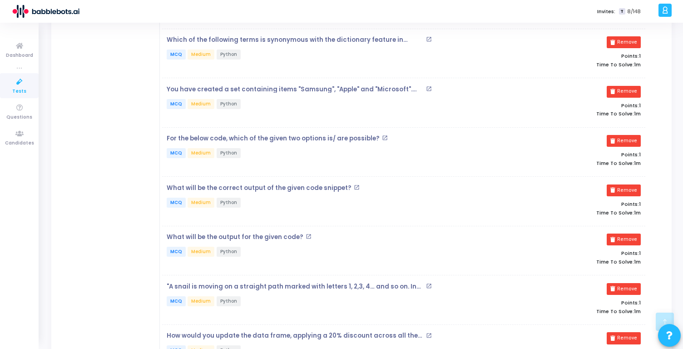
click at [428, 88] on mat-icon "open_in_new" at bounding box center [429, 89] width 6 height 6
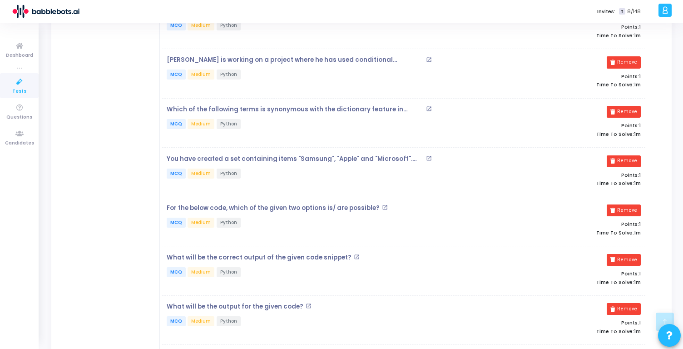
scroll to position [285, 0]
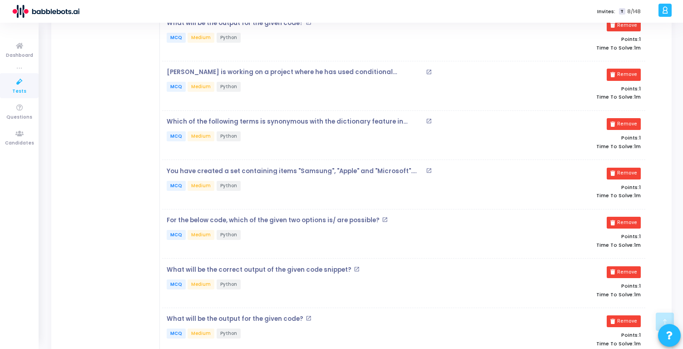
click at [428, 120] on mat-icon "open_in_new" at bounding box center [429, 121] width 6 height 6
click at [427, 72] on mat-icon "open_in_new" at bounding box center [429, 72] width 6 height 6
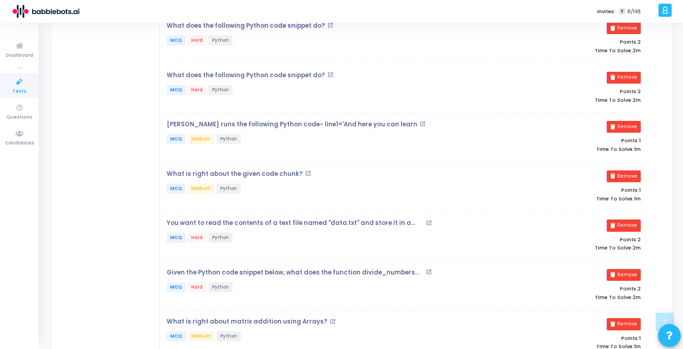
scroll to position [0, 0]
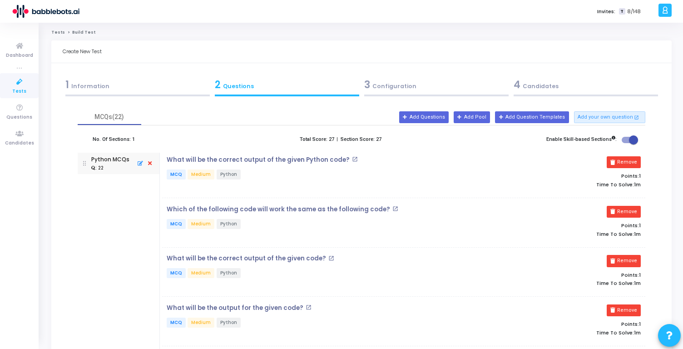
click at [352, 158] on mat-icon "open_in_new" at bounding box center [355, 159] width 6 height 6
click at [393, 206] on mat-icon "open_in_new" at bounding box center [396, 209] width 6 height 6
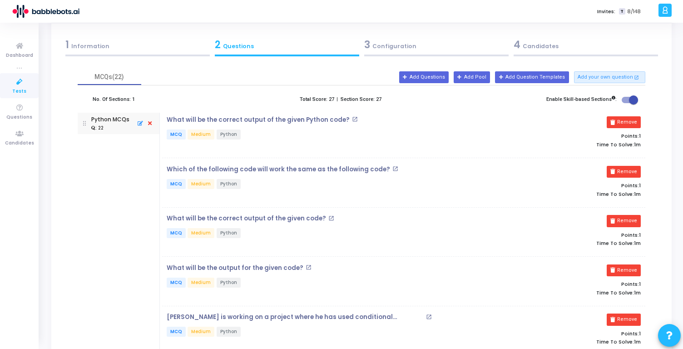
scroll to position [80, 0]
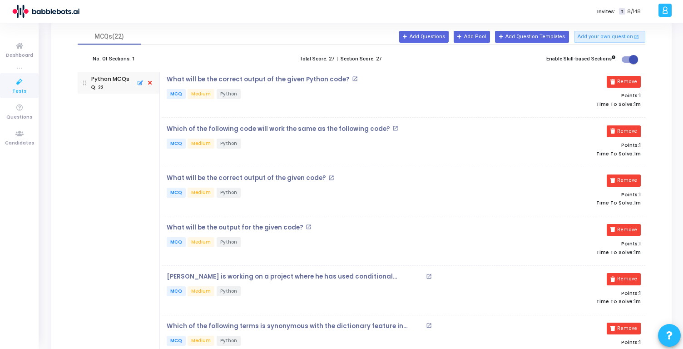
click at [329, 177] on mat-icon "open_in_new" at bounding box center [332, 178] width 6 height 6
click at [306, 227] on mat-icon "open_in_new" at bounding box center [309, 227] width 6 height 6
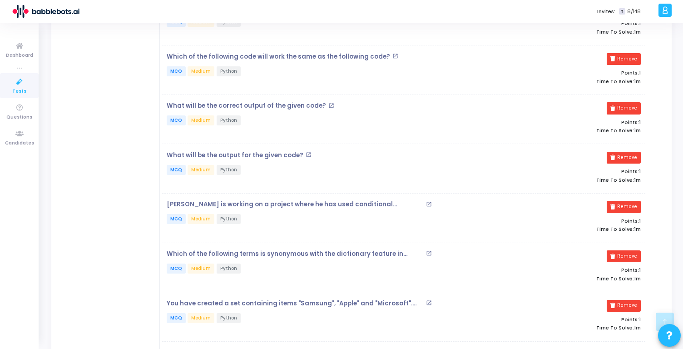
click at [426, 204] on mat-icon "open_in_new" at bounding box center [429, 204] width 6 height 6
click at [429, 252] on mat-icon "open_in_new" at bounding box center [429, 253] width 6 height 6
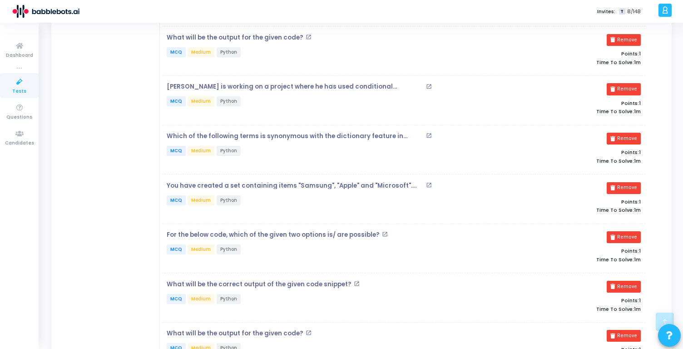
scroll to position [0, 0]
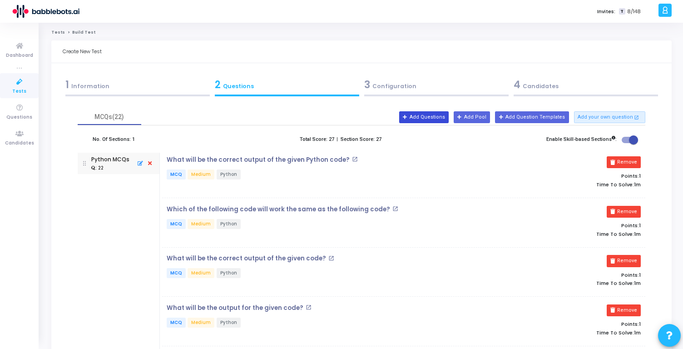
click at [416, 119] on button "Add Questions" at bounding box center [424, 117] width 50 height 12
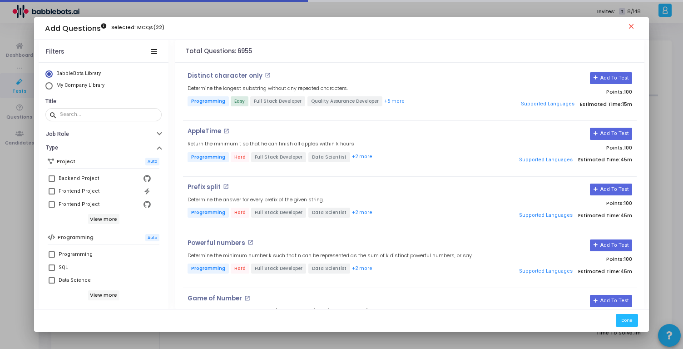
click at [50, 176] on span at bounding box center [52, 178] width 6 height 6
click at [51, 182] on input "Backend Project" at bounding box center [51, 182] width 0 height 0
checkbox input "true"
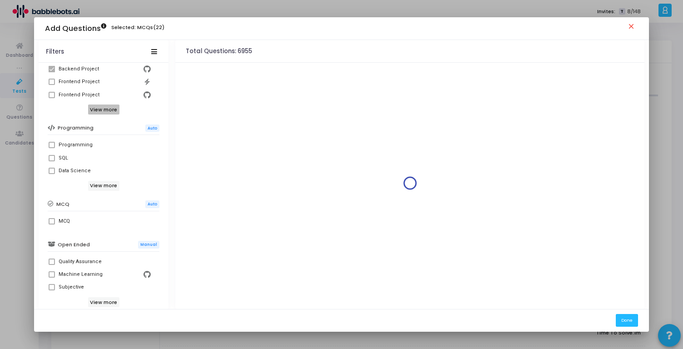
scroll to position [134, 0]
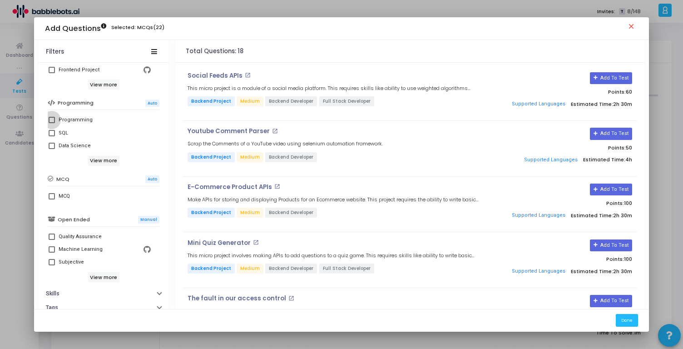
click at [50, 119] on span at bounding box center [52, 120] width 6 height 6
click at [51, 123] on input "Programming" at bounding box center [51, 123] width 0 height 0
checkbox input "true"
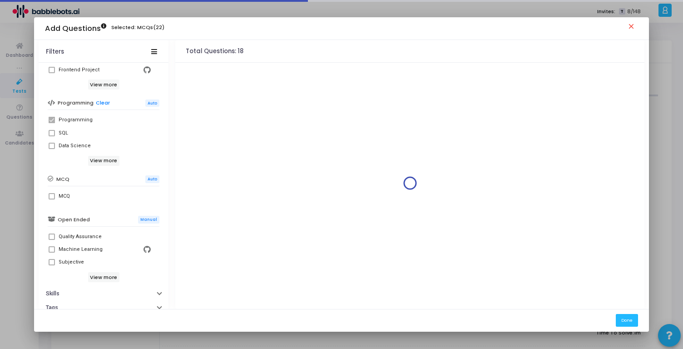
scroll to position [174, 0]
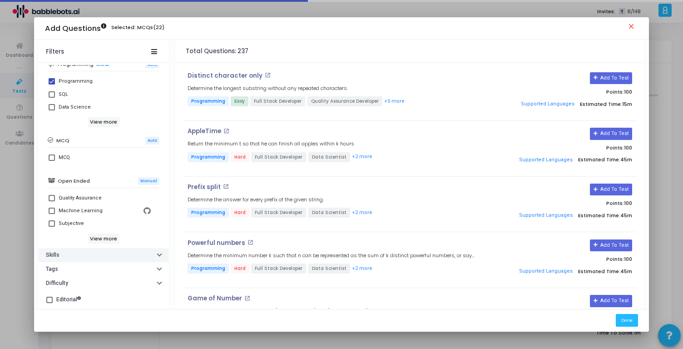
click at [61, 256] on button "Skills" at bounding box center [104, 255] width 130 height 14
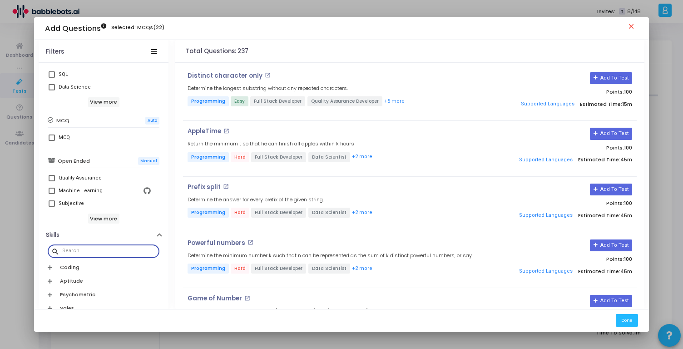
click at [75, 251] on input "text" at bounding box center [109, 250] width 94 height 5
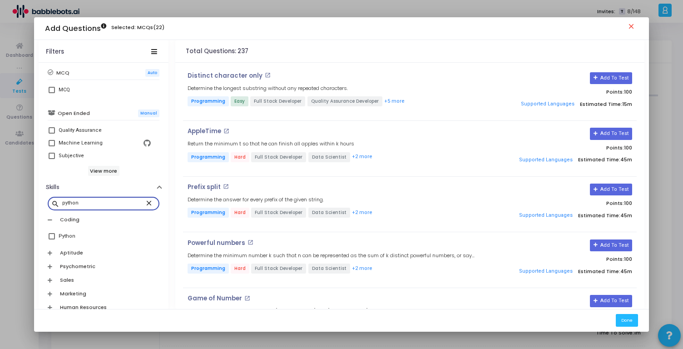
scroll to position [246, 0]
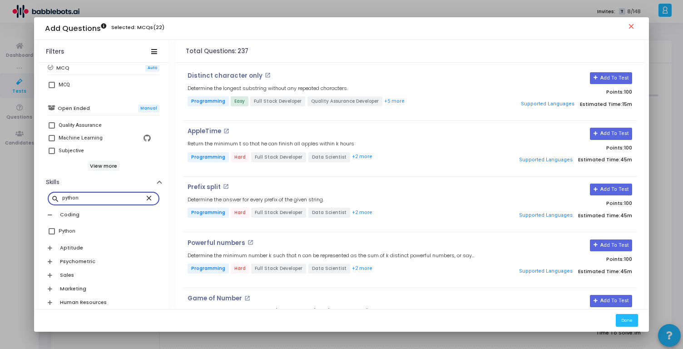
type input "python"
click at [50, 230] on span at bounding box center [52, 231] width 6 height 6
click at [51, 234] on input "Python" at bounding box center [51, 234] width 0 height 0
checkbox input "true"
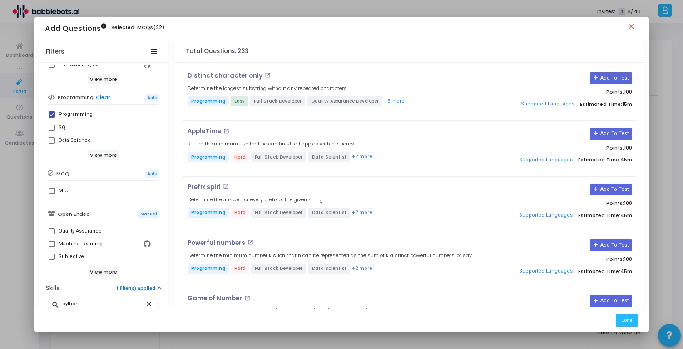
scroll to position [134, 0]
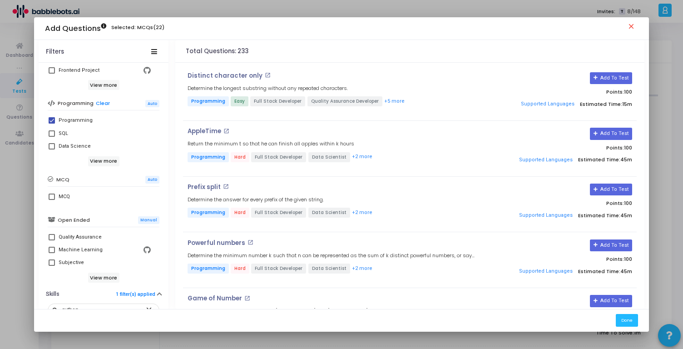
click at [51, 195] on span at bounding box center [52, 197] width 6 height 6
click at [51, 200] on input "MCQ" at bounding box center [51, 200] width 0 height 0
checkbox input "true"
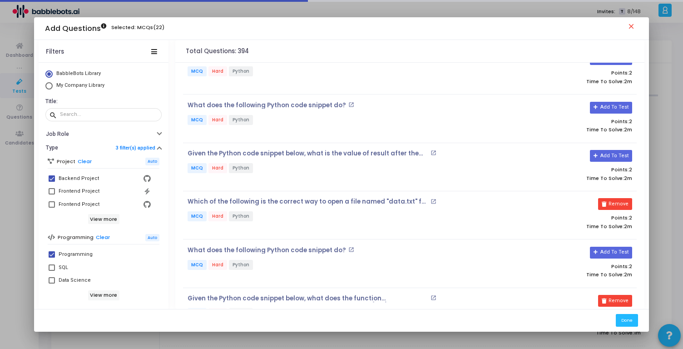
scroll to position [12577, 0]
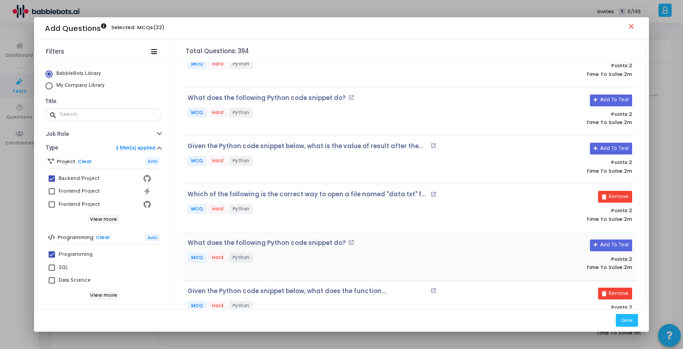
click at [349, 239] on mat-icon "open_in_new" at bounding box center [352, 242] width 6 height 6
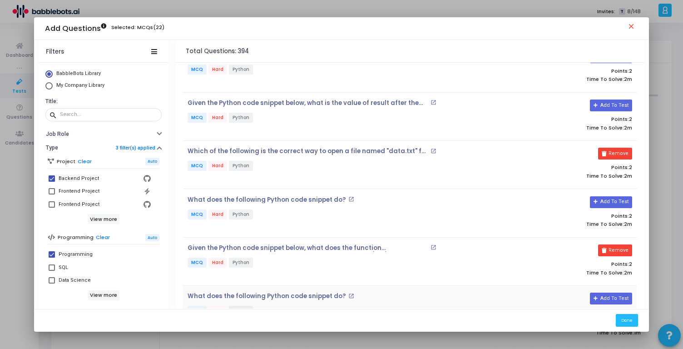
scroll to position [12608, 0]
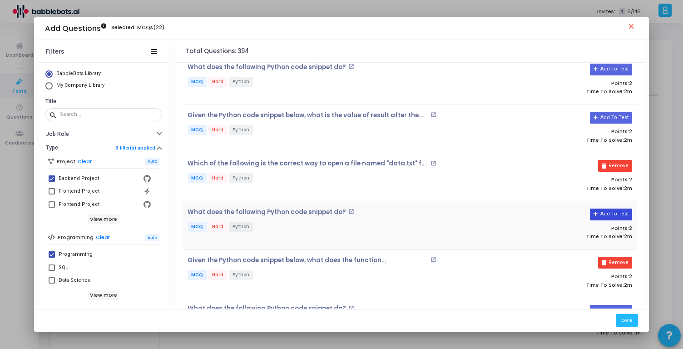
click at [609, 209] on button "Add To Test" at bounding box center [611, 215] width 42 height 12
click at [627, 322] on button "Done" at bounding box center [627, 320] width 22 height 12
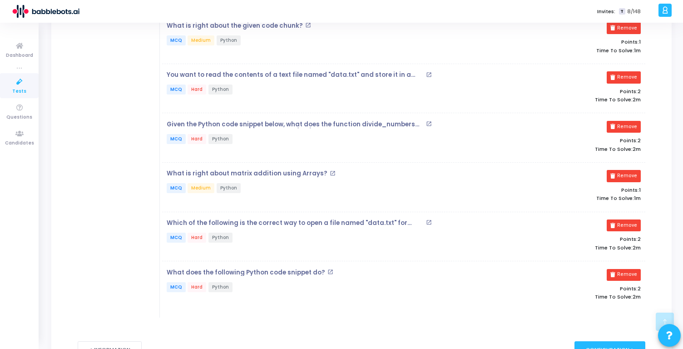
scroll to position [1018, 0]
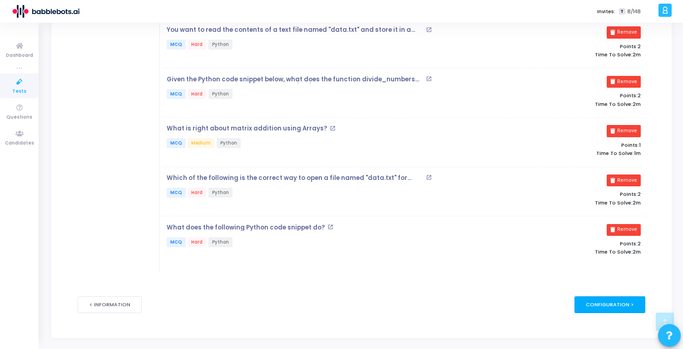
click at [624, 305] on div "Configuration >" at bounding box center [610, 304] width 71 height 17
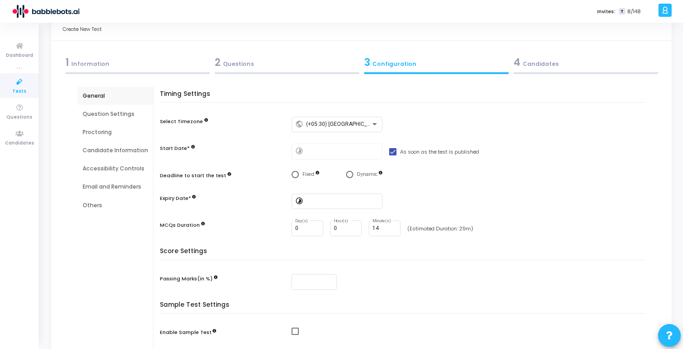
scroll to position [0, 0]
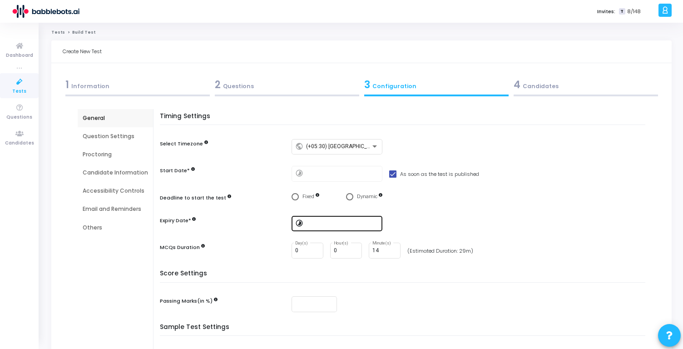
click at [329, 223] on input at bounding box center [342, 223] width 73 height 6
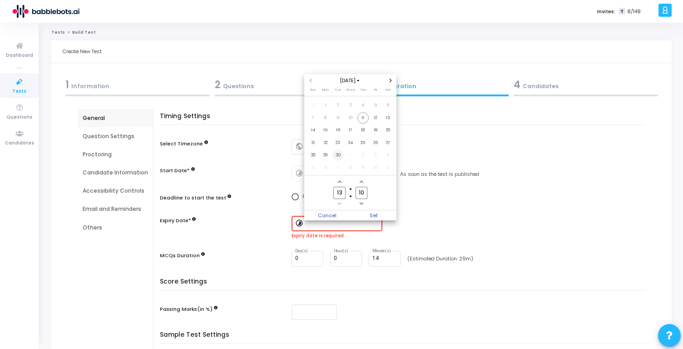
click at [335, 156] on span "30" at bounding box center [338, 154] width 11 height 11
click at [378, 215] on span "Set" at bounding box center [374, 215] width 46 height 10
type input "9/30/2025, 1:10 PM"
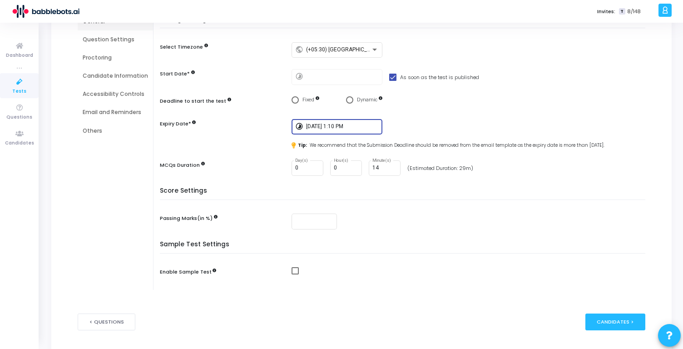
scroll to position [119, 0]
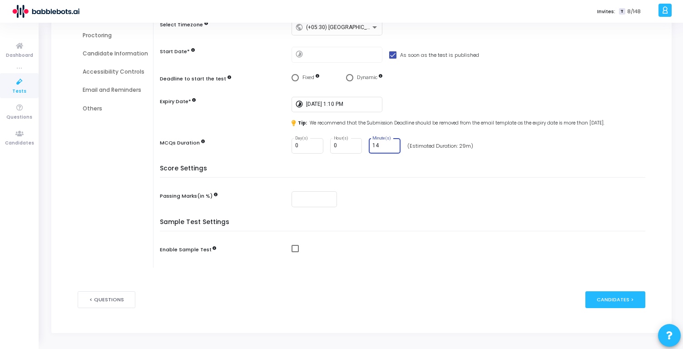
click at [380, 143] on input "14" at bounding box center [385, 146] width 25 height 6
type input "40"
click at [424, 174] on h5 "Score Settings" at bounding box center [405, 171] width 490 height 13
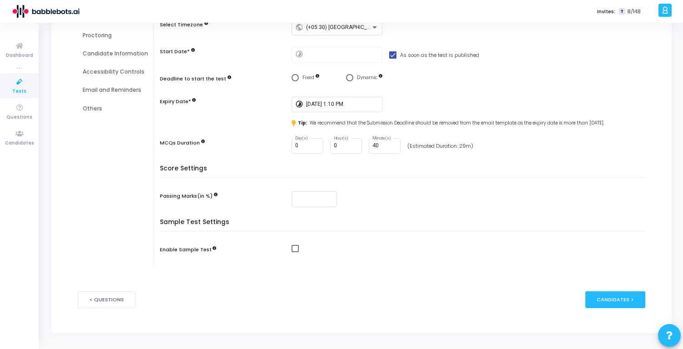
click at [292, 247] on span at bounding box center [295, 248] width 7 height 7
click at [295, 252] on input "checkbox" at bounding box center [295, 252] width 0 height 0
checkbox input "true"
click at [612, 297] on div "Candidates >" at bounding box center [616, 299] width 60 height 17
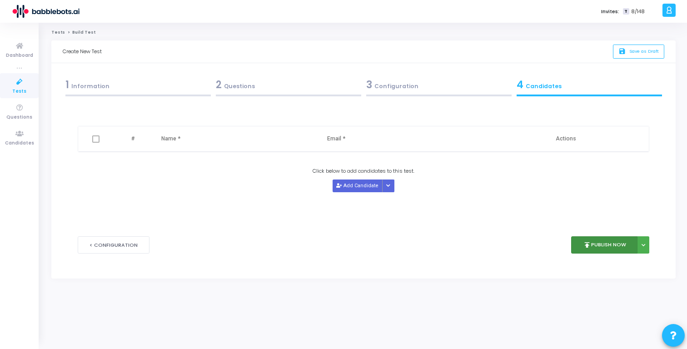
click at [602, 250] on button "publish Publish Now" at bounding box center [604, 245] width 67 height 18
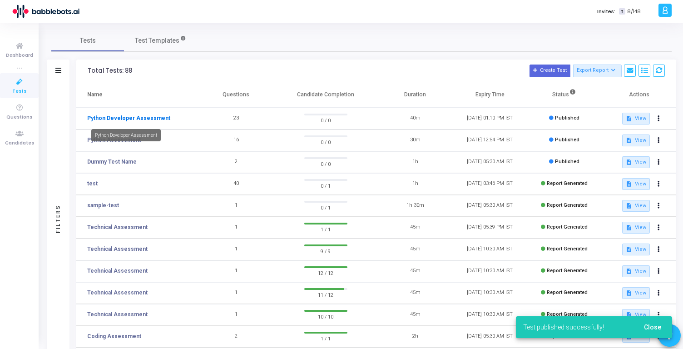
click at [140, 119] on link "Python Developer Assessment" at bounding box center [128, 118] width 83 height 8
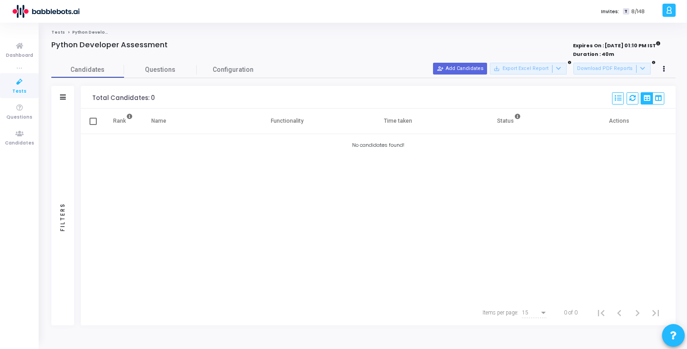
click at [319, 58] on div at bounding box center [234, 55] width 366 height 10
click at [167, 65] on span "Questions" at bounding box center [160, 70] width 73 height 10
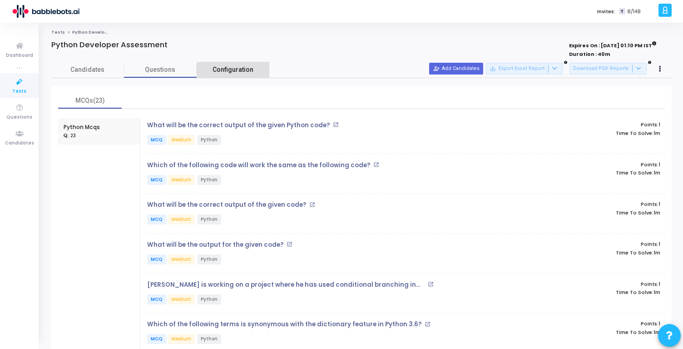
click at [236, 77] on link "Configuration" at bounding box center [233, 70] width 73 height 16
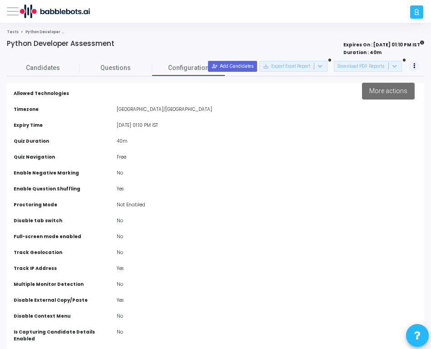
click at [414, 65] on icon at bounding box center [414, 66] width 2 height 4
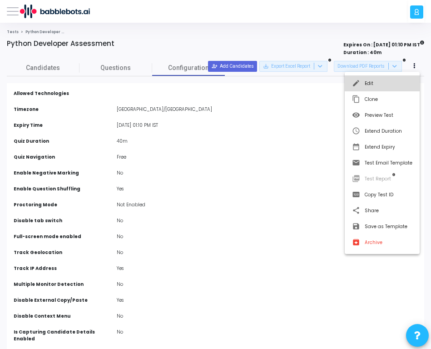
click at [393, 83] on button "edit Edit" at bounding box center [382, 83] width 75 height 16
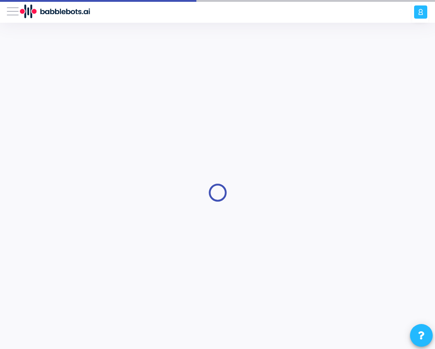
type input "Python Developer Assessment"
type input "9/30/2025, 1:10 PM"
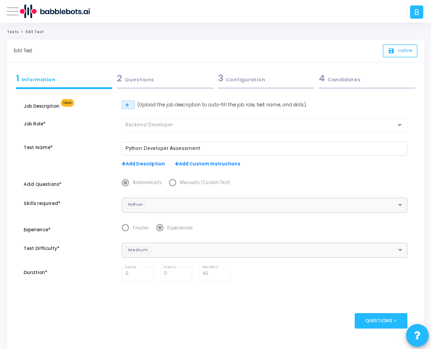
click at [254, 81] on div "3 Configuration" at bounding box center [266, 78] width 96 height 14
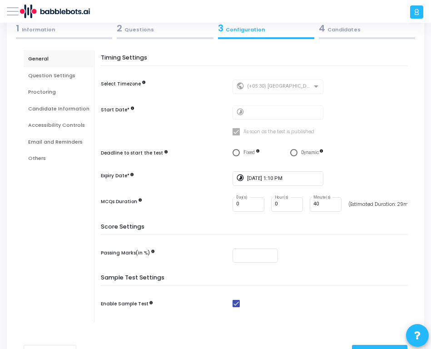
scroll to position [38, 0]
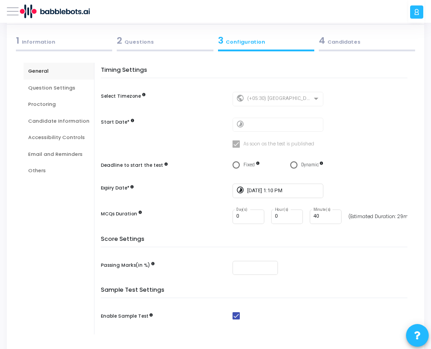
click at [52, 93] on div "Question Settings" at bounding box center [59, 88] width 70 height 17
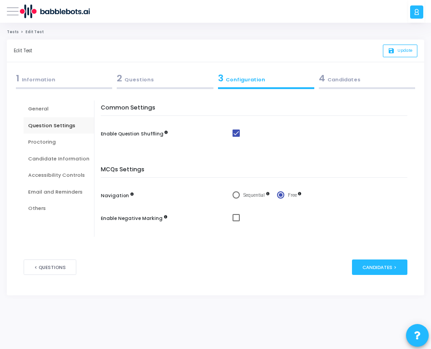
scroll to position [0, 0]
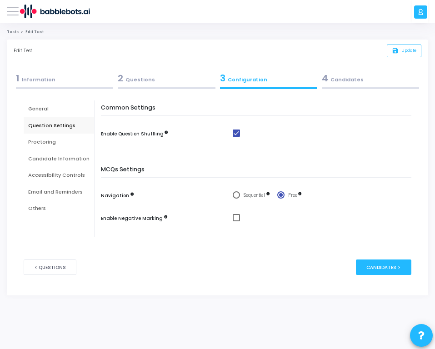
click at [50, 141] on div "Proctoring" at bounding box center [58, 142] width 61 height 8
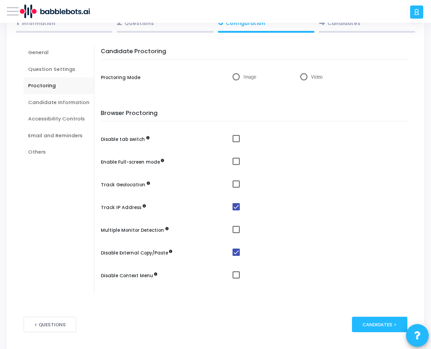
scroll to position [58, 0]
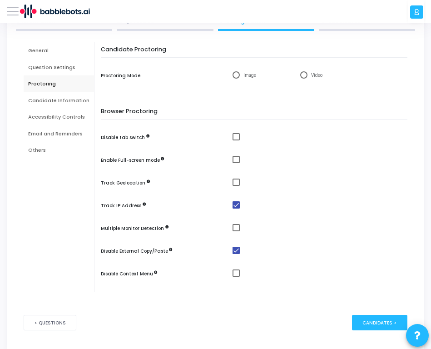
click at [236, 138] on span at bounding box center [236, 136] width 7 height 7
click at [236, 140] on input "checkbox" at bounding box center [236, 140] width 0 height 0
checkbox input "true"
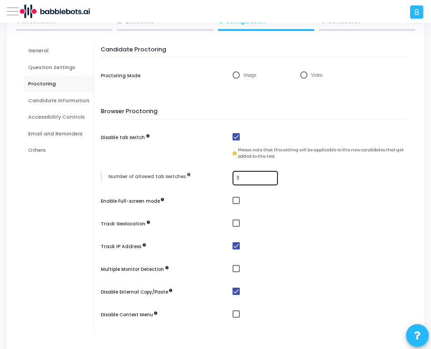
click at [245, 176] on input "3" at bounding box center [255, 177] width 39 height 5
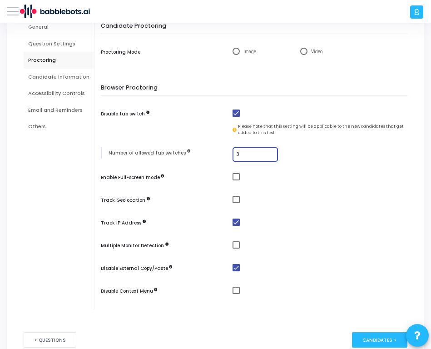
scroll to position [83, 0]
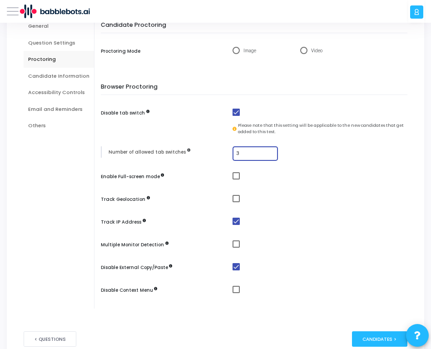
type input "3"
click at [236, 179] on span at bounding box center [236, 175] width 7 height 7
click at [236, 179] on input "checkbox" at bounding box center [236, 179] width 0 height 0
checkbox input "true"
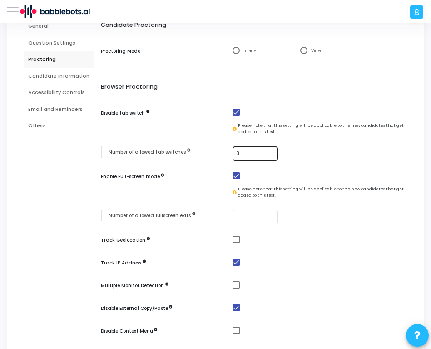
click at [249, 154] on input "3" at bounding box center [255, 153] width 39 height 5
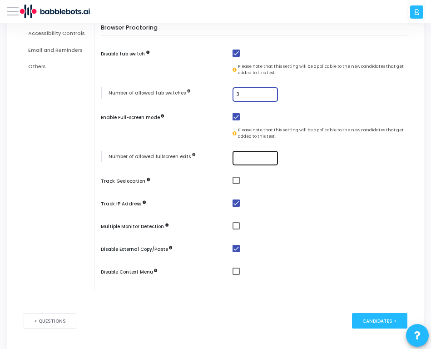
scroll to position [158, 0]
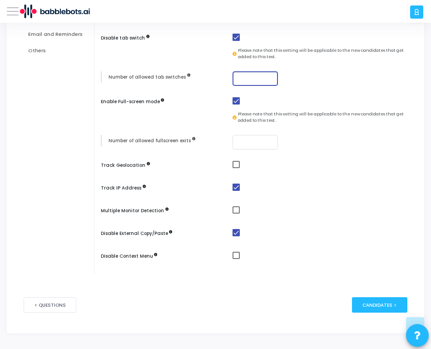
click at [267, 90] on div "Browser Proctoring Disable tab switch Please note that this setting will be app…" at bounding box center [256, 141] width 302 height 266
click at [236, 164] on span at bounding box center [236, 164] width 7 height 7
click at [236, 168] on input "checkbox" at bounding box center [236, 168] width 0 height 0
checkbox input "true"
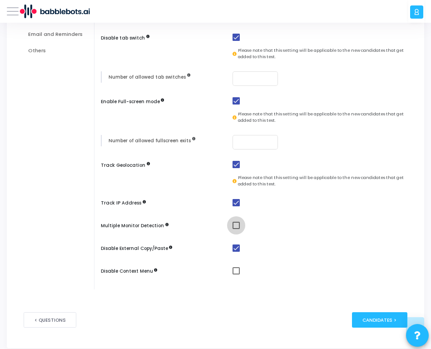
click at [235, 223] on span at bounding box center [236, 225] width 7 height 7
click at [236, 229] on input "checkbox" at bounding box center [236, 229] width 0 height 0
checkbox input "true"
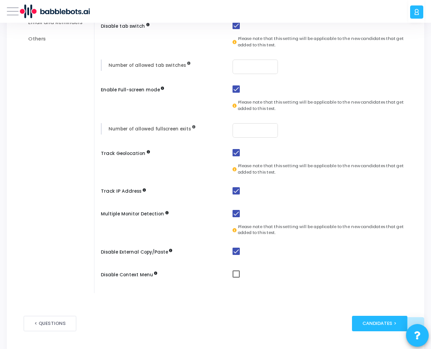
scroll to position [188, 0]
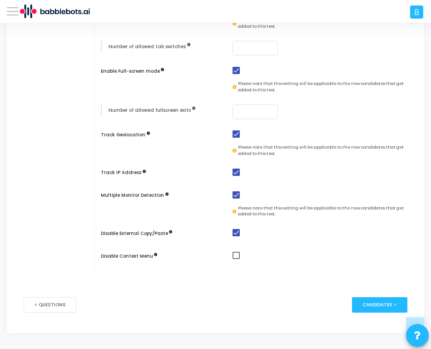
click at [234, 252] on span at bounding box center [236, 255] width 7 height 7
click at [236, 259] on input "checkbox" at bounding box center [236, 259] width 0 height 0
checkbox input "true"
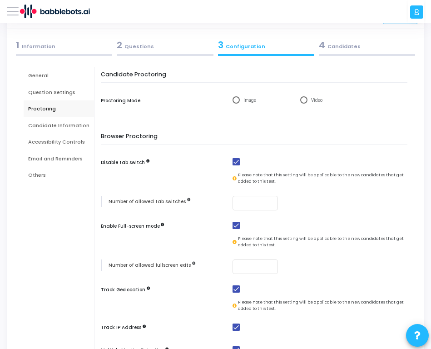
scroll to position [30, 0]
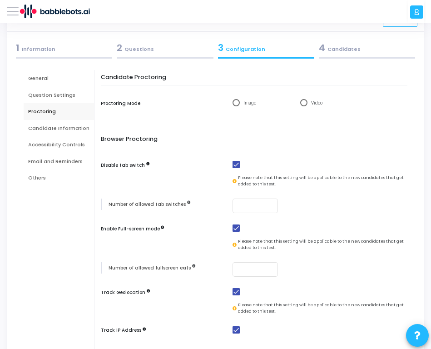
click at [234, 105] on span "Select confirmation" at bounding box center [236, 102] width 7 height 7
click at [234, 105] on input "Image" at bounding box center [236, 102] width 7 height 7
radio input "true"
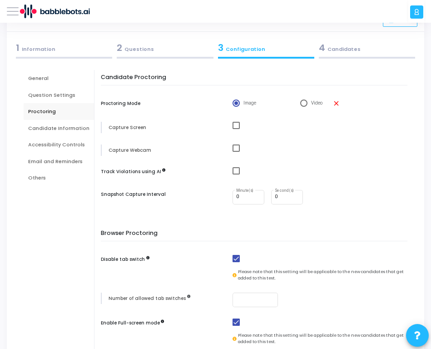
click at [300, 101] on span "Select confirmation" at bounding box center [303, 103] width 7 height 7
click at [300, 101] on input "Video" at bounding box center [303, 103] width 7 height 7
radio input "true"
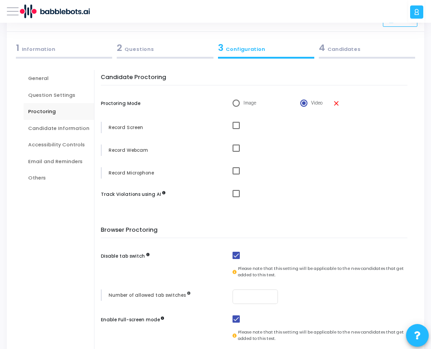
click at [237, 102] on span "Select confirmation" at bounding box center [236, 103] width 7 height 7
click at [237, 102] on input "Image" at bounding box center [236, 103] width 7 height 7
radio input "true"
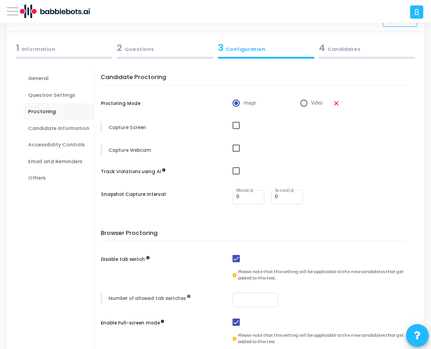
click at [233, 125] on span at bounding box center [236, 125] width 7 height 7
click at [236, 129] on input "checkbox" at bounding box center [236, 129] width 0 height 0
checkbox input "true"
click at [234, 146] on span at bounding box center [236, 147] width 7 height 7
click at [236, 152] on input "checkbox" at bounding box center [236, 152] width 0 height 0
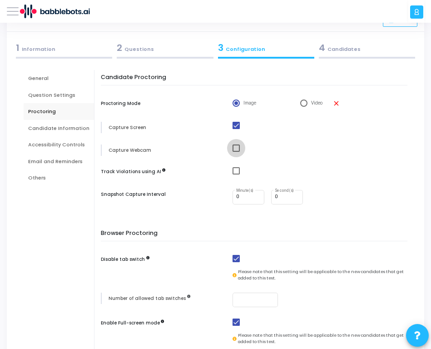
checkbox input "true"
click at [236, 169] on span at bounding box center [236, 170] width 7 height 7
click at [236, 174] on input "checkbox" at bounding box center [236, 174] width 0 height 0
checkbox input "true"
click at [247, 197] on input "0" at bounding box center [248, 196] width 25 height 5
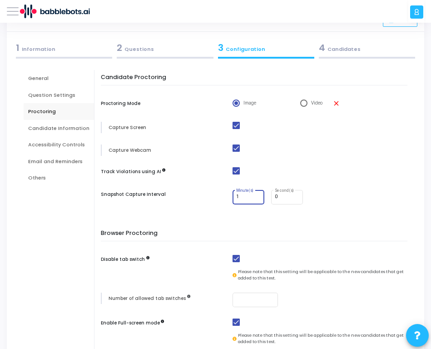
type input "1"
click at [284, 209] on div "Candidate Proctoring Proctoring Mode Image Video close Capture Screen Capture W…" at bounding box center [256, 145] width 302 height 142
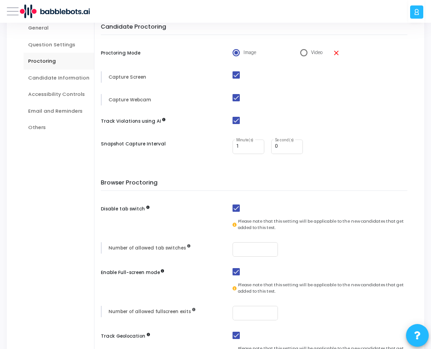
scroll to position [0, 0]
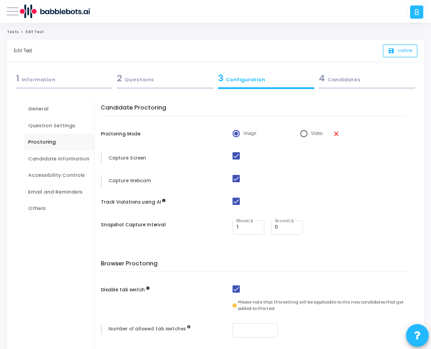
click at [64, 159] on div "Candidate Information" at bounding box center [58, 159] width 61 height 8
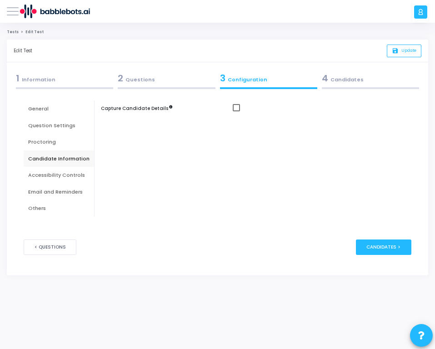
click at [55, 145] on div "Proctoring" at bounding box center [58, 142] width 61 height 8
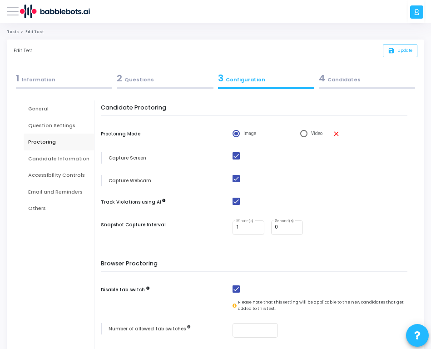
click at [59, 158] on div "Candidate Information" at bounding box center [58, 159] width 61 height 8
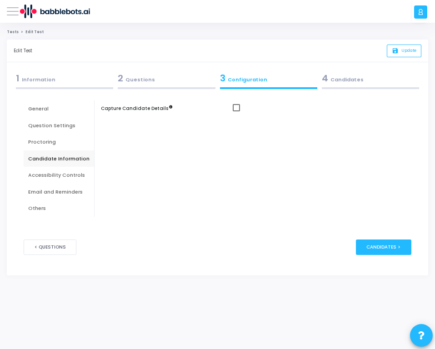
click at [65, 176] on div "Accessibility Controls" at bounding box center [58, 175] width 61 height 8
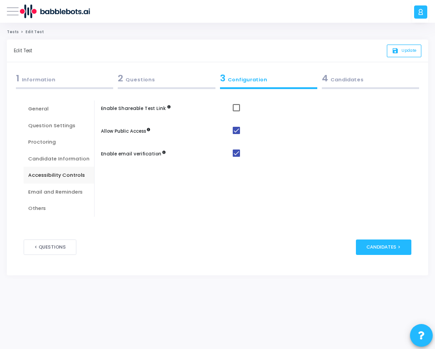
click at [60, 192] on div "Email and Reminders" at bounding box center [58, 192] width 61 height 8
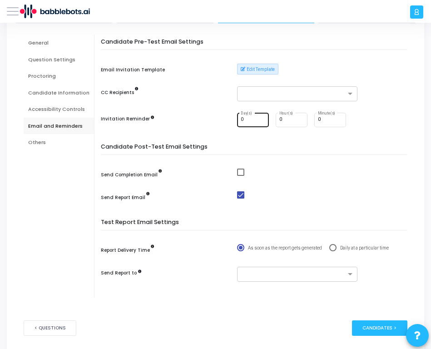
scroll to position [62, 0]
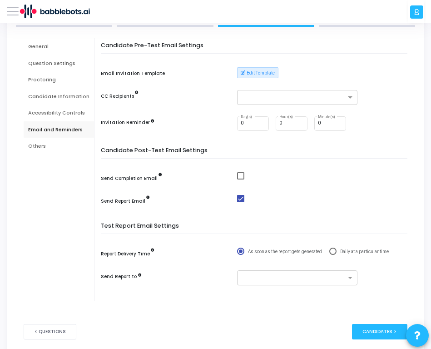
click at [54, 144] on div "Others" at bounding box center [58, 146] width 61 height 8
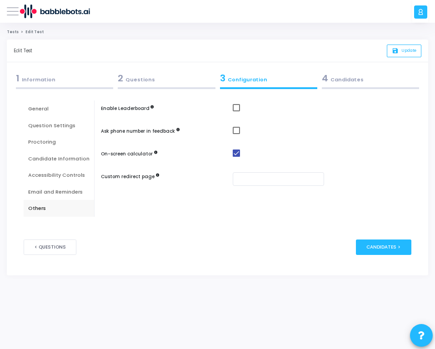
click at [60, 193] on div "Email and Reminders" at bounding box center [58, 192] width 61 height 8
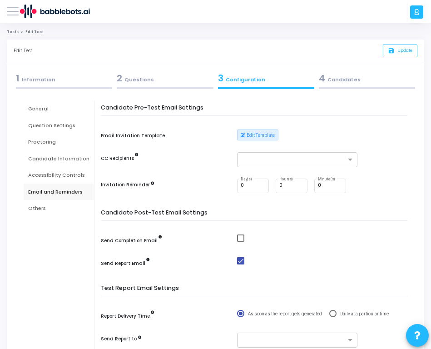
scroll to position [89, 0]
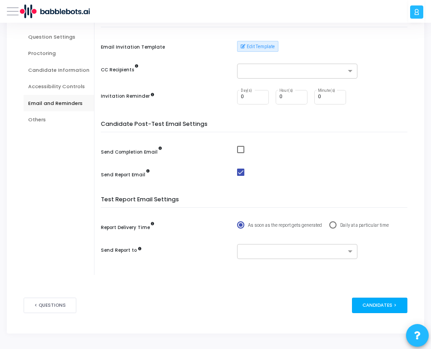
click at [376, 308] on div "Candidates >" at bounding box center [379, 305] width 55 height 15
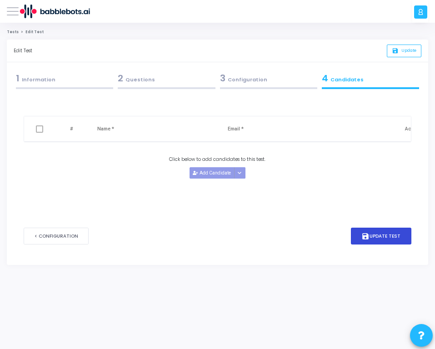
click at [371, 239] on button "save Update Test" at bounding box center [381, 236] width 60 height 17
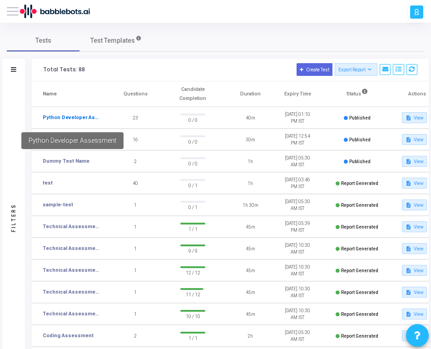
click at [79, 117] on link "Python Developer Assessment" at bounding box center [71, 118] width 57 height 8
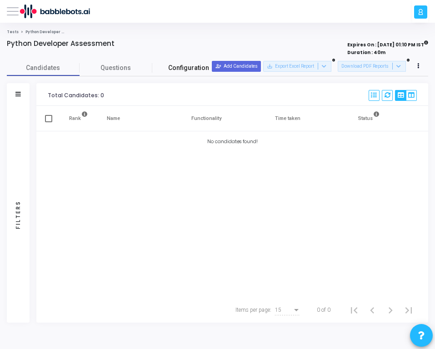
click at [179, 69] on span "Configuration" at bounding box center [188, 68] width 41 height 10
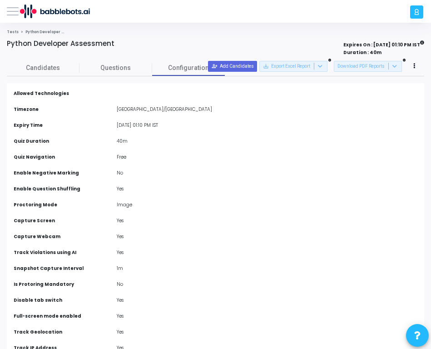
click at [81, 41] on h4 "Python Developer Assessment" at bounding box center [61, 44] width 108 height 8
copy h4 "Python Developer Assessment"
click at [50, 94] on label "Allowed Technologies" at bounding box center [41, 93] width 55 height 7
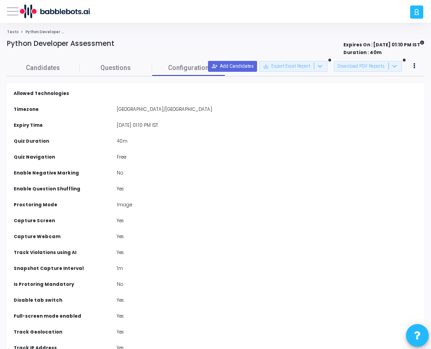
click at [50, 94] on label "Allowed Technologies" at bounding box center [41, 93] width 55 height 7
click at [179, 66] on span "Configuration" at bounding box center [188, 68] width 41 height 10
click at [410, 65] on button at bounding box center [413, 65] width 11 height 11
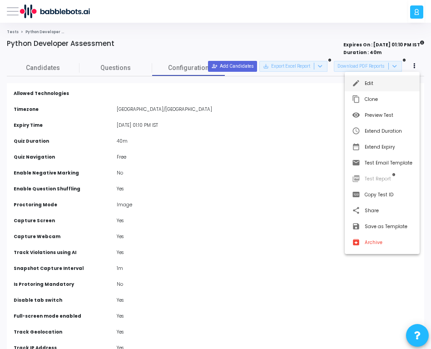
click at [406, 89] on button "edit Edit" at bounding box center [382, 83] width 75 height 16
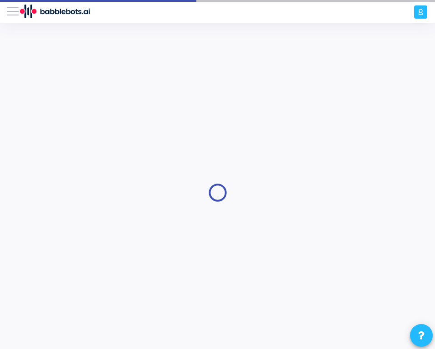
type input "Python Developer Assessment"
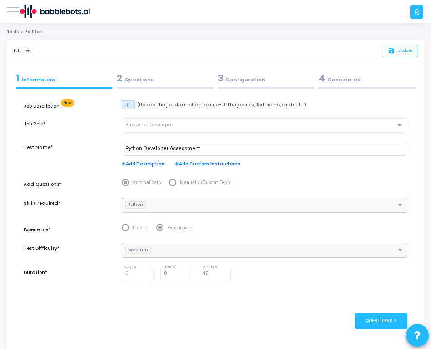
click at [143, 78] on div "2 Questions" at bounding box center [165, 78] width 96 height 14
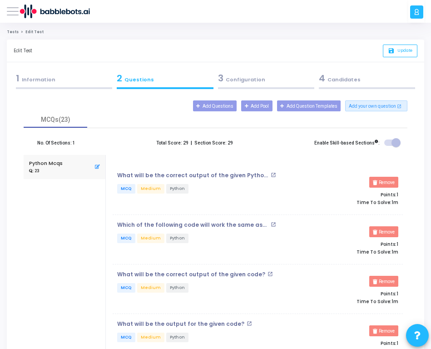
click at [234, 79] on div "3 Configuration" at bounding box center [266, 78] width 96 height 14
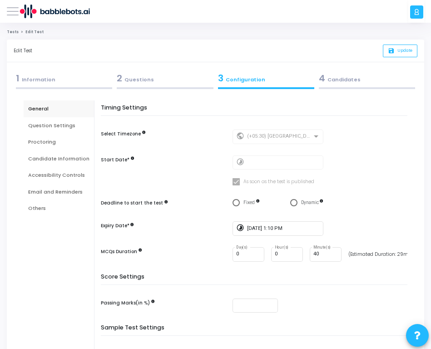
click at [76, 123] on div "Question Settings" at bounding box center [58, 126] width 61 height 8
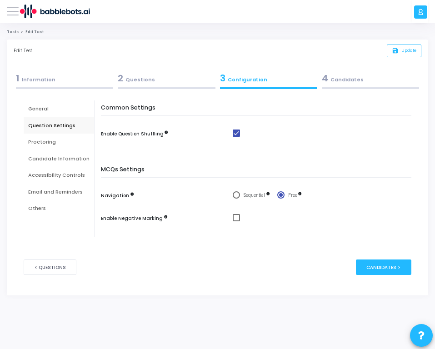
click at [62, 136] on div "Proctoring" at bounding box center [59, 142] width 70 height 17
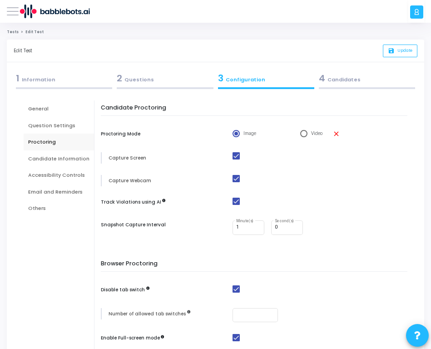
click at [62, 160] on div "Candidate Information" at bounding box center [58, 159] width 61 height 8
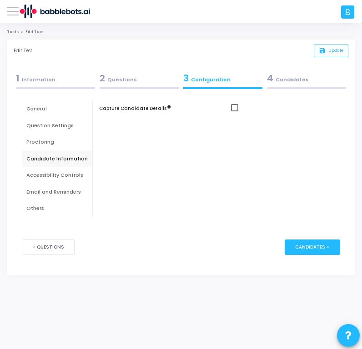
click at [77, 174] on div "Accessibility Controls" at bounding box center [56, 175] width 61 height 8
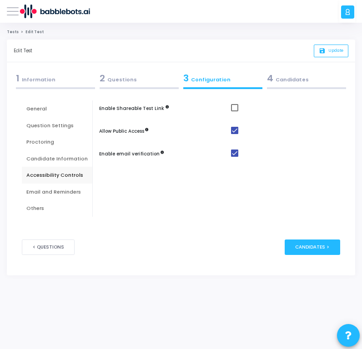
click at [61, 190] on div "Email and Reminders" at bounding box center [56, 192] width 61 height 8
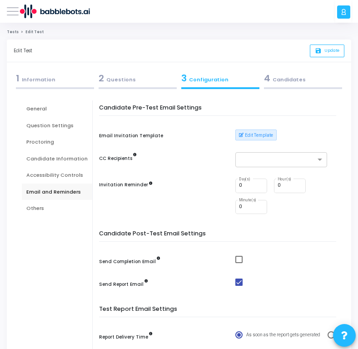
click at [53, 206] on div "Others" at bounding box center [56, 208] width 61 height 8
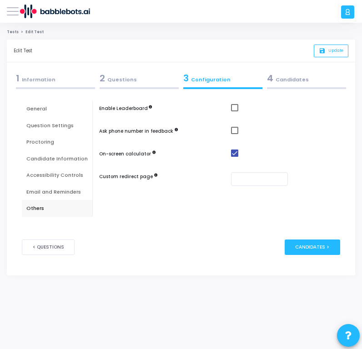
click at [33, 106] on div "General" at bounding box center [56, 109] width 61 height 8
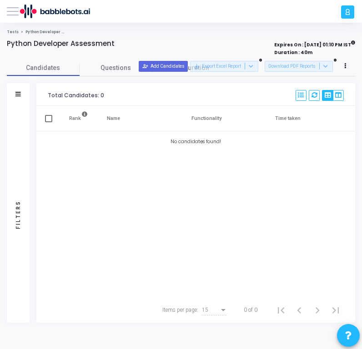
click at [12, 30] on link "Tests" at bounding box center [13, 32] width 12 height 5
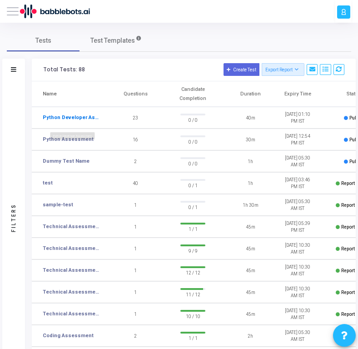
click at [74, 118] on link "Python Developer Assessment" at bounding box center [71, 118] width 57 height 8
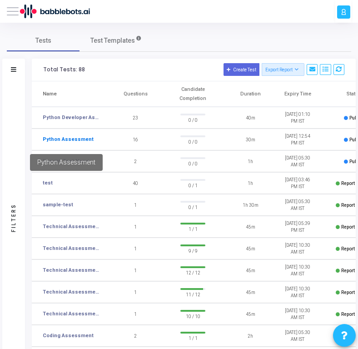
click at [72, 139] on link "Python Assessment" at bounding box center [68, 140] width 51 height 8
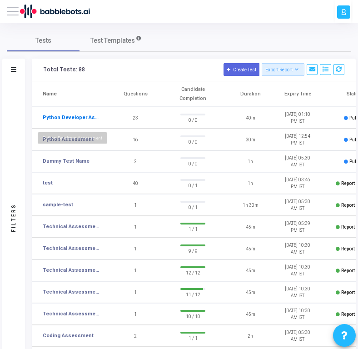
click at [84, 117] on link "Python Developer Assessment" at bounding box center [71, 118] width 57 height 8
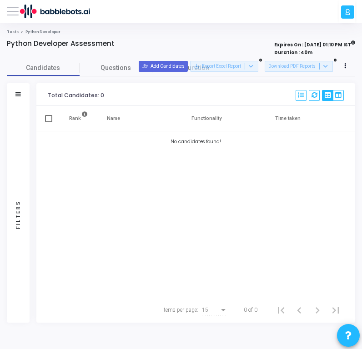
click at [14, 32] on link "Tests" at bounding box center [13, 32] width 12 height 5
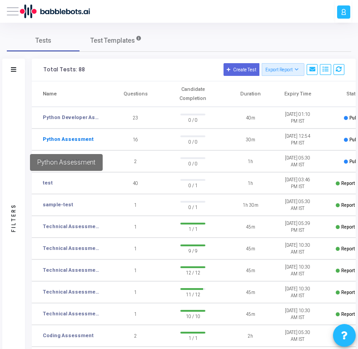
click at [74, 139] on link "Python Assessment" at bounding box center [68, 140] width 51 height 8
